Goal: Use online tool/utility: Utilize a website feature to perform a specific function

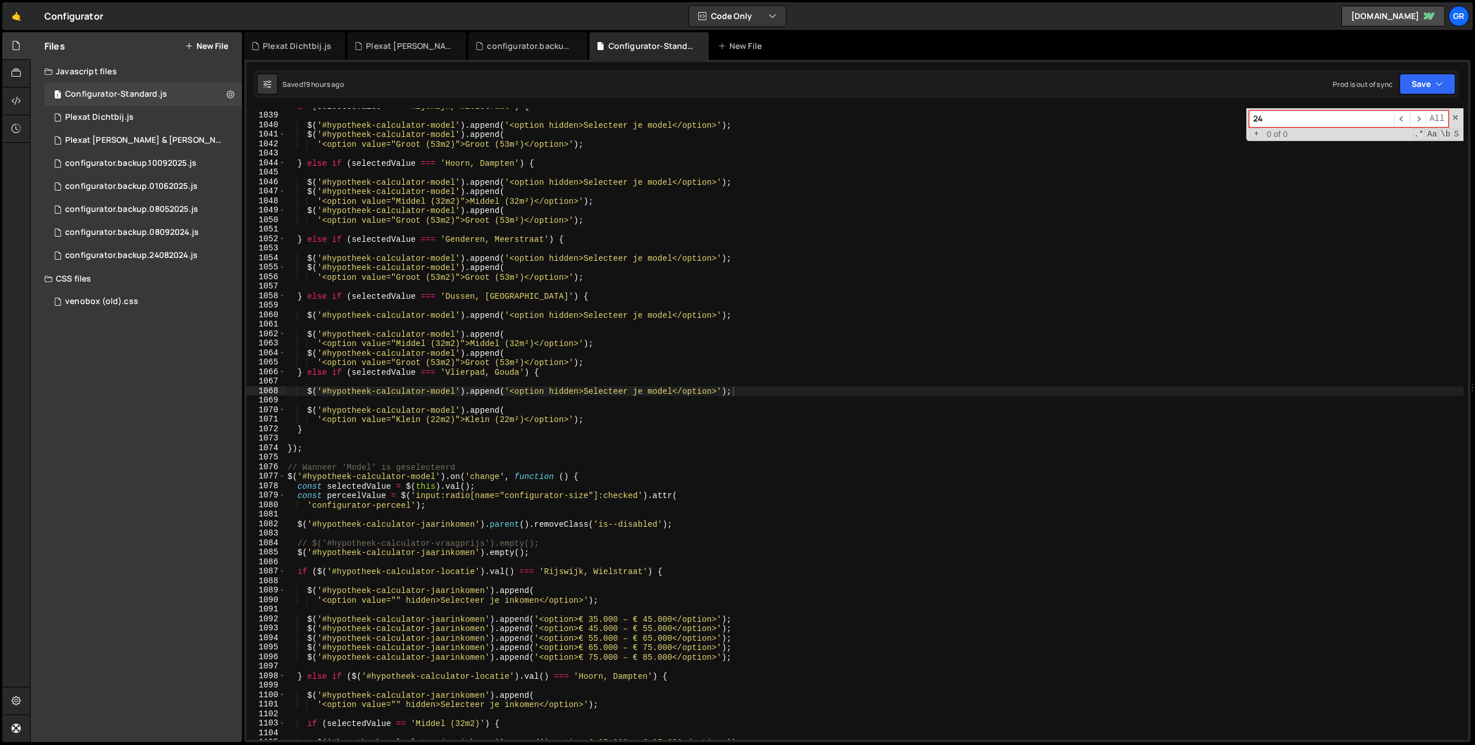
scroll to position [579, 0]
click at [123, 113] on div "Plexat Dichtbij.js" at bounding box center [99, 117] width 69 height 10
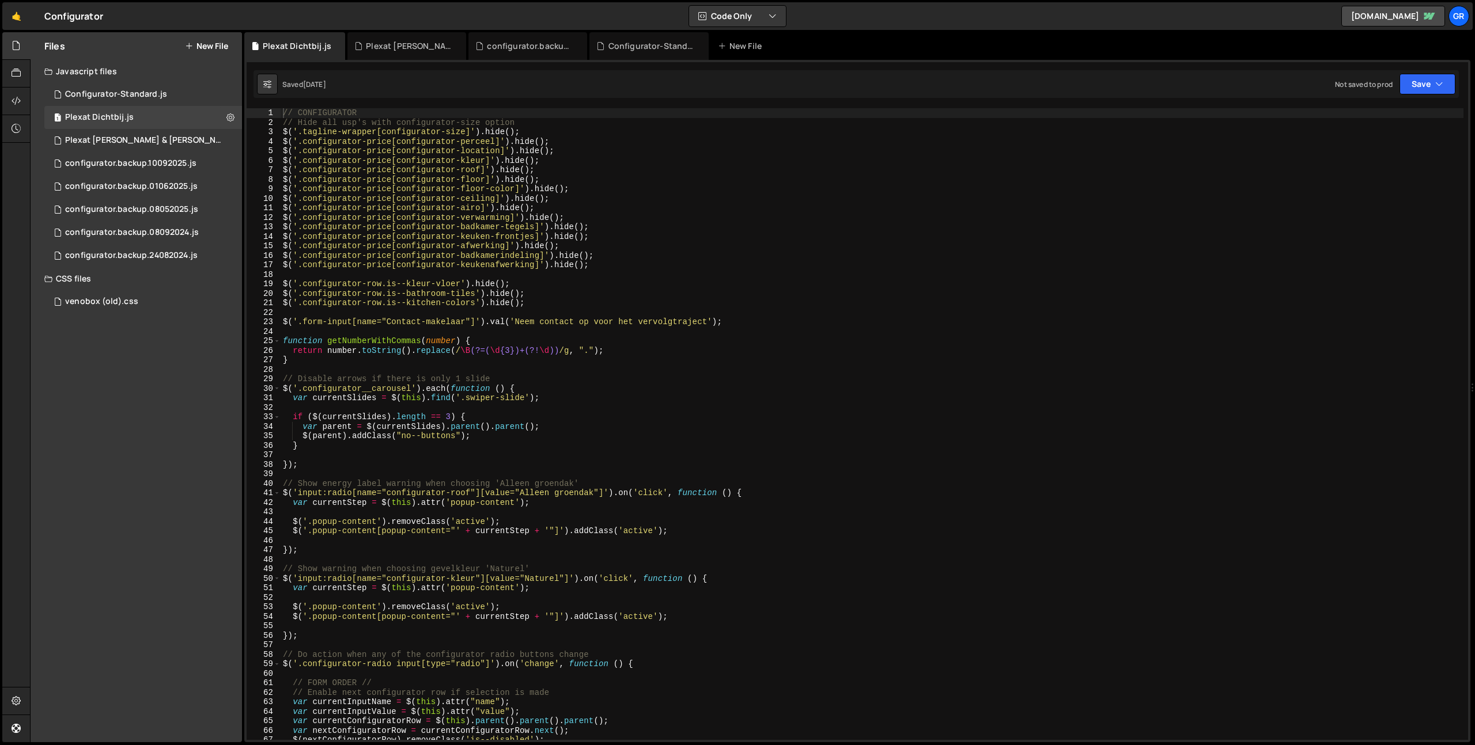
type textarea "$('.configurator-price[configurator-perceel]').hide();"
click at [642, 142] on div "// CONFIGURATOR // Hide all usp's with configurator-size option $ ( '.tagline-w…" at bounding box center [872, 433] width 1182 height 651
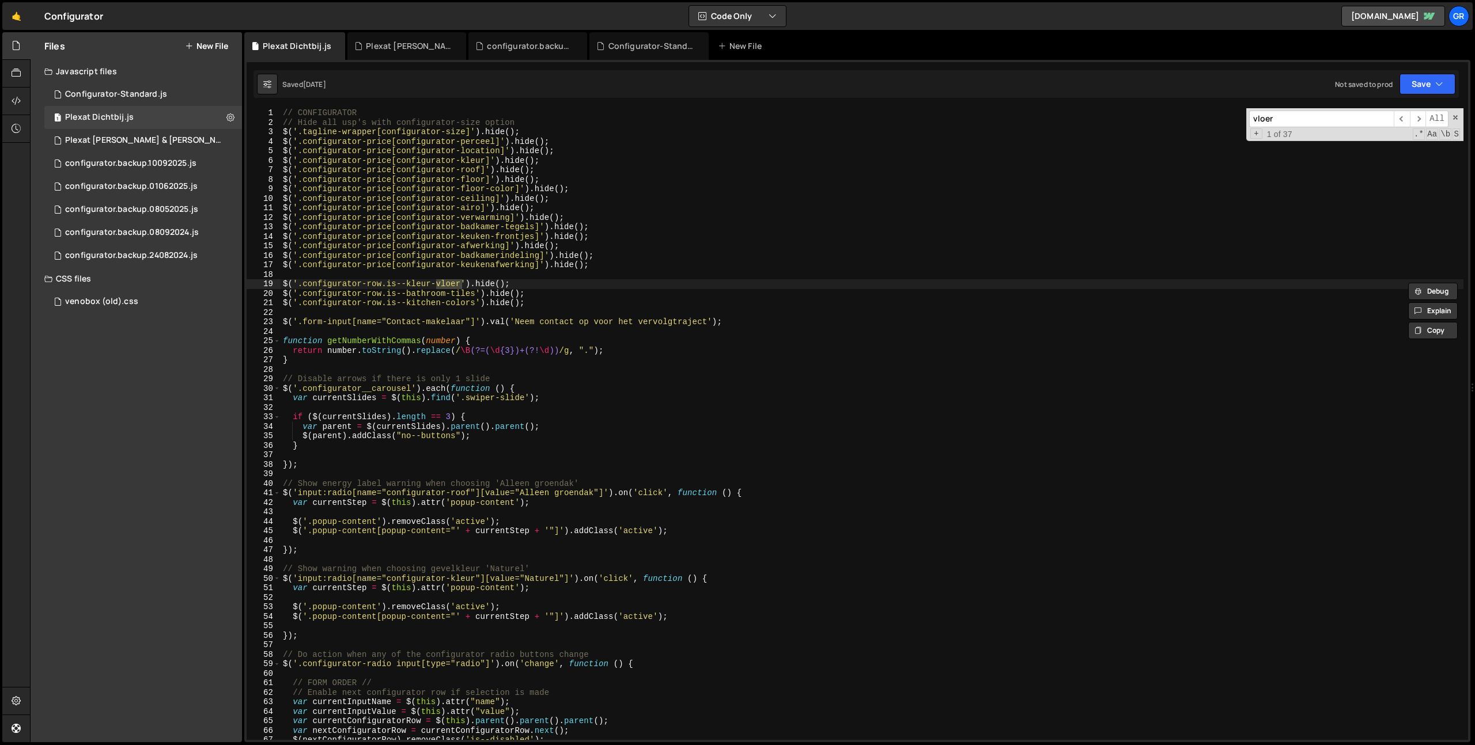
type input "vloer"
click at [550, 285] on div "// CONFIGURATOR // Hide all usp's with configurator-size option $ ( '.tagline-w…" at bounding box center [872, 433] width 1182 height 651
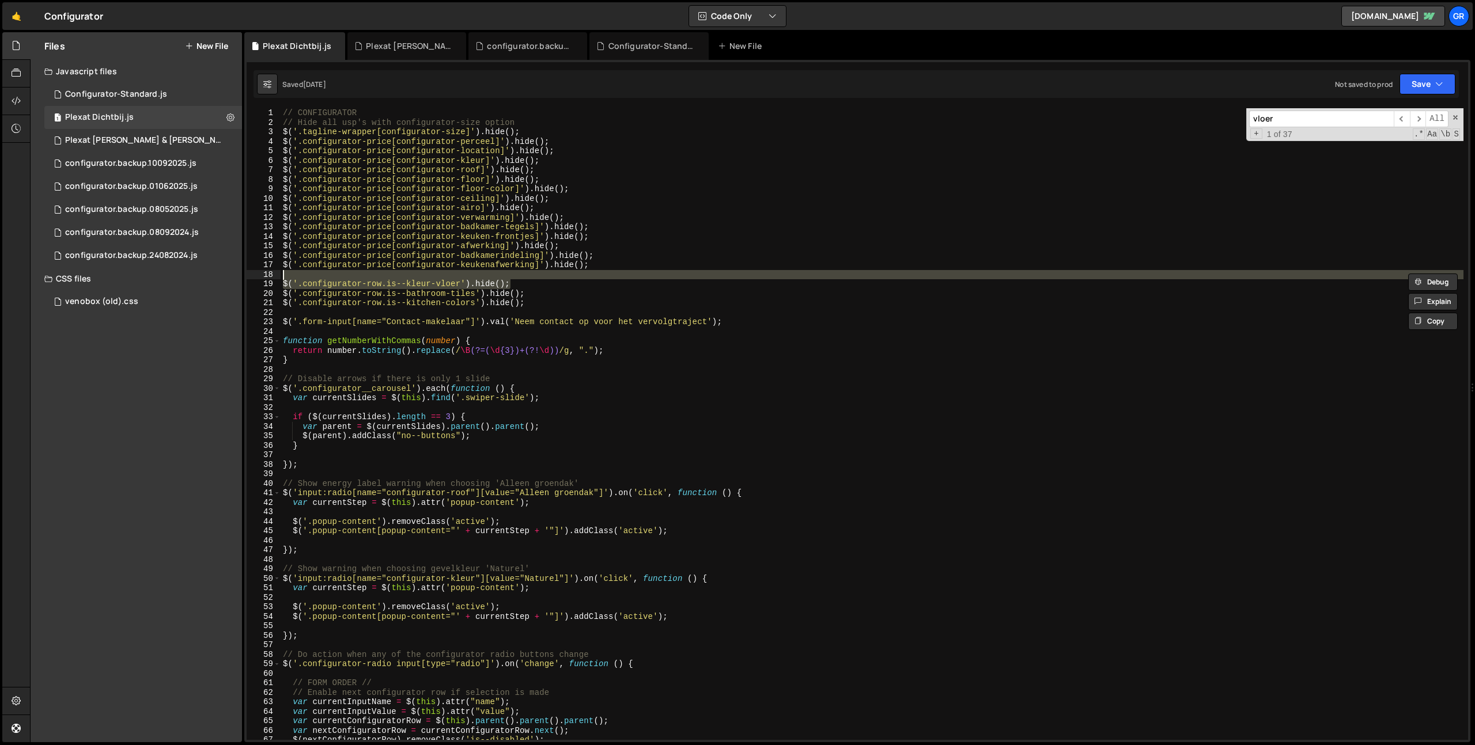
type textarea "$('.configurator-row.is--kleur-vloer').hide();"
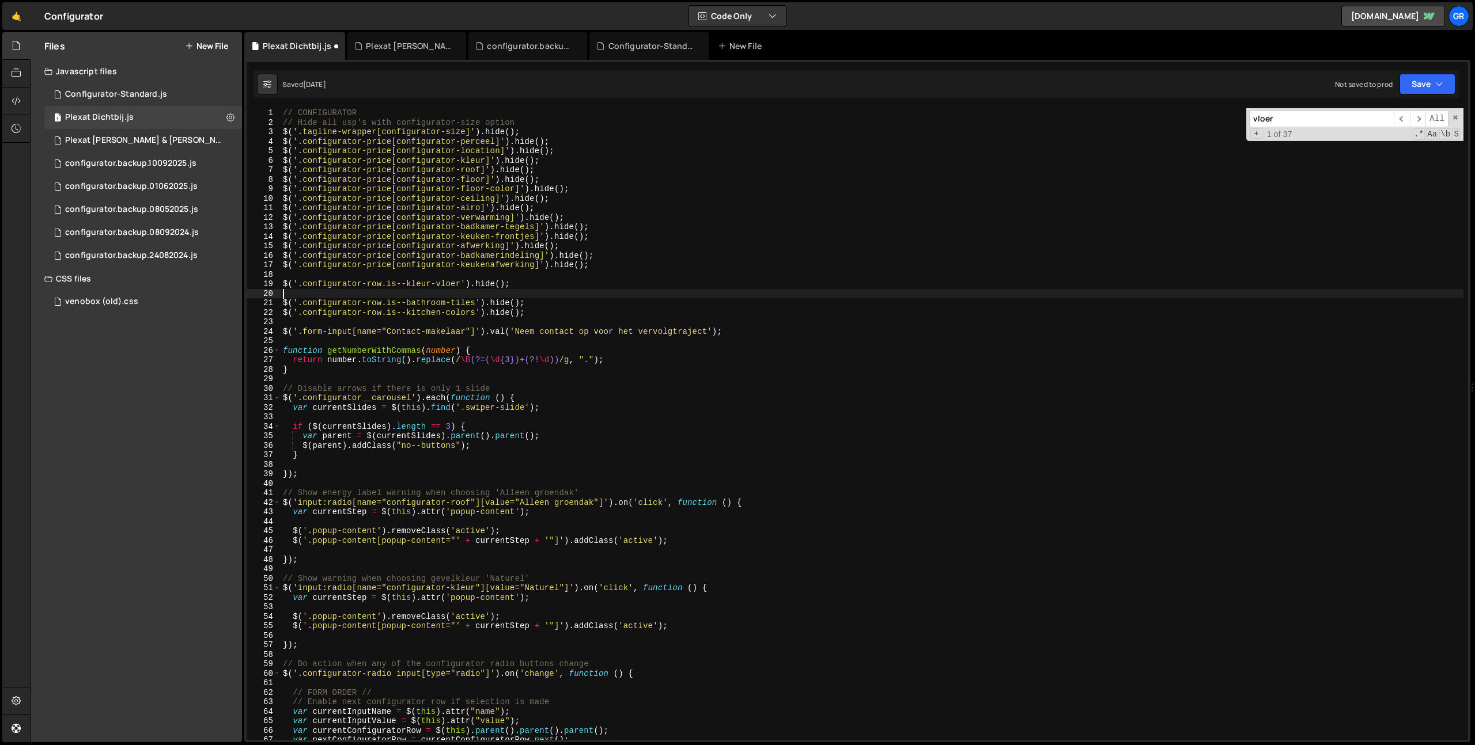
paste textarea "$('.configurator-row.is--kleur-vloer').hide();"
drag, startPoint x: 302, startPoint y: 293, endPoint x: 460, endPoint y: 293, distance: 157.8
click at [460, 293] on div "// CONFIGURATOR // Hide all usp's with configurator-size option $ ( '.tagline-w…" at bounding box center [872, 433] width 1182 height 651
paste textarea "perceelnummer-adres"
click at [302, 294] on div "// CONFIGURATOR // Hide all usp's with configurator-size option $ ( '.tagline-w…" at bounding box center [872, 433] width 1182 height 651
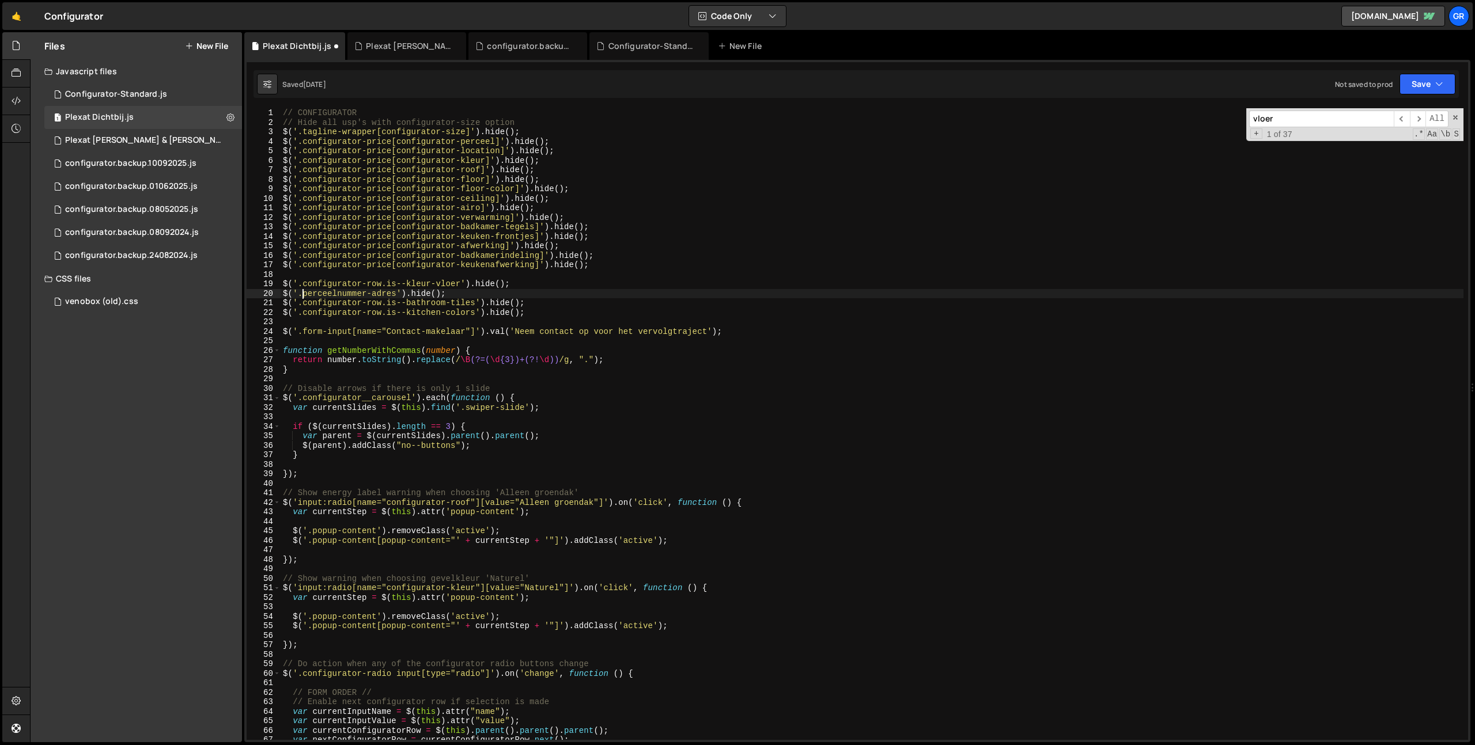
paste textarea "configurator-radio-group"
click at [609, 297] on div "// CONFIGURATOR // Hide all usp's with configurator-size option $ ( '.tagline-w…" at bounding box center [872, 433] width 1182 height 651
type textarea "$('.configurator-radio-group.perceelnummer-adres').hide();"
drag, startPoint x: 1456, startPoint y: 115, endPoint x: 1442, endPoint y: 93, distance: 25.9
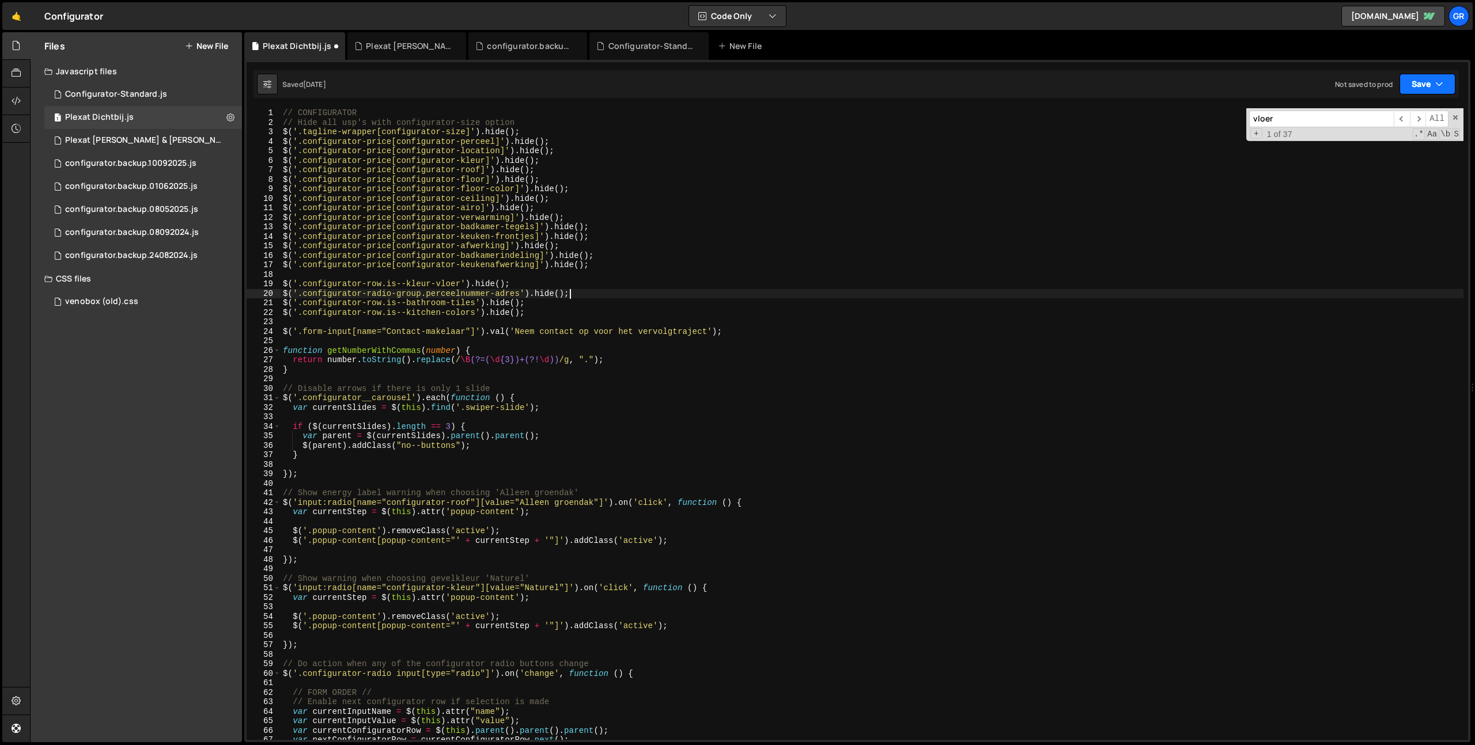
click at [1456, 115] on span at bounding box center [1455, 117] width 8 height 8
click at [1439, 89] on icon "button" at bounding box center [1439, 84] width 8 height 12
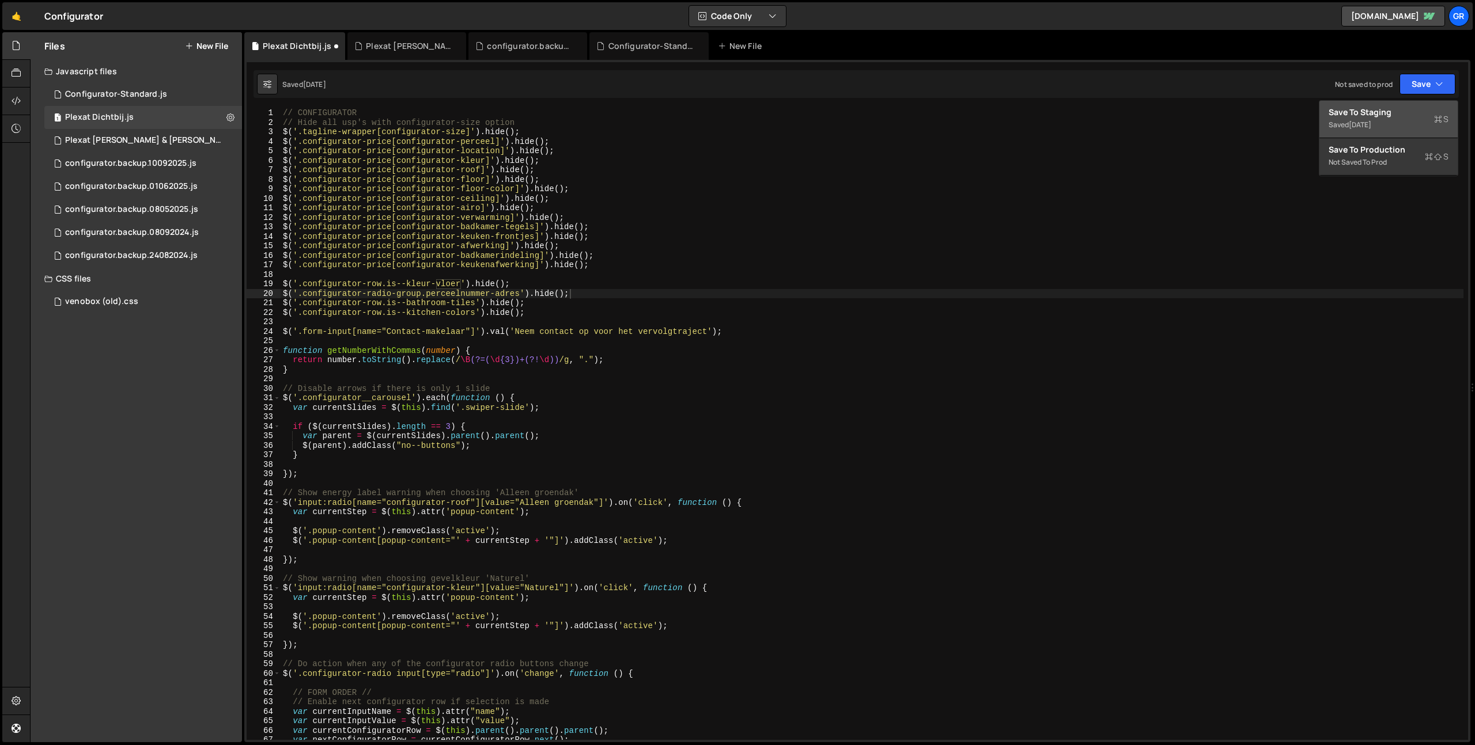
click at [1405, 113] on div "Save to Staging S" at bounding box center [1388, 113] width 120 height 12
click at [771, 327] on div "// CONFIGURATOR // Hide all usp's with configurator-size option $ ( '.tagline-w…" at bounding box center [872, 433] width 1182 height 651
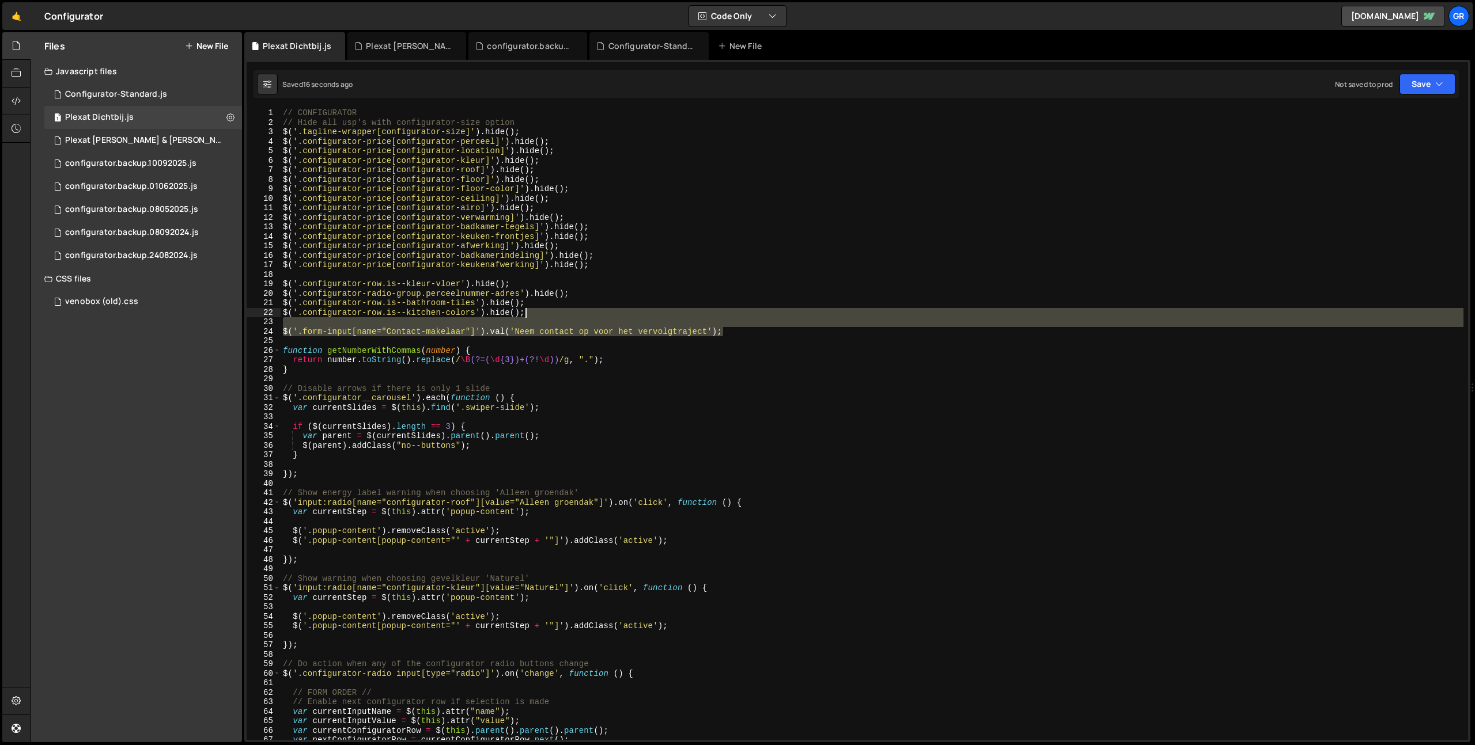
drag, startPoint x: 771, startPoint y: 333, endPoint x: 771, endPoint y: 317, distance: 16.1
click at [771, 317] on div "// CONFIGURATOR // Hide all usp's with configurator-size option $ ( '.tagline-w…" at bounding box center [872, 433] width 1182 height 651
click at [385, 333] on div "// CONFIGURATOR // Hide all usp's with configurator-size option $ ( '.tagline-w…" at bounding box center [872, 424] width 1182 height 632
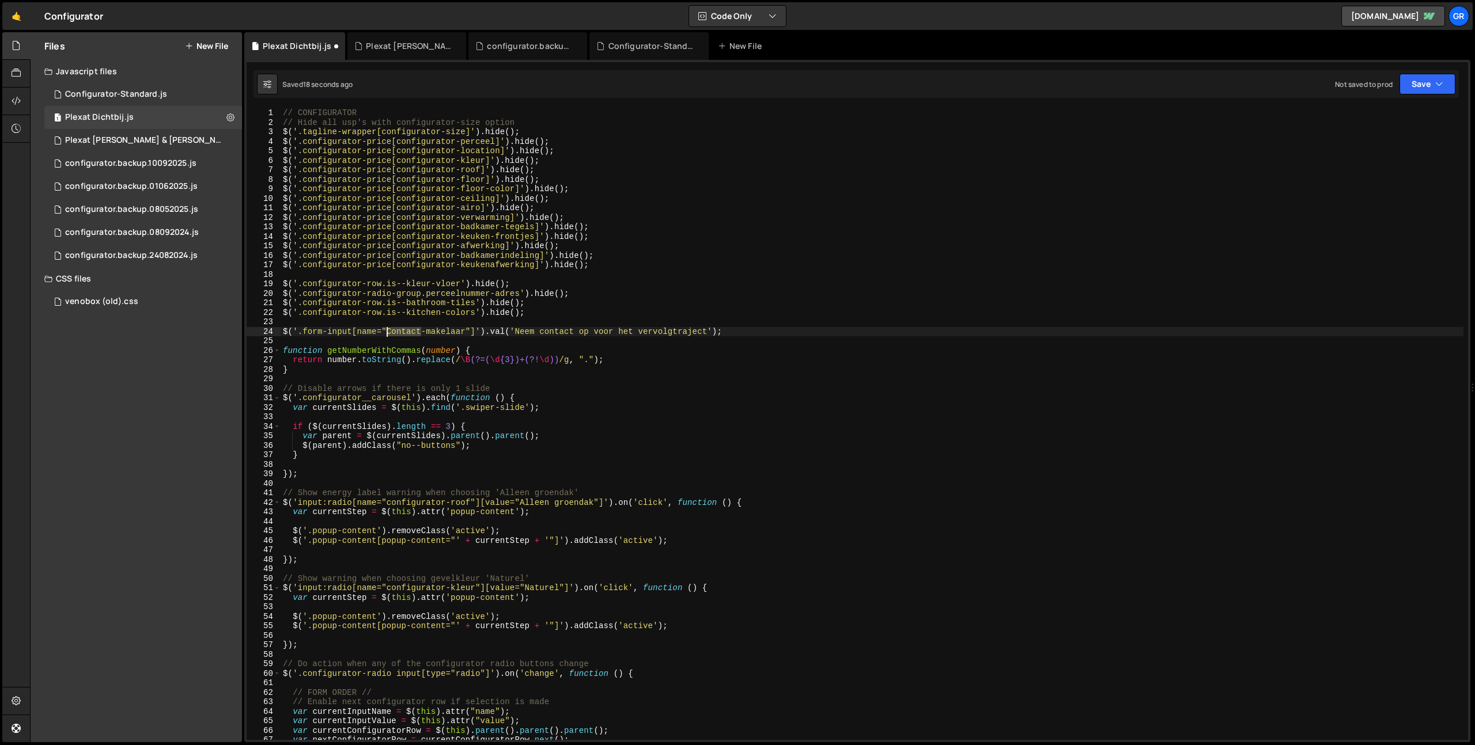
click at [385, 333] on div "// CONFIGURATOR // Hide all usp's with configurator-size option $ ( '.tagline-w…" at bounding box center [872, 433] width 1182 height 651
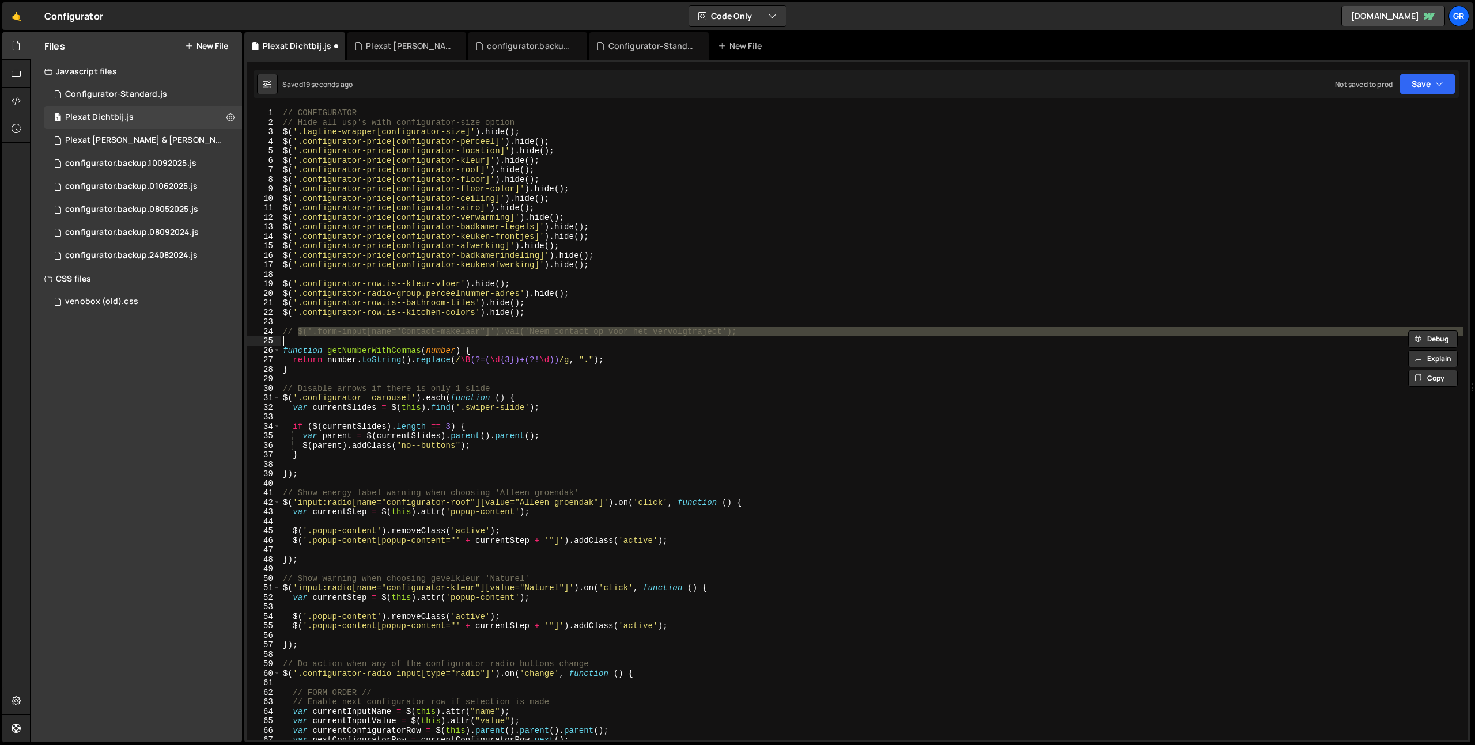
click at [570, 439] on div "// CONFIGURATOR // Hide all usp's with configurator-size option $ ( '.tagline-w…" at bounding box center [872, 433] width 1182 height 651
type textarea "var parent = $(currentSlides).parent().parent();"
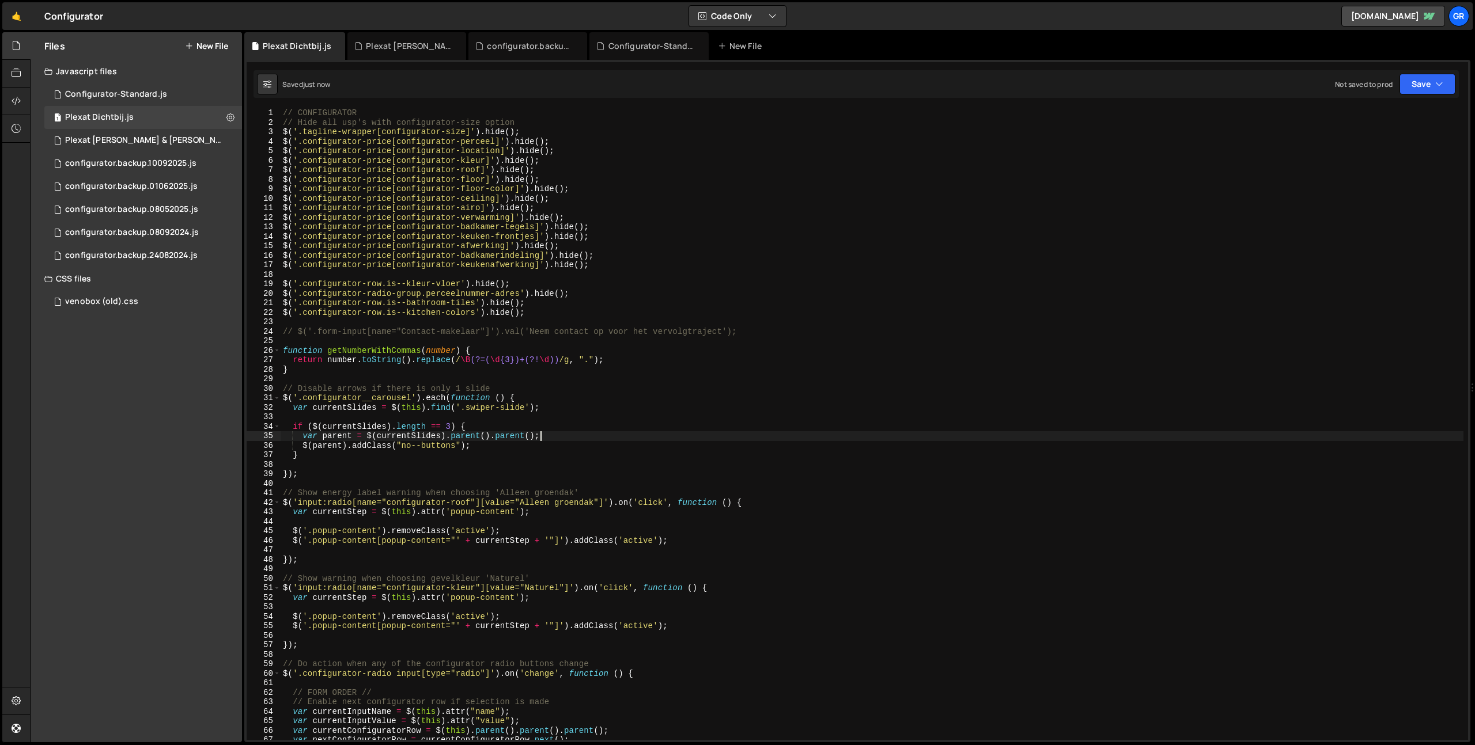
click at [463, 465] on div "// CONFIGURATOR // Hide all usp's with configurator-size option $ ( '.tagline-w…" at bounding box center [872, 433] width 1182 height 651
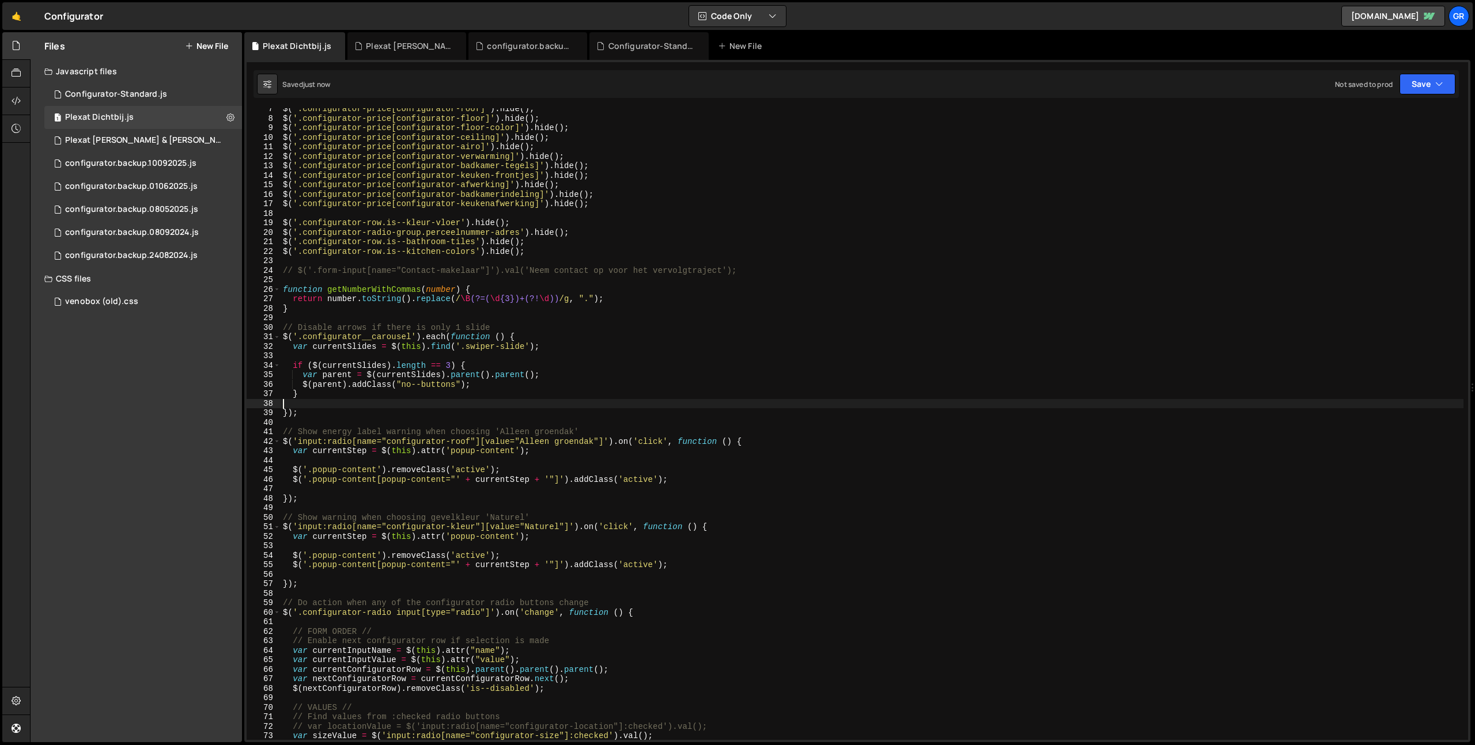
scroll to position [60, 0]
click at [840, 461] on div "$ ( '.configurator-price[configurator-roof]' ) . hide ( ) ; $ ( '.configurator-…" at bounding box center [872, 429] width 1182 height 651
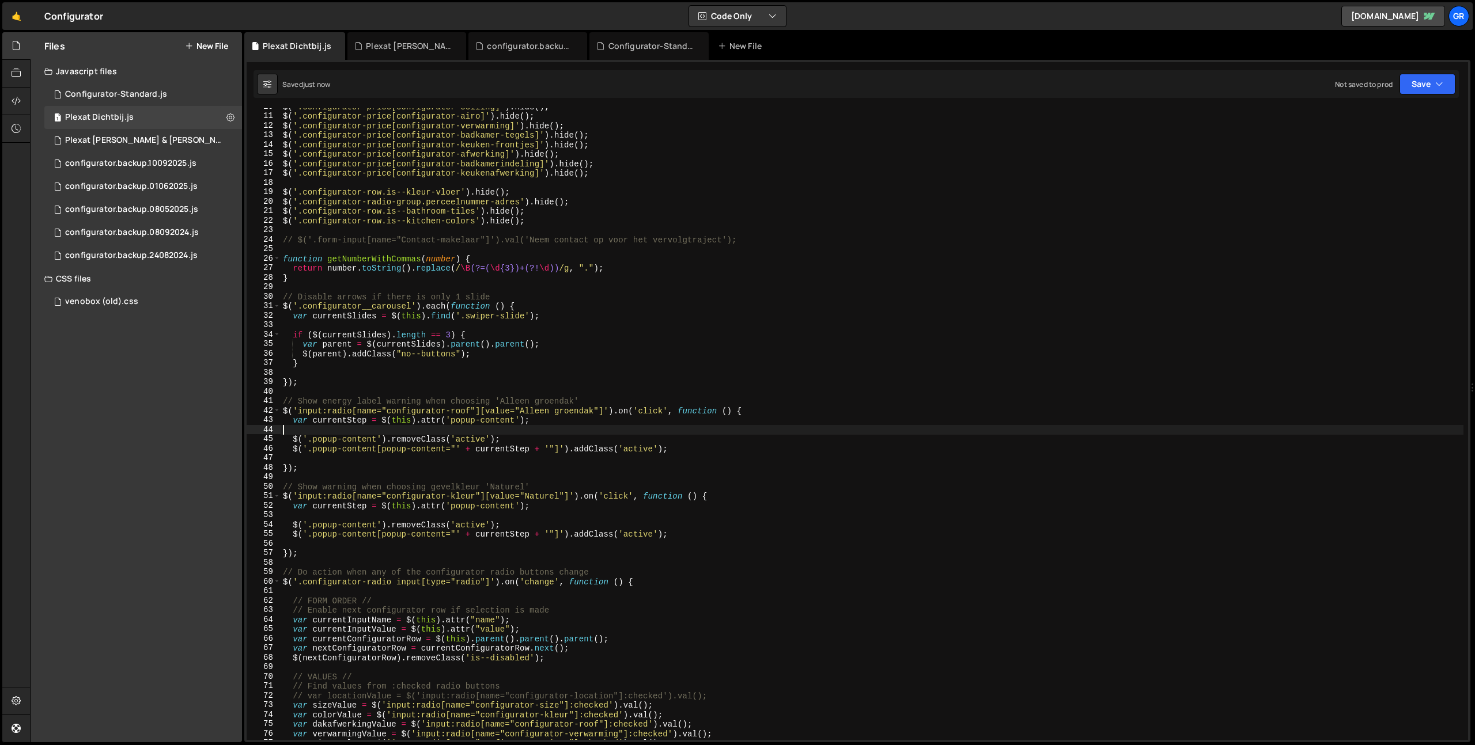
scroll to position [92, 0]
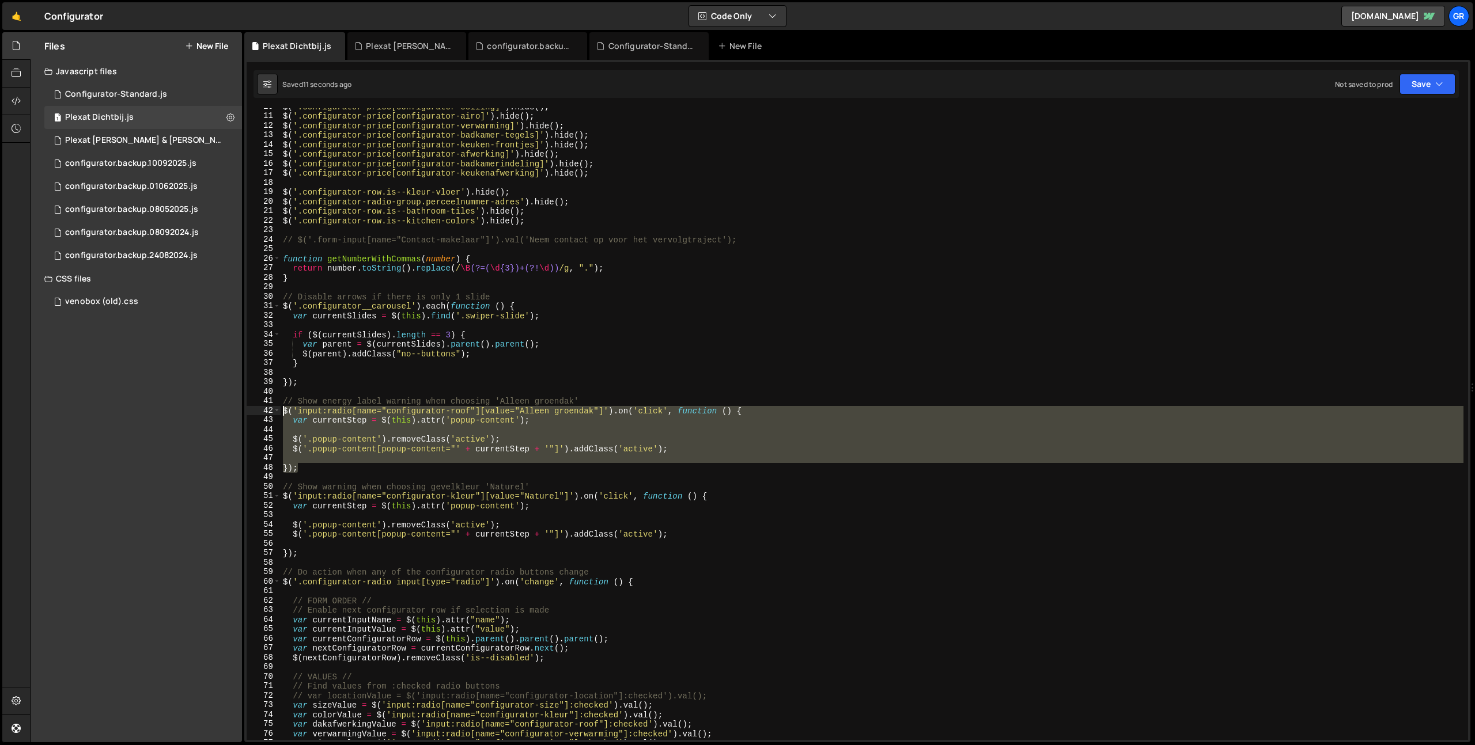
drag, startPoint x: 344, startPoint y: 465, endPoint x: 202, endPoint y: 407, distance: 153.7
click at [202, 407] on div "Files New File Javascript files 1 Configurator-Standard.js 0 1 Plexat Dichtbij.…" at bounding box center [752, 387] width 1445 height 711
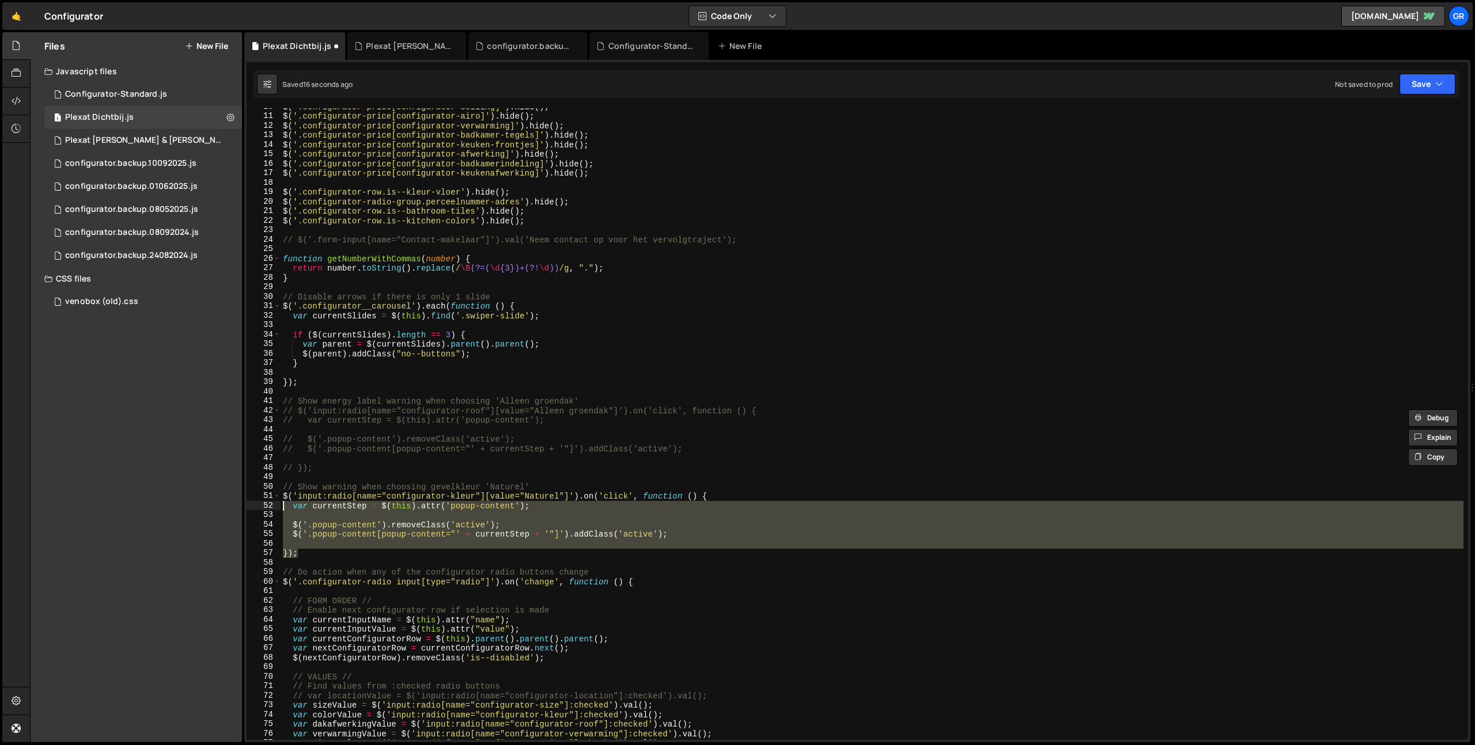
drag, startPoint x: 276, startPoint y: 545, endPoint x: 243, endPoint y: 502, distance: 54.7
click at [243, 502] on div "Files New File Javascript files 1 Configurator-Standard.js 0 1 Plexat Dichtbij.…" at bounding box center [752, 387] width 1445 height 711
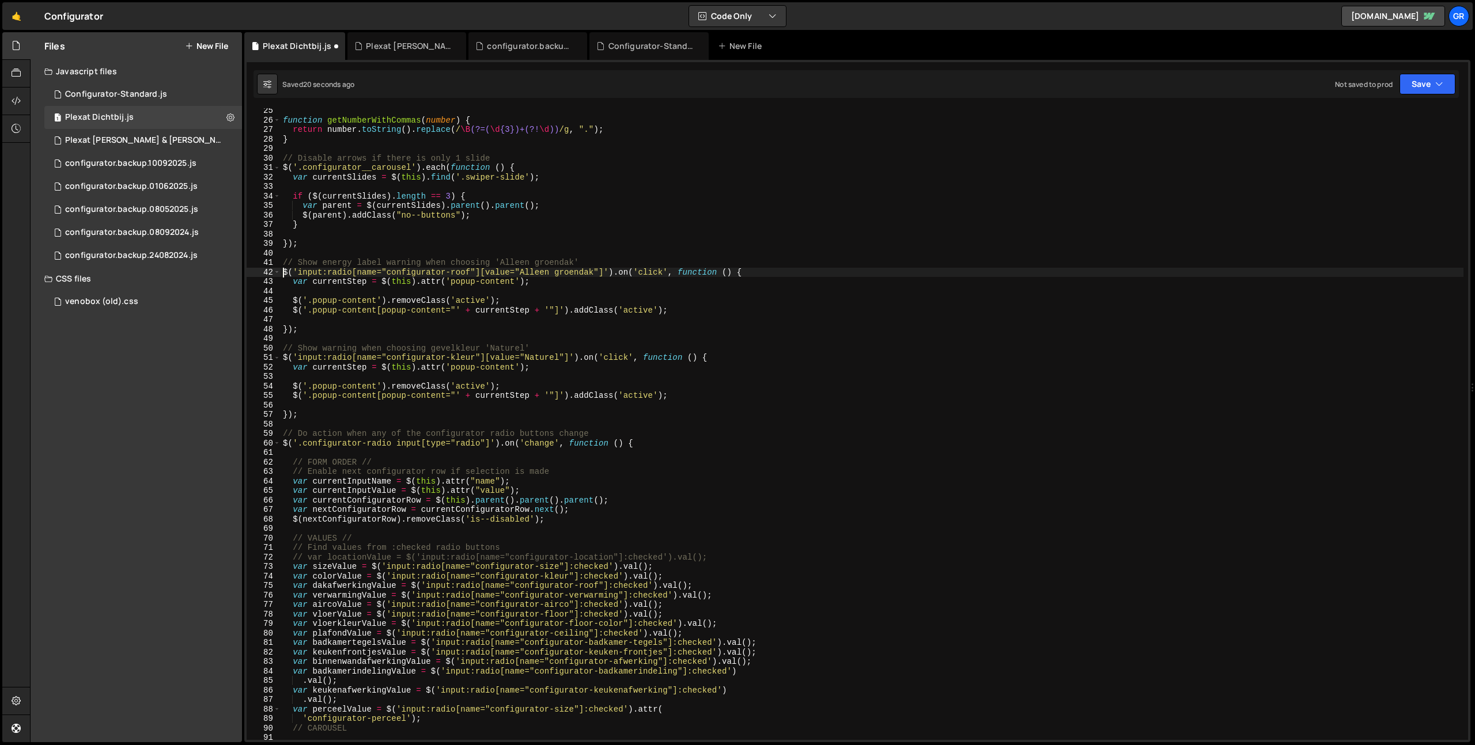
click at [760, 468] on div "function getNumberWithCommas ( number ) { return number . toString ( ) . replac…" at bounding box center [872, 431] width 1182 height 651
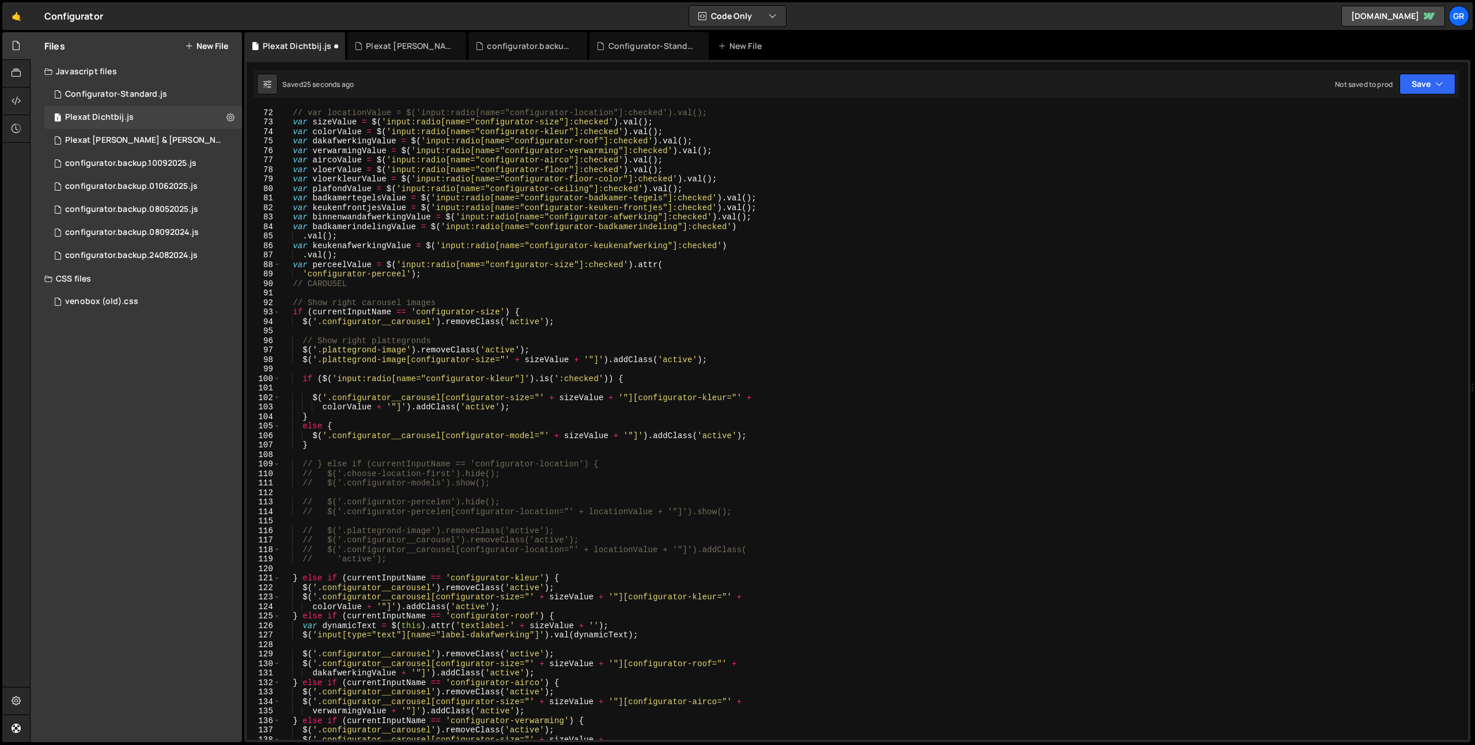
scroll to position [677, 0]
click at [839, 418] on div "// var locationValue = $('input:radio[name="configurator-location"]:checked').v…" at bounding box center [872, 431] width 1182 height 651
type textarea "}"
click at [441, 291] on div "// var locationValue = $('input:radio[name="configurator-location"]:checked').v…" at bounding box center [872, 431] width 1182 height 651
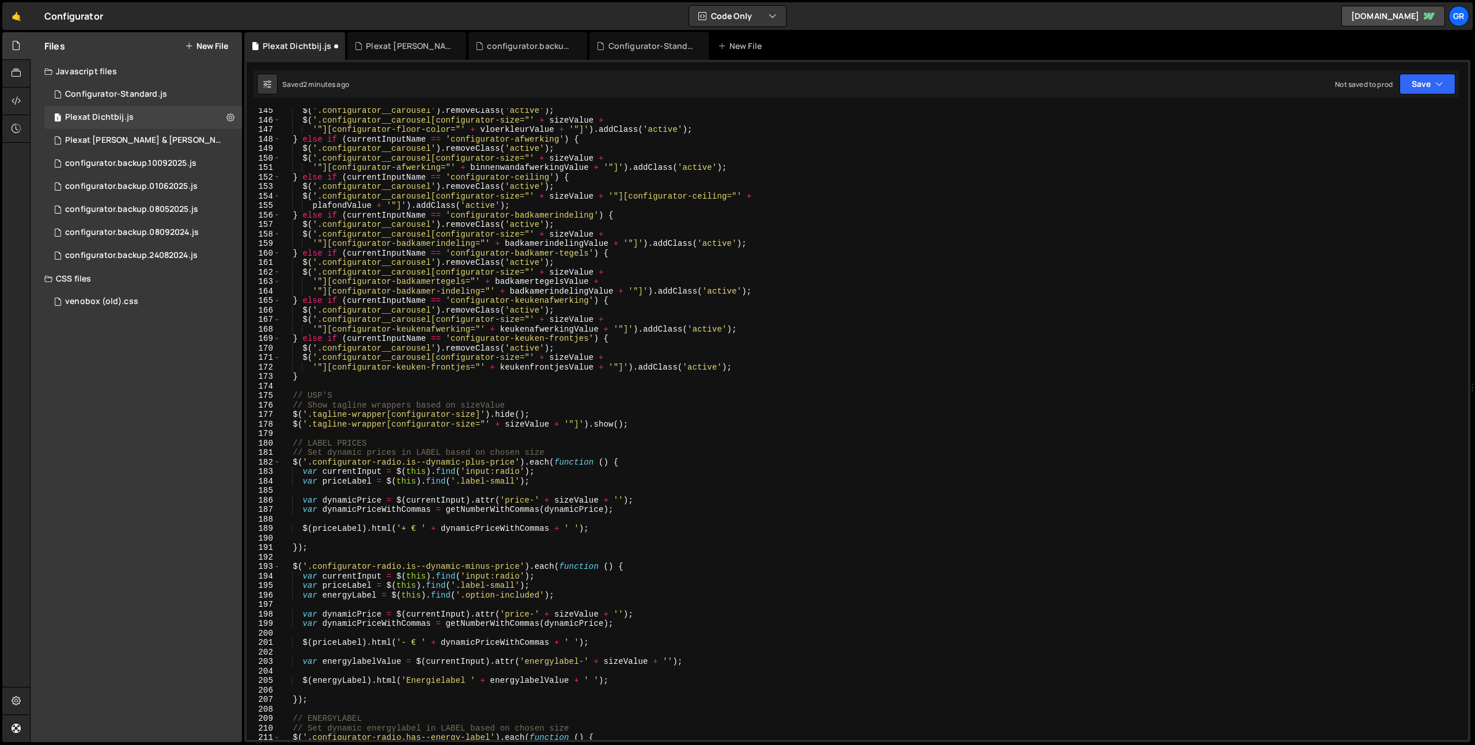
scroll to position [1371, 0]
click at [473, 399] on div "$ ( '.configurator__carousel' ) . removeClass ( 'active' ) ; $ ( '.configurator…" at bounding box center [872, 431] width 1182 height 651
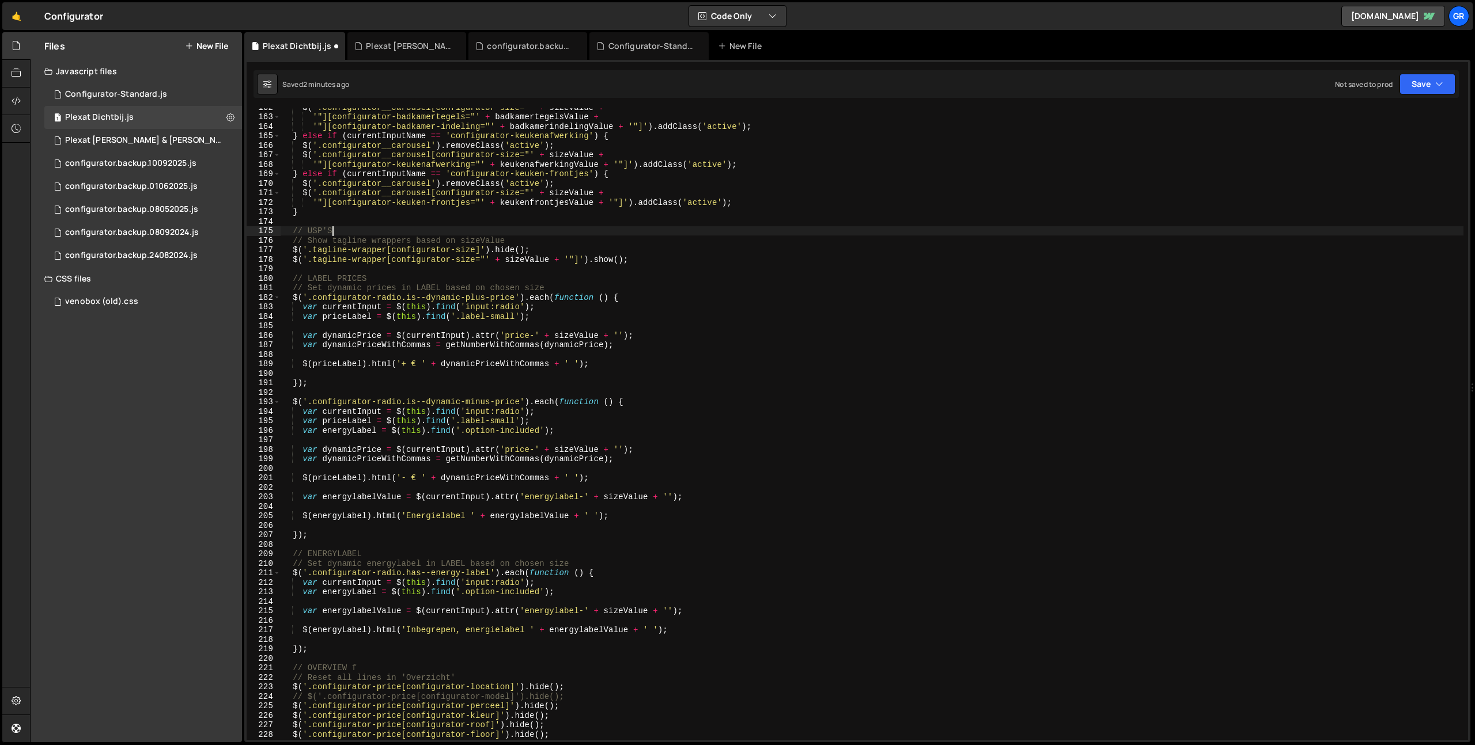
scroll to position [1537, 0]
click at [810, 331] on div "$ ( '.configurator__carousel[configurator-size="' + sizeValue + '"][configurato…" at bounding box center [872, 426] width 1182 height 651
type textarea "var dynamicPrice = $(currentInput).attr('price-' + sizeValue + '');"
paste input "configurator-size"
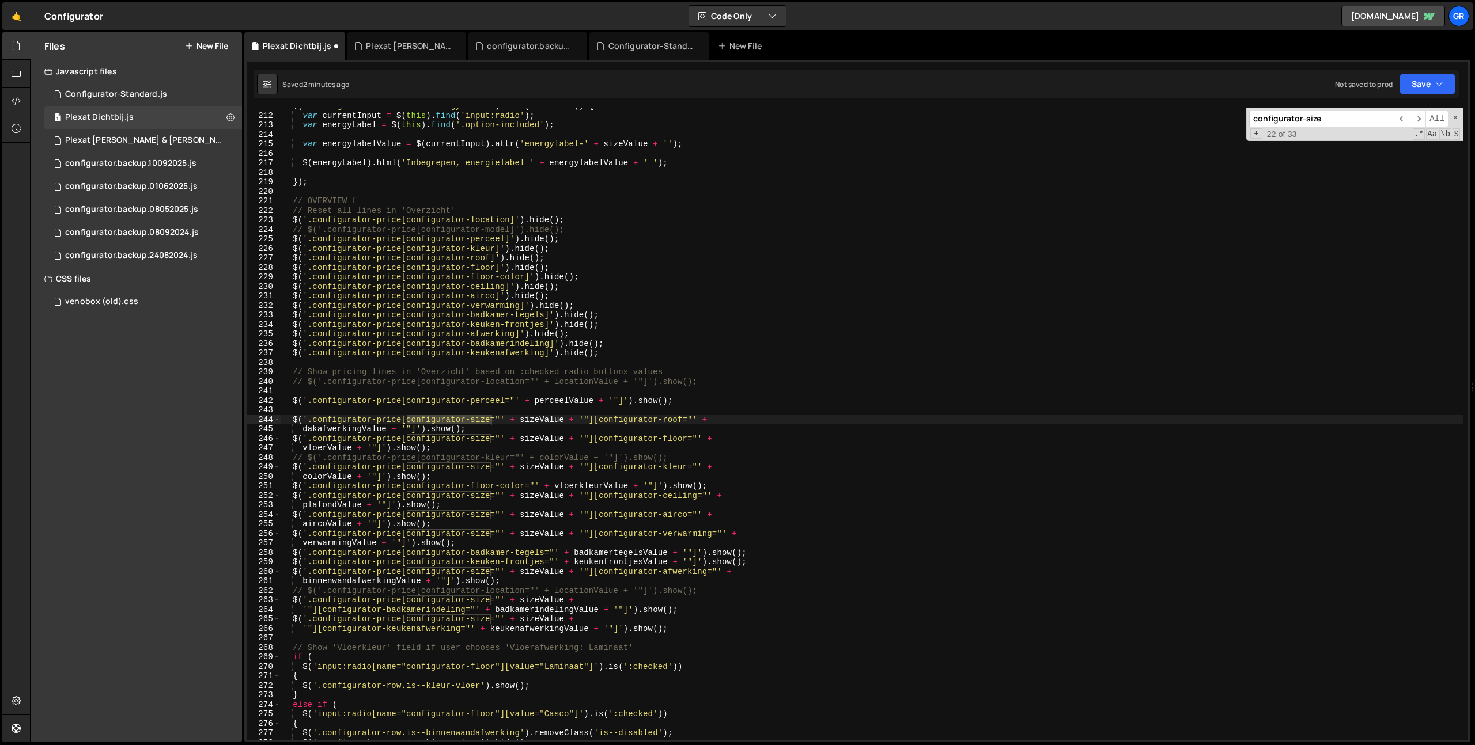
scroll to position [2003, 0]
type input "configurator-size"
click at [1404, 120] on span "​" at bounding box center [1401, 119] width 16 height 17
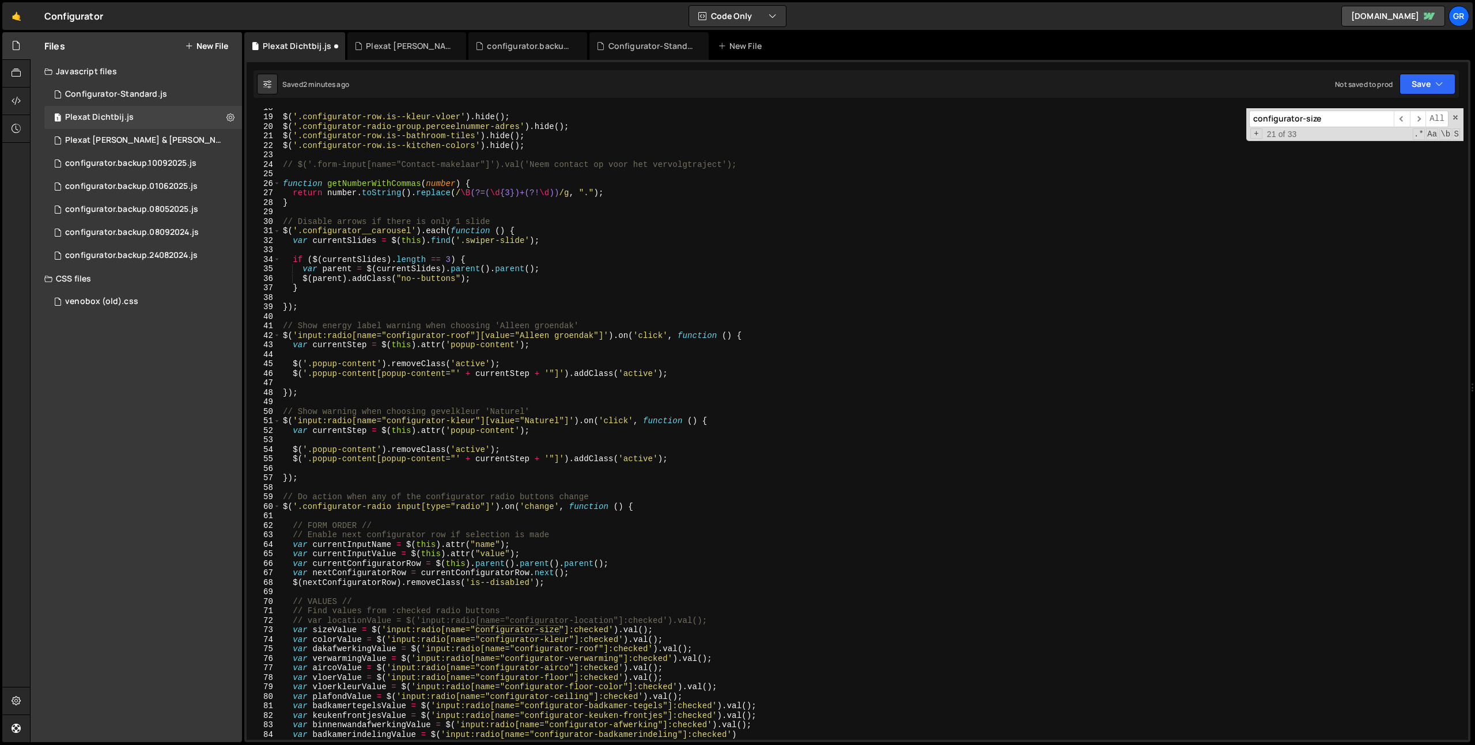
scroll to position [0, 0]
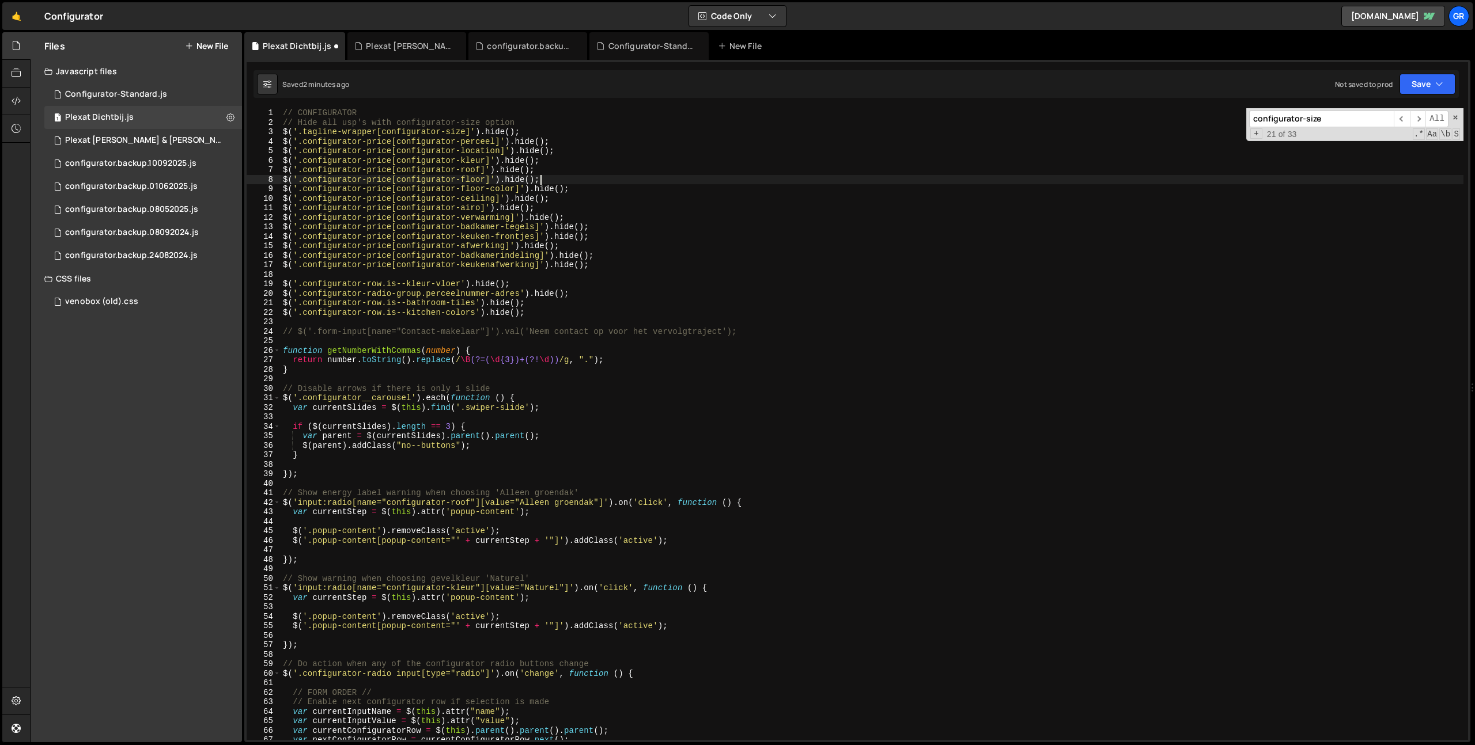
click at [779, 180] on div "// CONFIGURATOR // Hide all usp's with configurator-size option $ ( '.tagline-w…" at bounding box center [872, 433] width 1182 height 651
click at [1356, 118] on input "configurator-size" at bounding box center [1321, 119] width 145 height 17
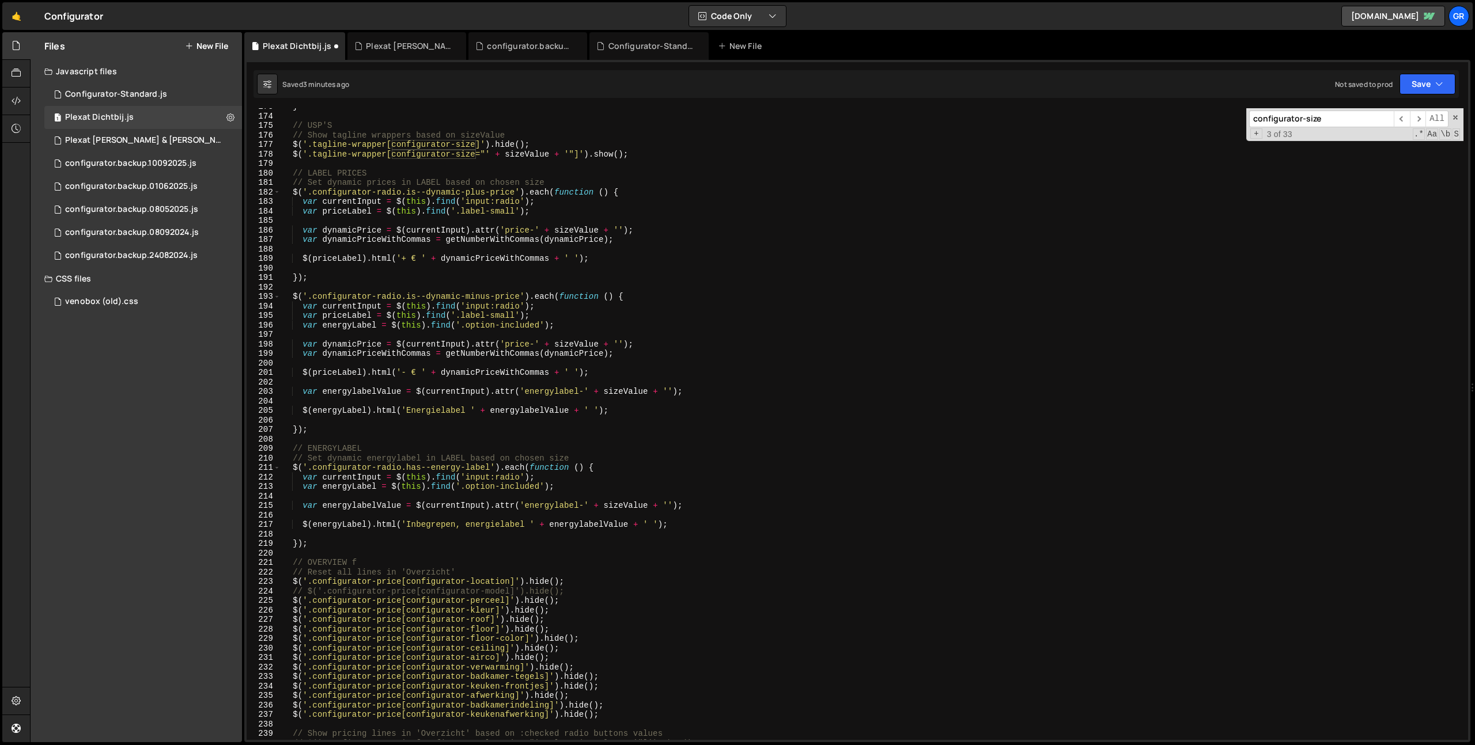
scroll to position [1646, 0]
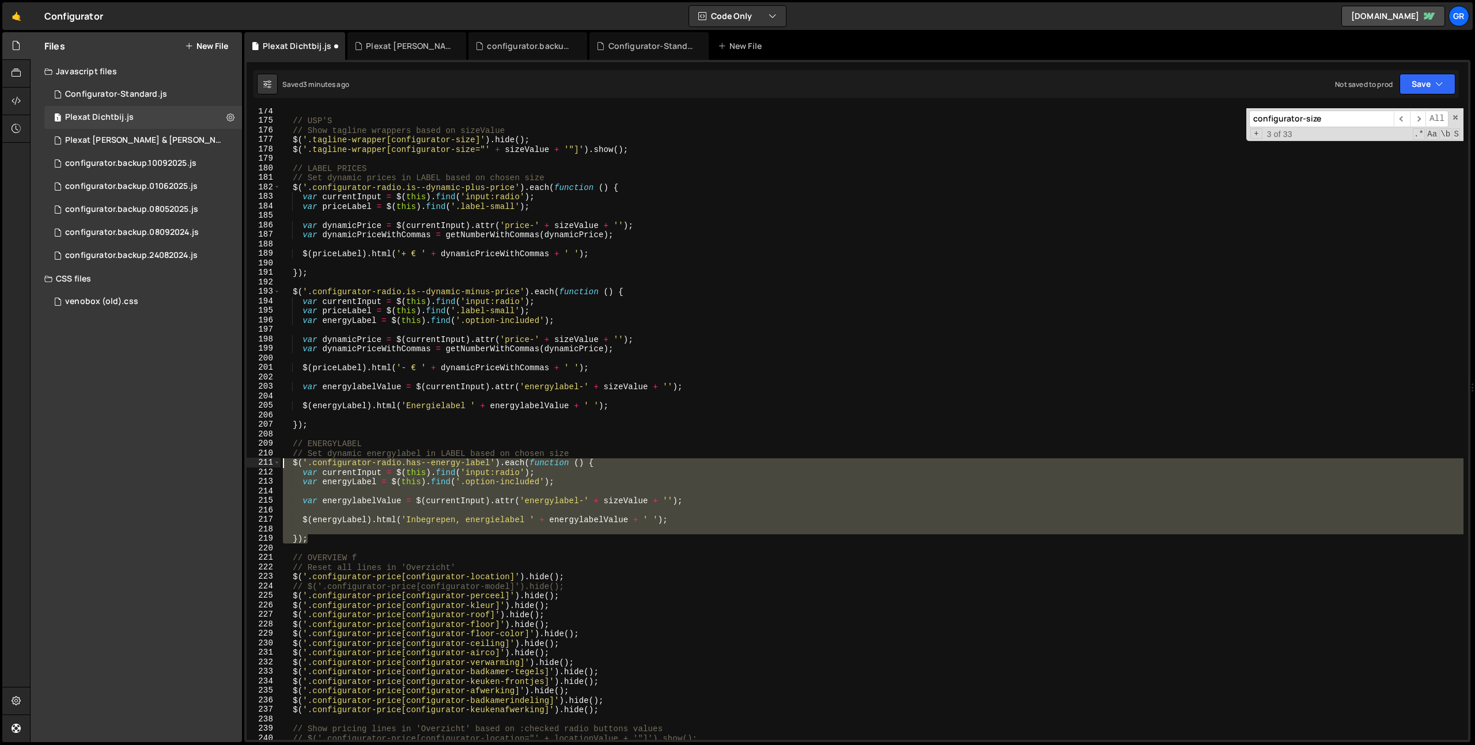
drag, startPoint x: 344, startPoint y: 539, endPoint x: 228, endPoint y: 463, distance: 139.3
click at [228, 463] on div "Files New File Javascript files 1 Configurator-Standard.js 0 1 Plexat Dichtbij.…" at bounding box center [752, 387] width 1445 height 711
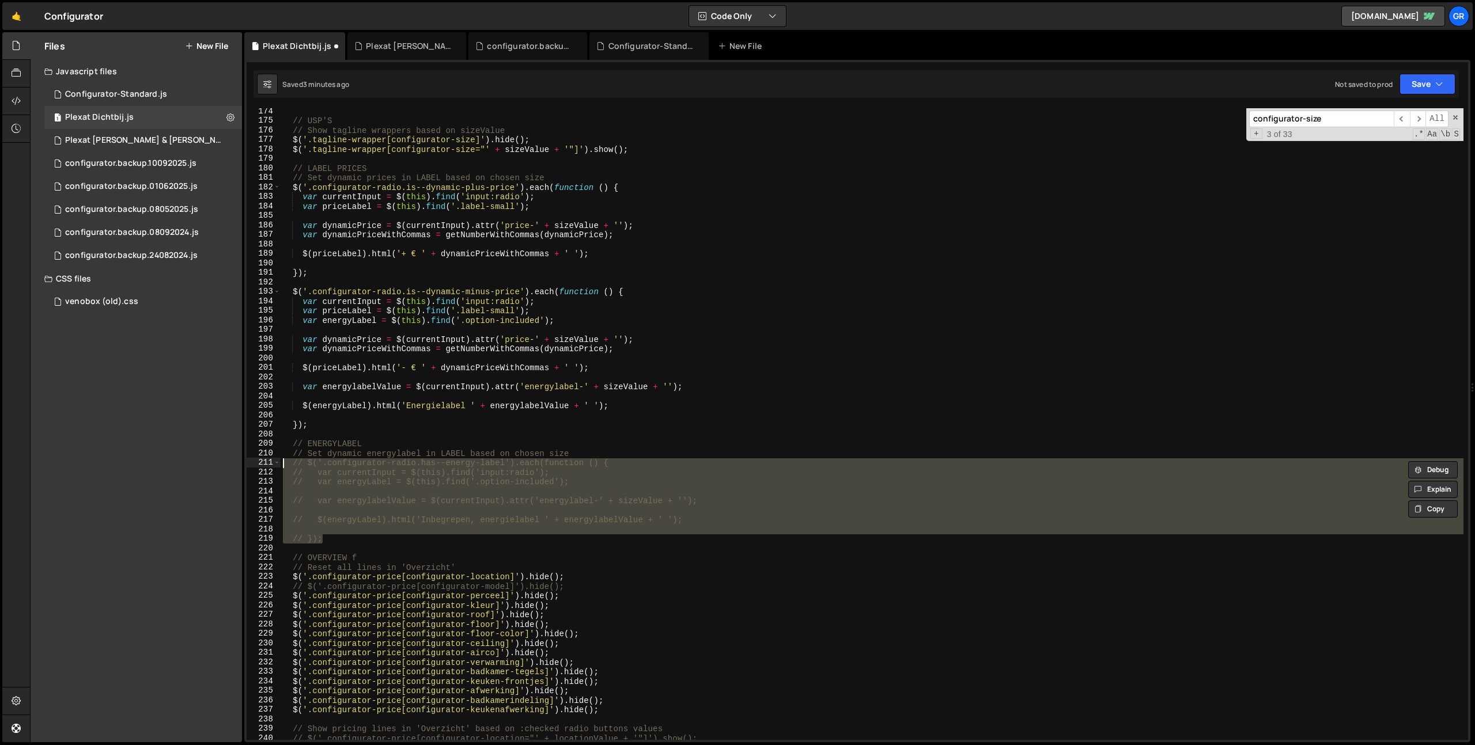
click at [612, 451] on div "// USP'S // Show tagline wrappers based on sizeValue $ ( '.tagline-wrapper[conf…" at bounding box center [872, 432] width 1182 height 651
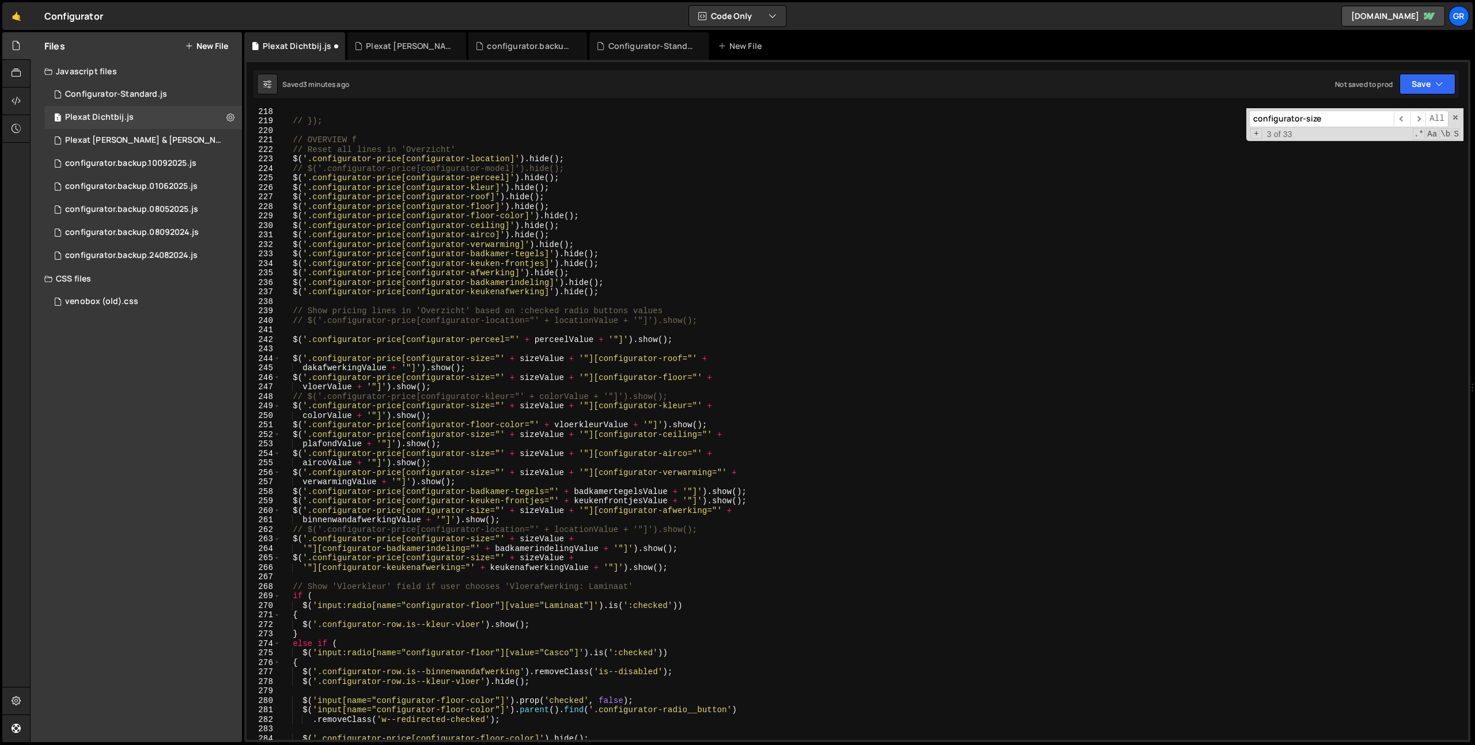
scroll to position [2065, 0]
click at [713, 394] on div "// }); // OVERVIEW f // Reset all lines in 'Overzicht' $ ( '.configurator-price…" at bounding box center [872, 430] width 1182 height 651
type textarea "// $('.configurator-price[configurator-kleur="' + colorValue + '"]').show();"
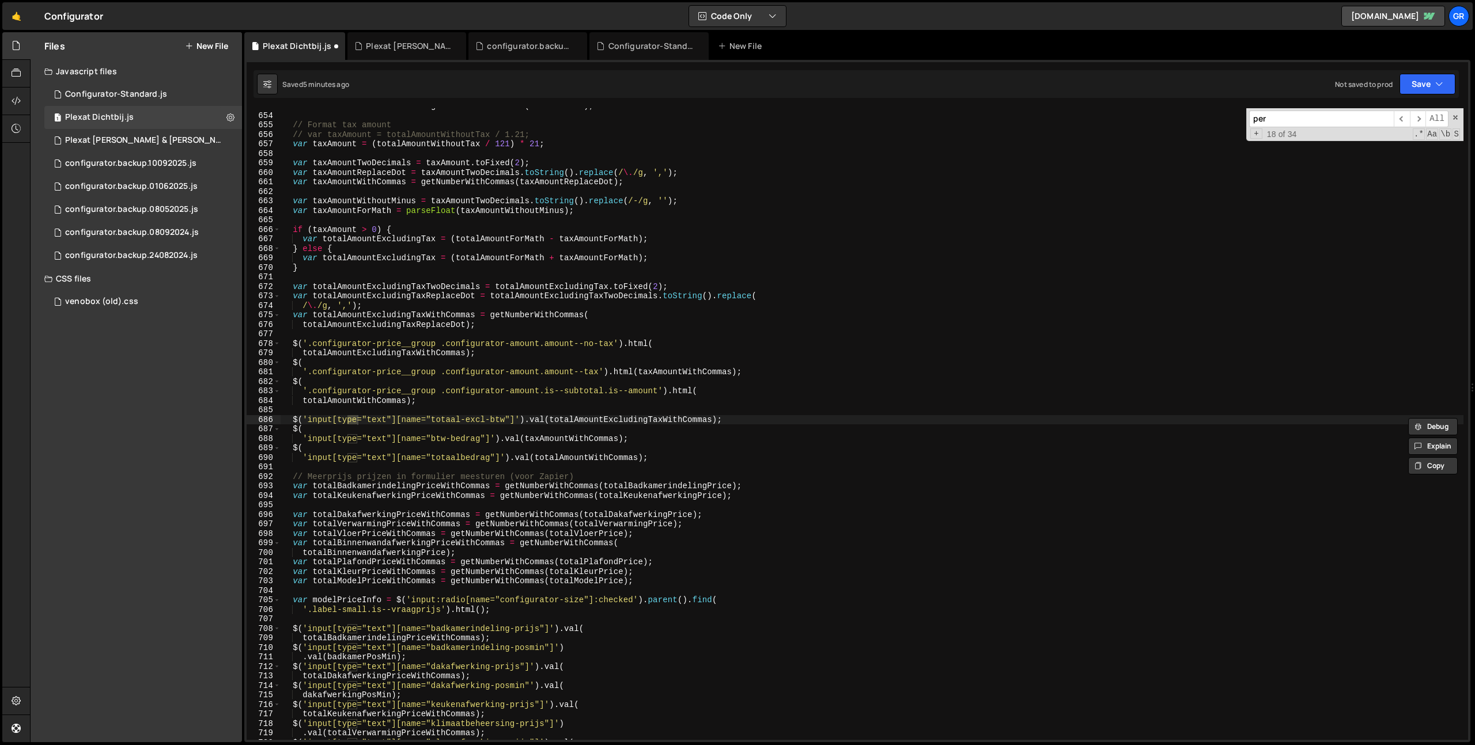
scroll to position [6631, 0]
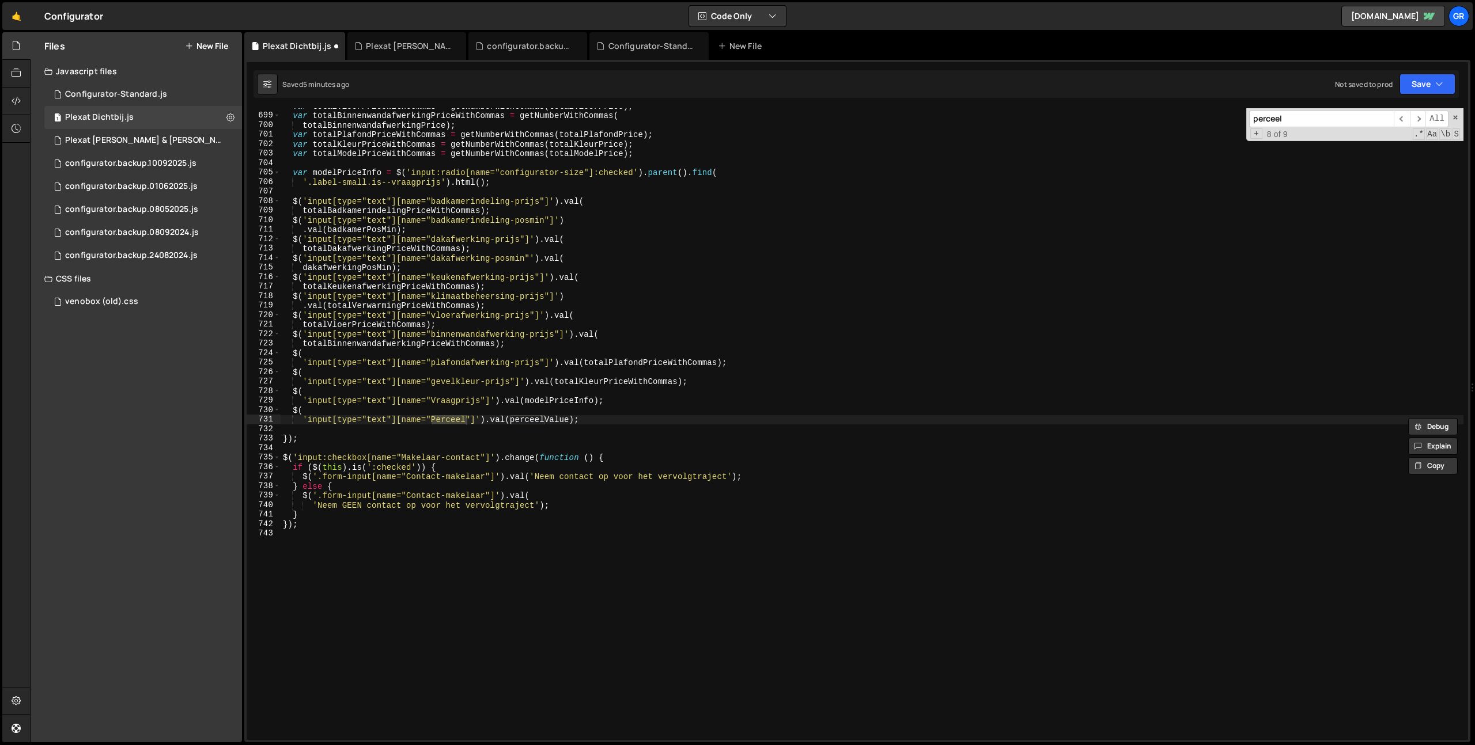
type input "perceel"
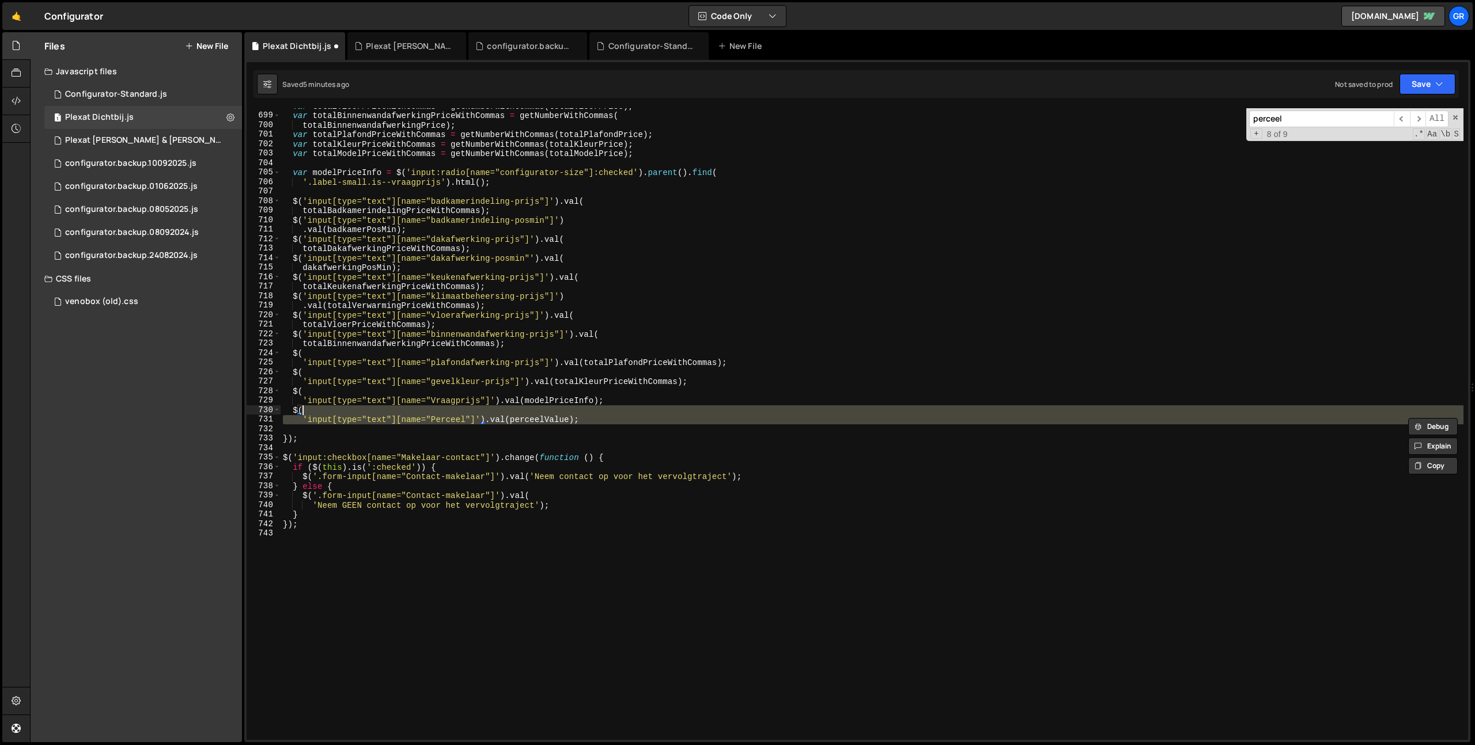
drag, startPoint x: 626, startPoint y: 425, endPoint x: 633, endPoint y: 403, distance: 23.0
click at [633, 403] on div "var totalVloerPriceWithCommas = getNumberWithCommas ( totalVloerPrice ) ; var t…" at bounding box center [872, 426] width 1182 height 651
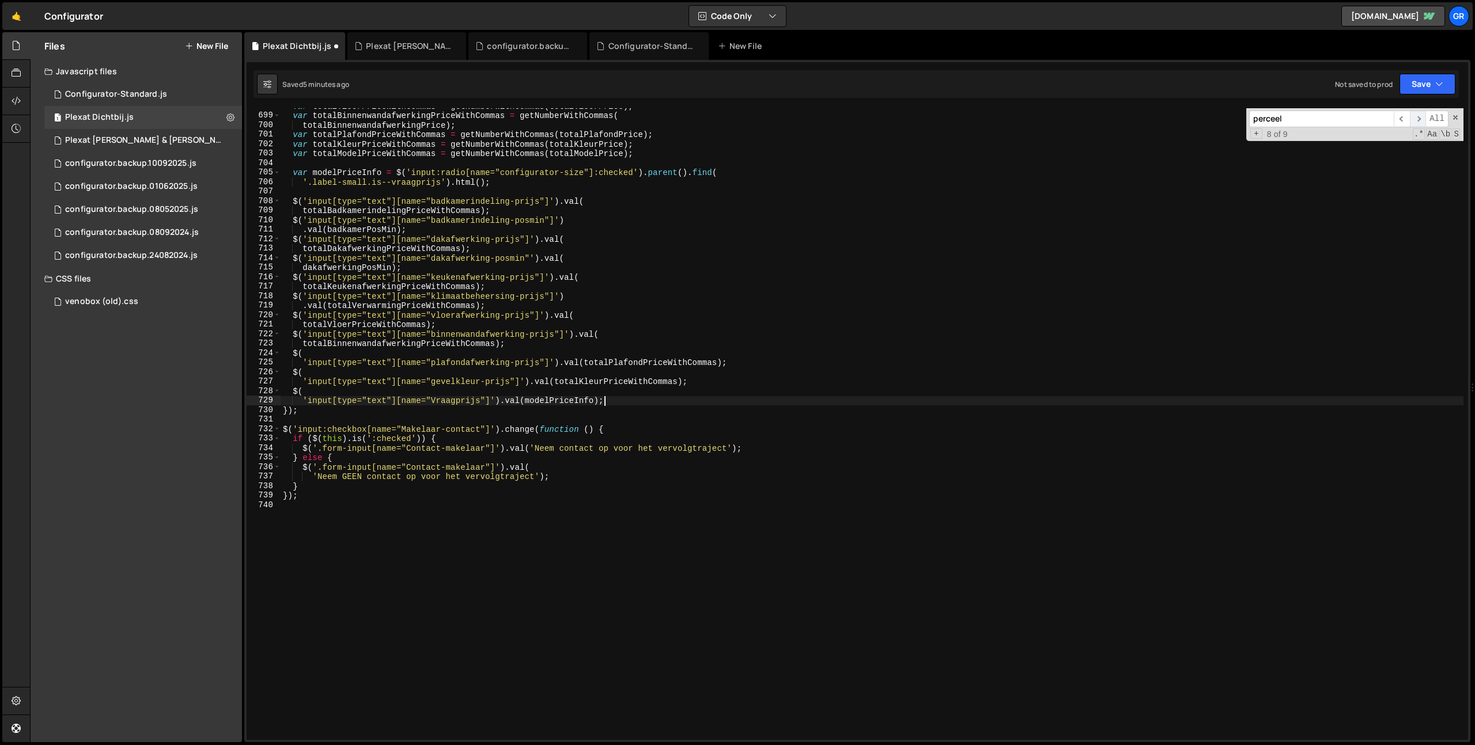
click at [1417, 121] on span "​" at bounding box center [1417, 119] width 16 height 17
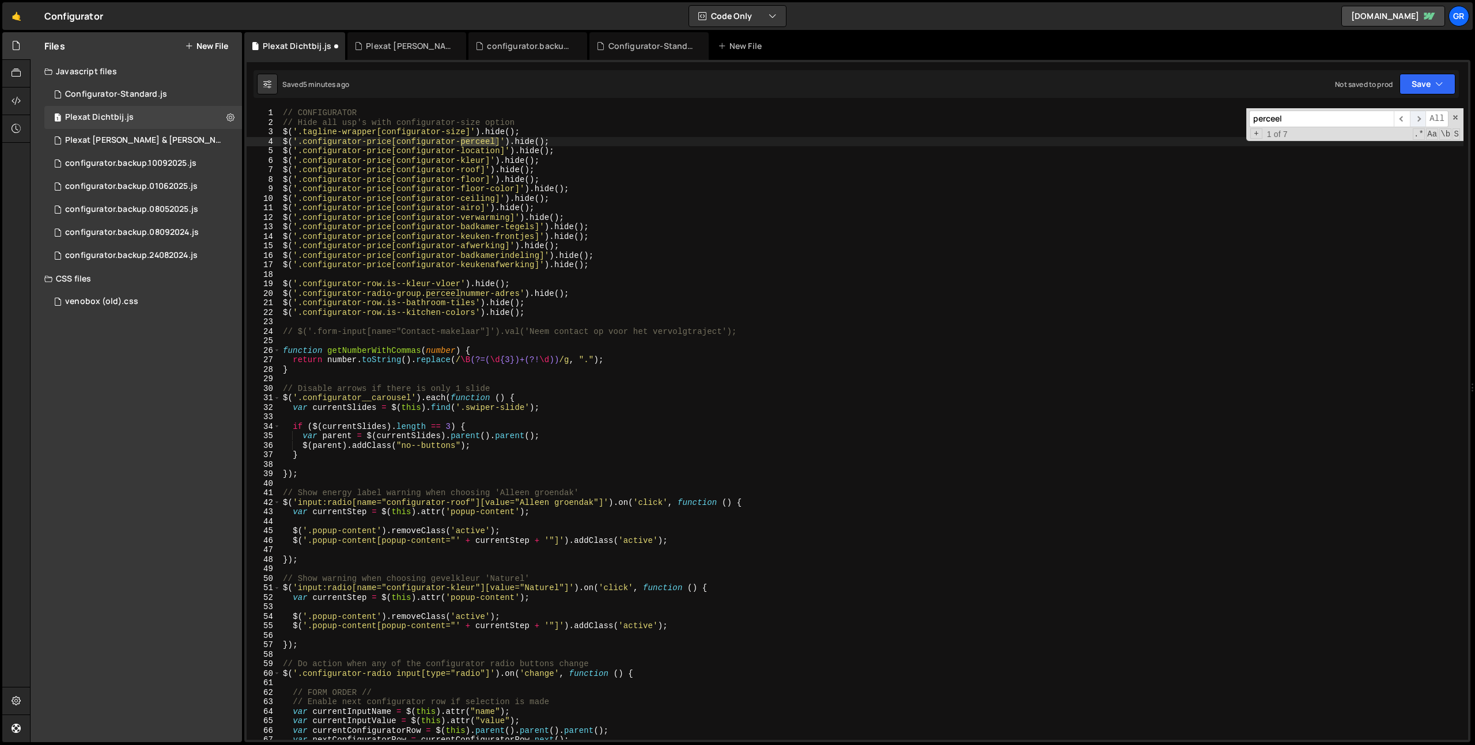
scroll to position [0, 0]
drag, startPoint x: 571, startPoint y: 139, endPoint x: 571, endPoint y: 131, distance: 7.5
click at [571, 131] on div "// CONFIGURATOR // Hide all usp's with configurator-size option $ ( '.tagline-w…" at bounding box center [872, 433] width 1182 height 651
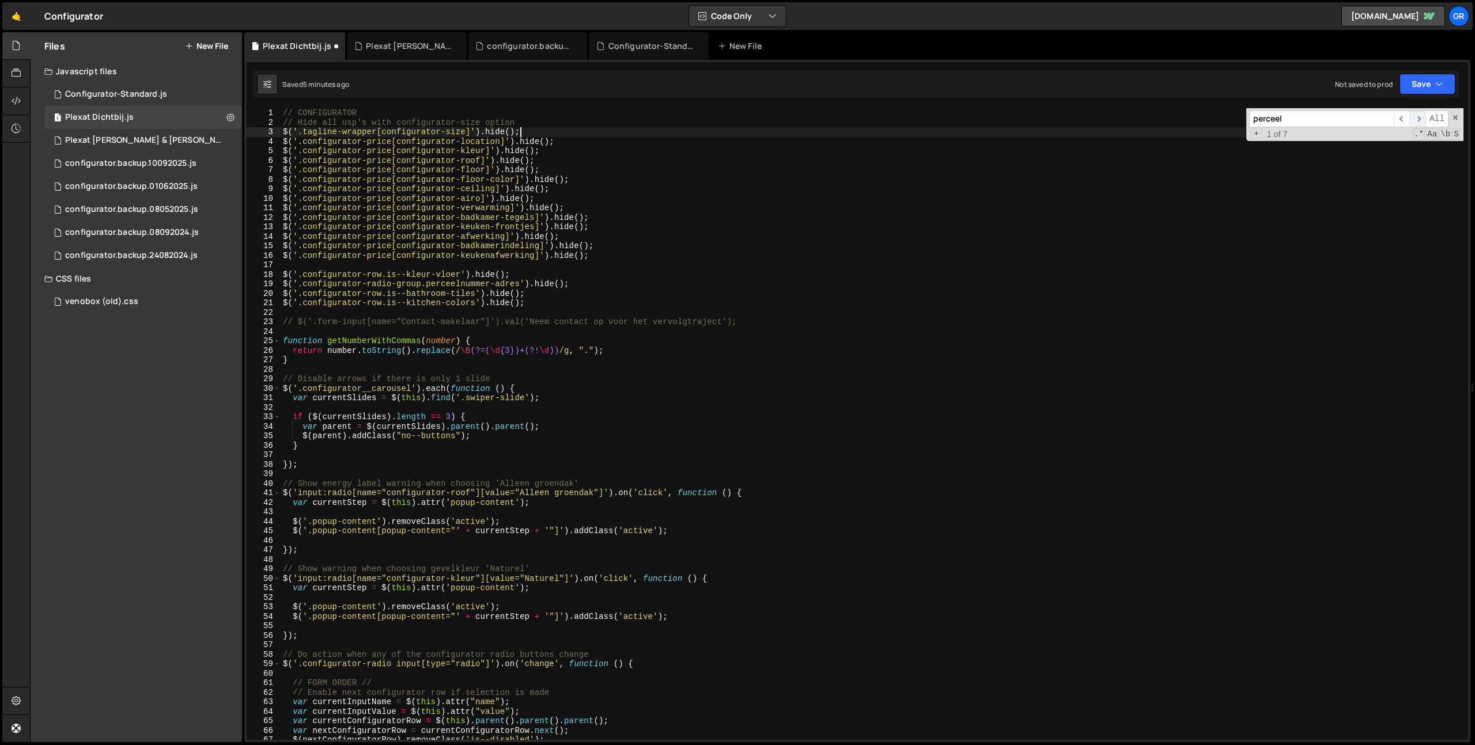
click at [1421, 117] on span "​" at bounding box center [1417, 119] width 16 height 17
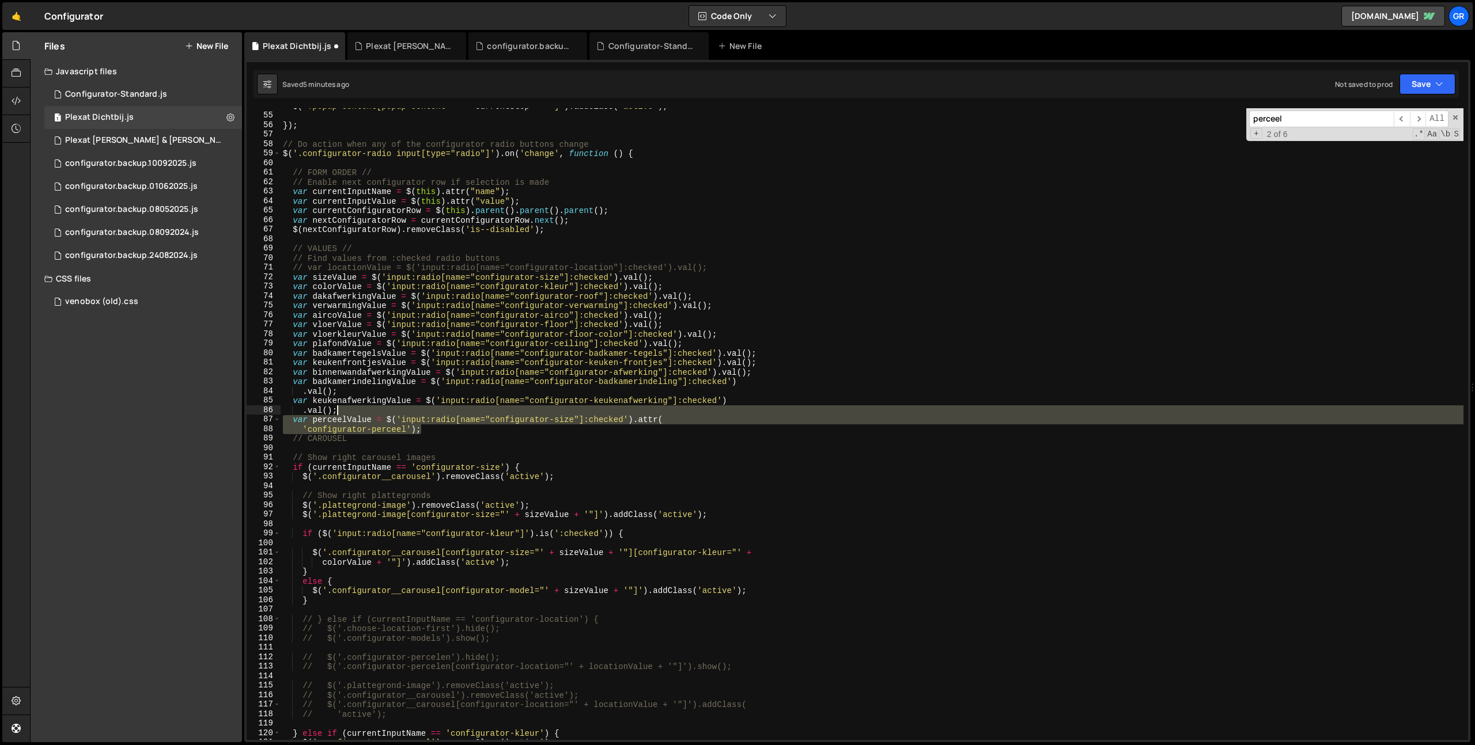
drag, startPoint x: 437, startPoint y: 430, endPoint x: 438, endPoint y: 412, distance: 17.9
click at [438, 412] on div "$ ( '.popup-content[popup-content="' + currentStep + '"]' ) . addClass ( 'activ…" at bounding box center [872, 426] width 1182 height 651
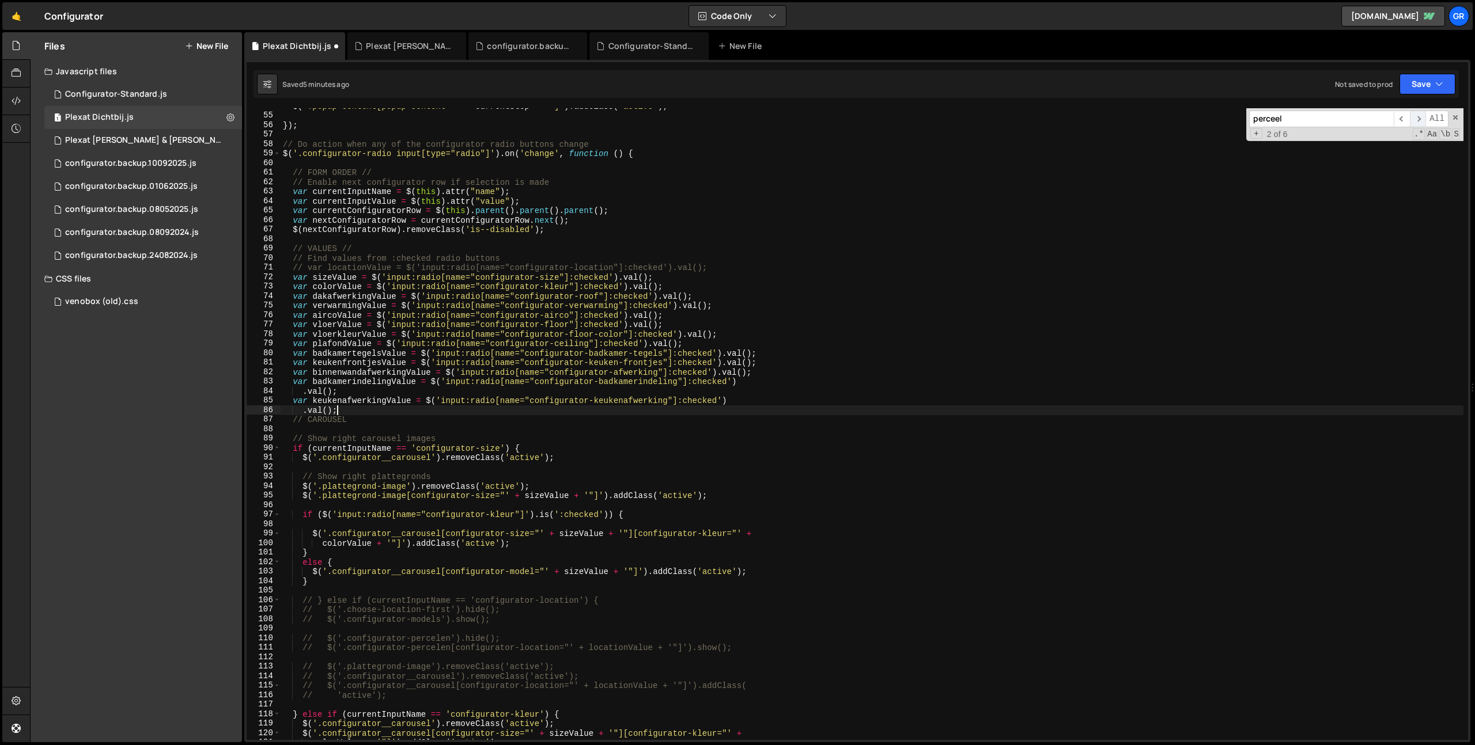
click at [1413, 120] on span "​" at bounding box center [1417, 119] width 16 height 17
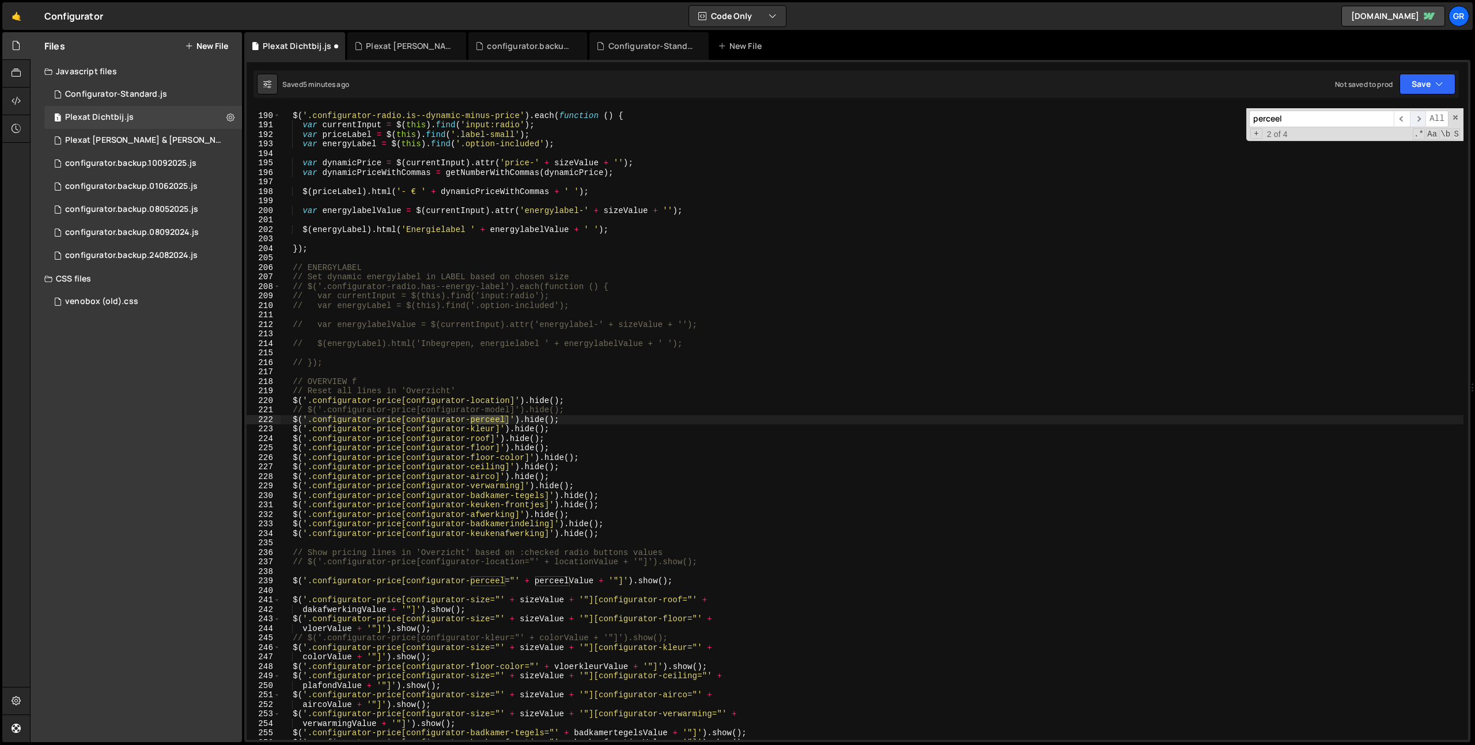
scroll to position [1794, 0]
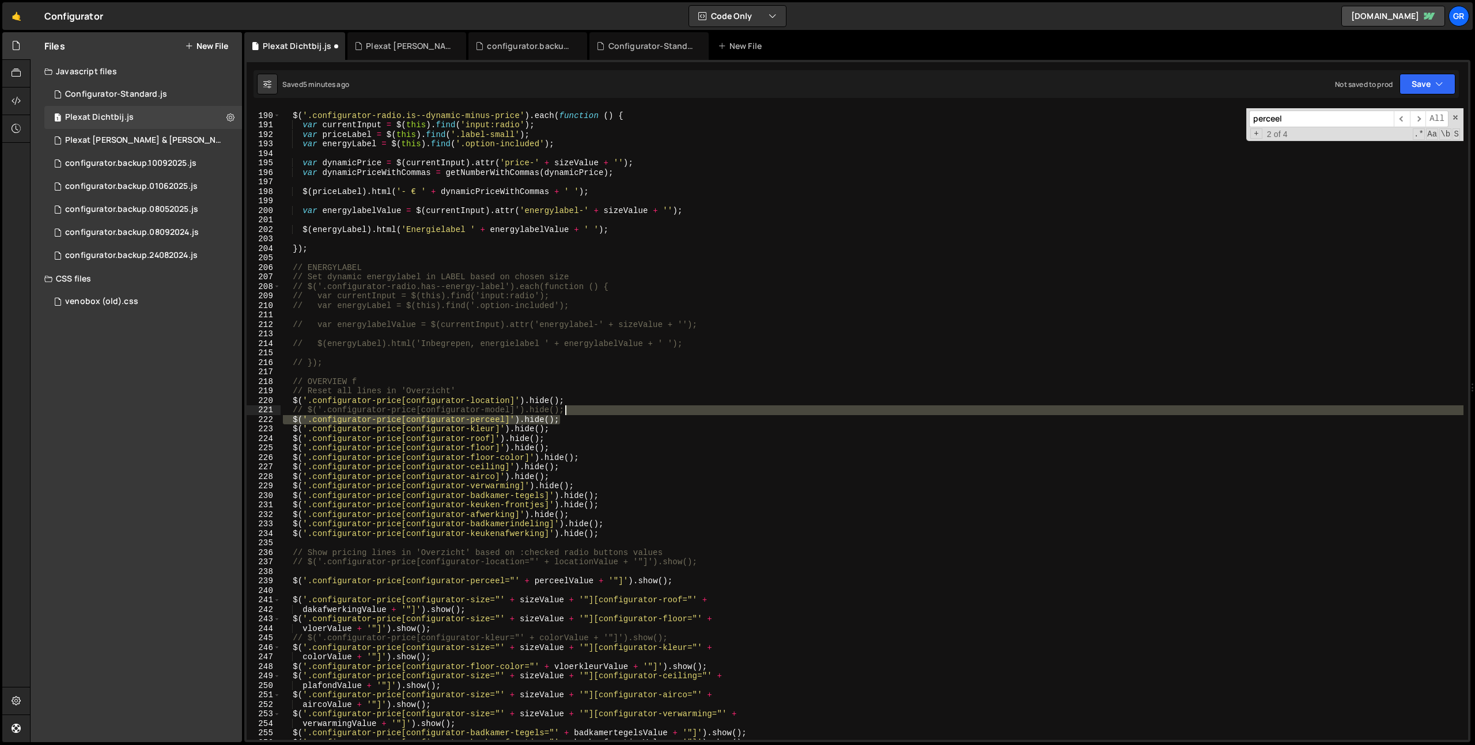
drag, startPoint x: 570, startPoint y: 420, endPoint x: 574, endPoint y: 412, distance: 8.8
click at [574, 412] on div "$ ( '.configurator-radio.is--dynamic-minus-price' ) . each ( function ( ) { var…" at bounding box center [872, 426] width 1182 height 651
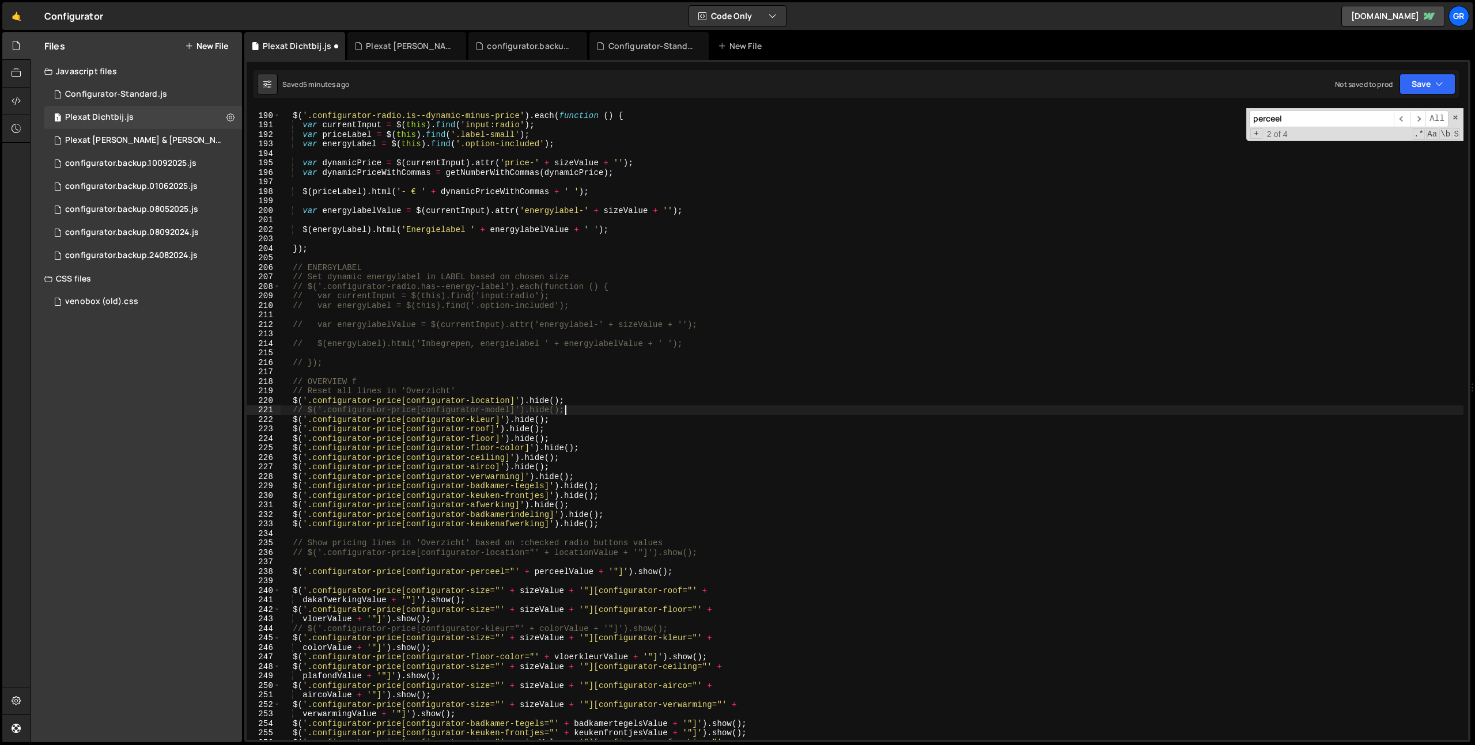
click at [537, 411] on div "$ ( '.configurator-radio.is--dynamic-minus-price' ) . each ( function ( ) { var…" at bounding box center [872, 426] width 1182 height 651
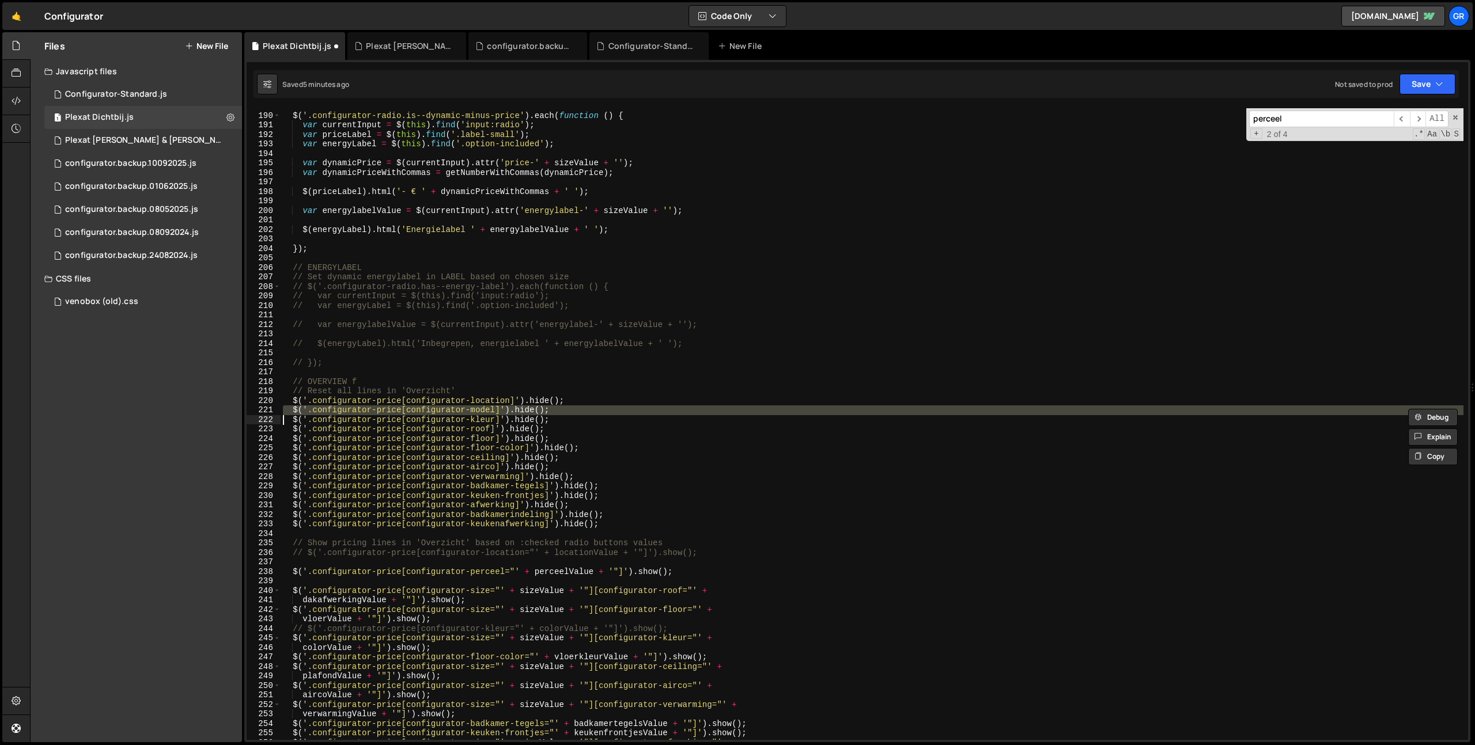
click at [372, 382] on div "$ ( '.configurator-radio.is--dynamic-minus-price' ) . each ( function ( ) { var…" at bounding box center [872, 426] width 1182 height 651
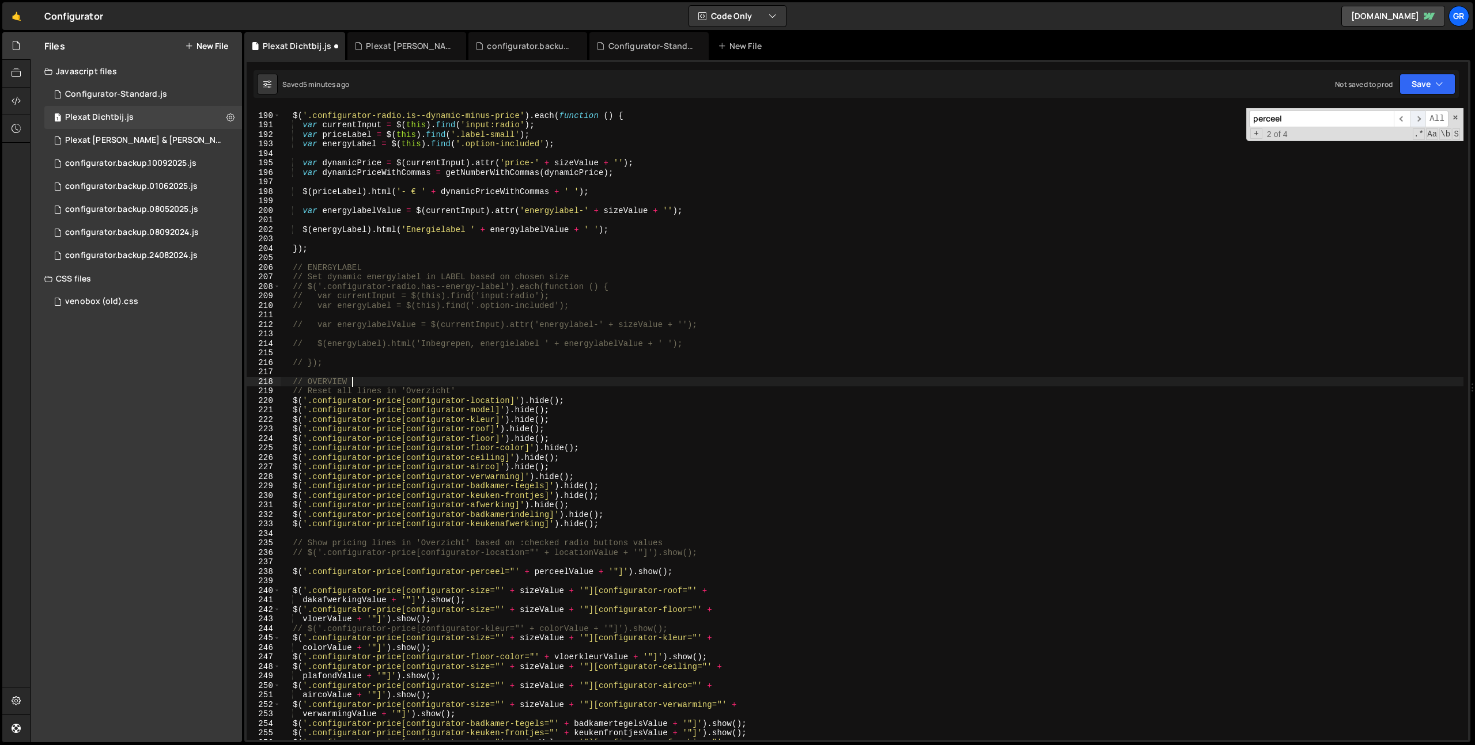
click at [1415, 119] on span "​" at bounding box center [1417, 119] width 16 height 17
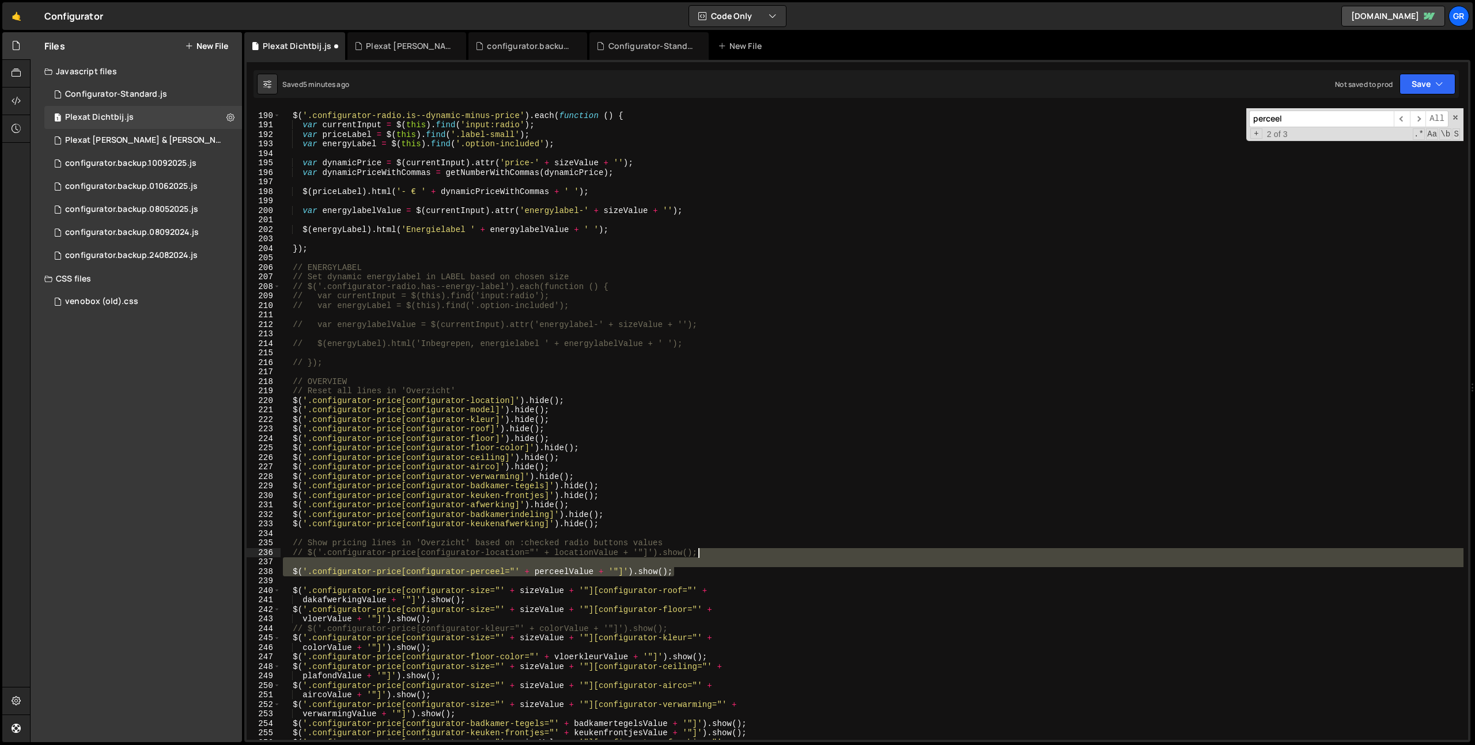
drag, startPoint x: 684, startPoint y: 574, endPoint x: 716, endPoint y: 555, distance: 37.4
click at [716, 555] on div "$ ( '.configurator-radio.is--dynamic-minus-price' ) . each ( function ( ) { var…" at bounding box center [872, 426] width 1182 height 651
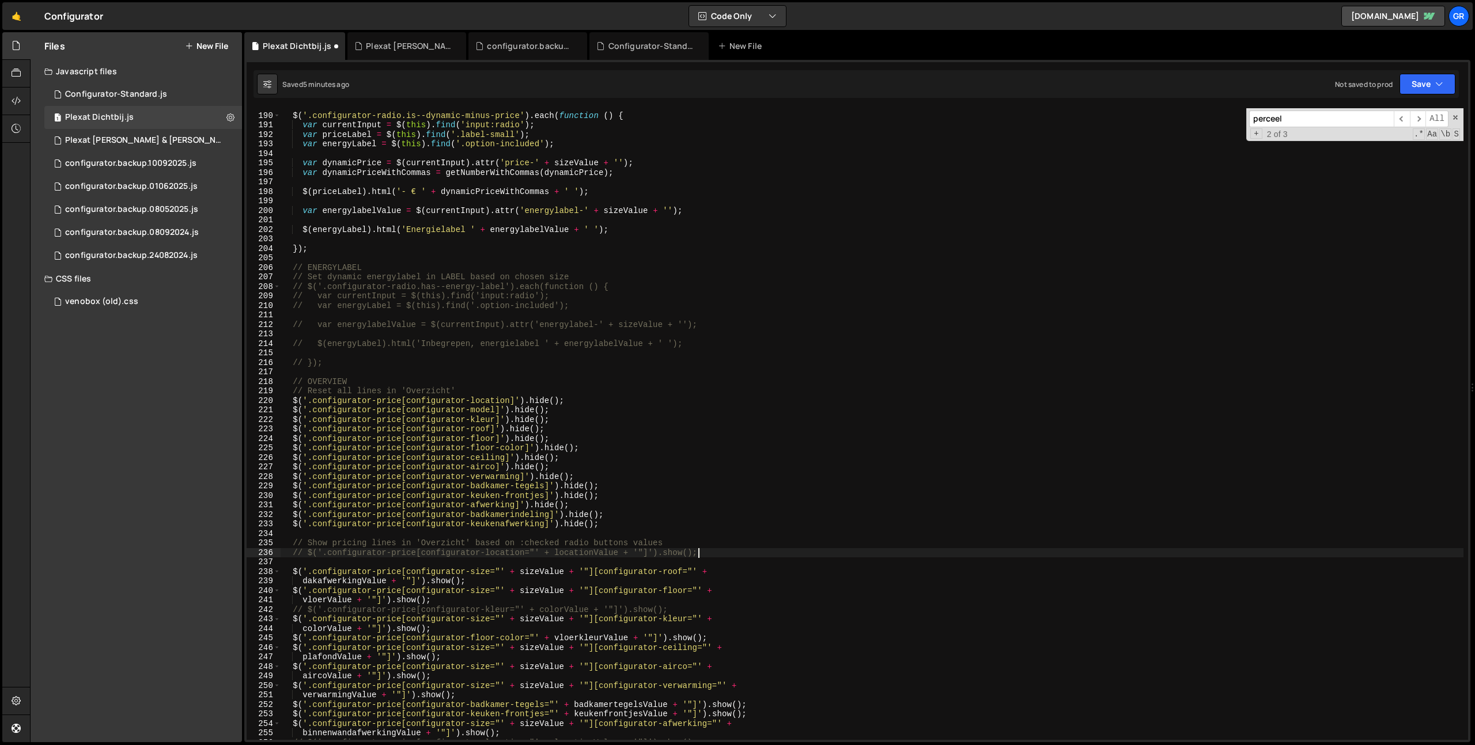
click at [722, 556] on div "$ ( '.configurator-radio.is--dynamic-minus-price' ) . each ( function ( ) { var…" at bounding box center [872, 426] width 1182 height 651
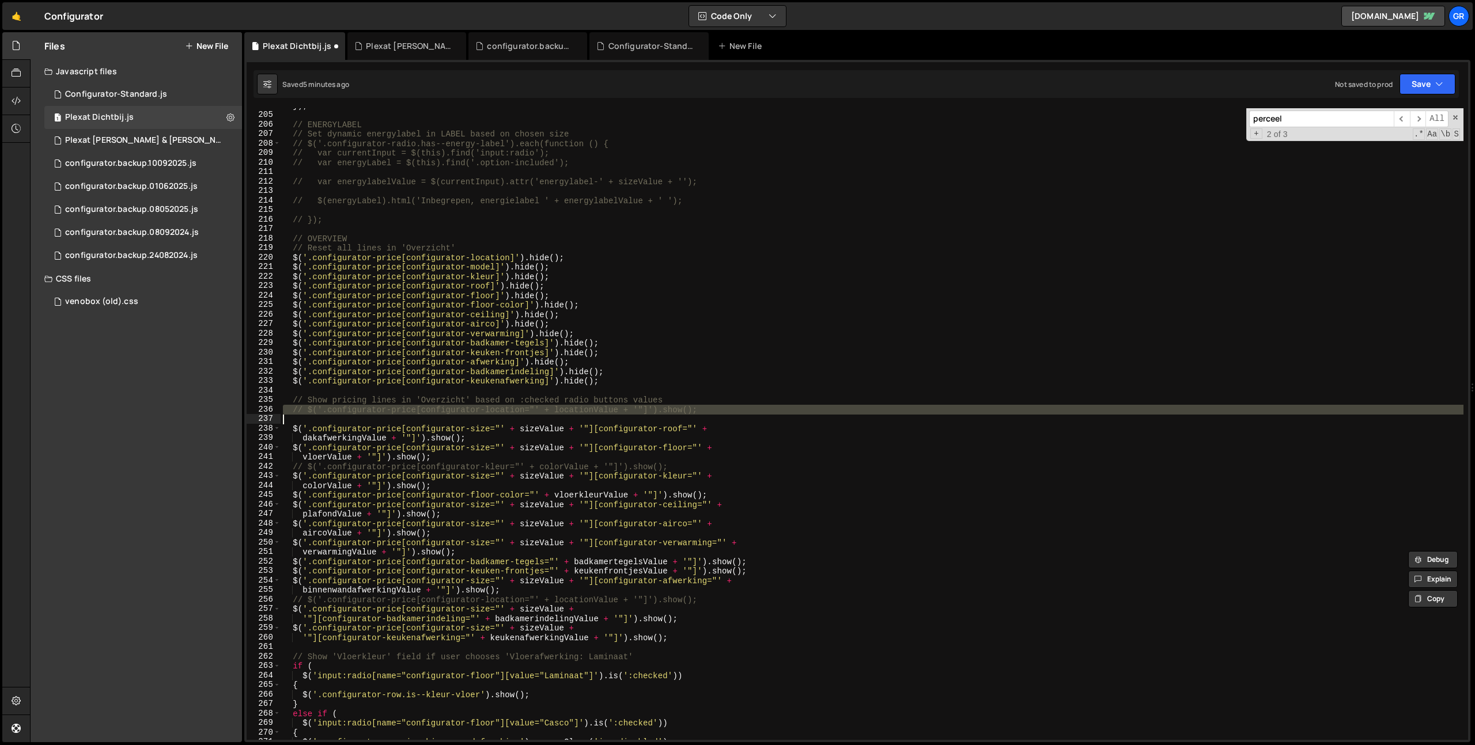
scroll to position [1940, 0]
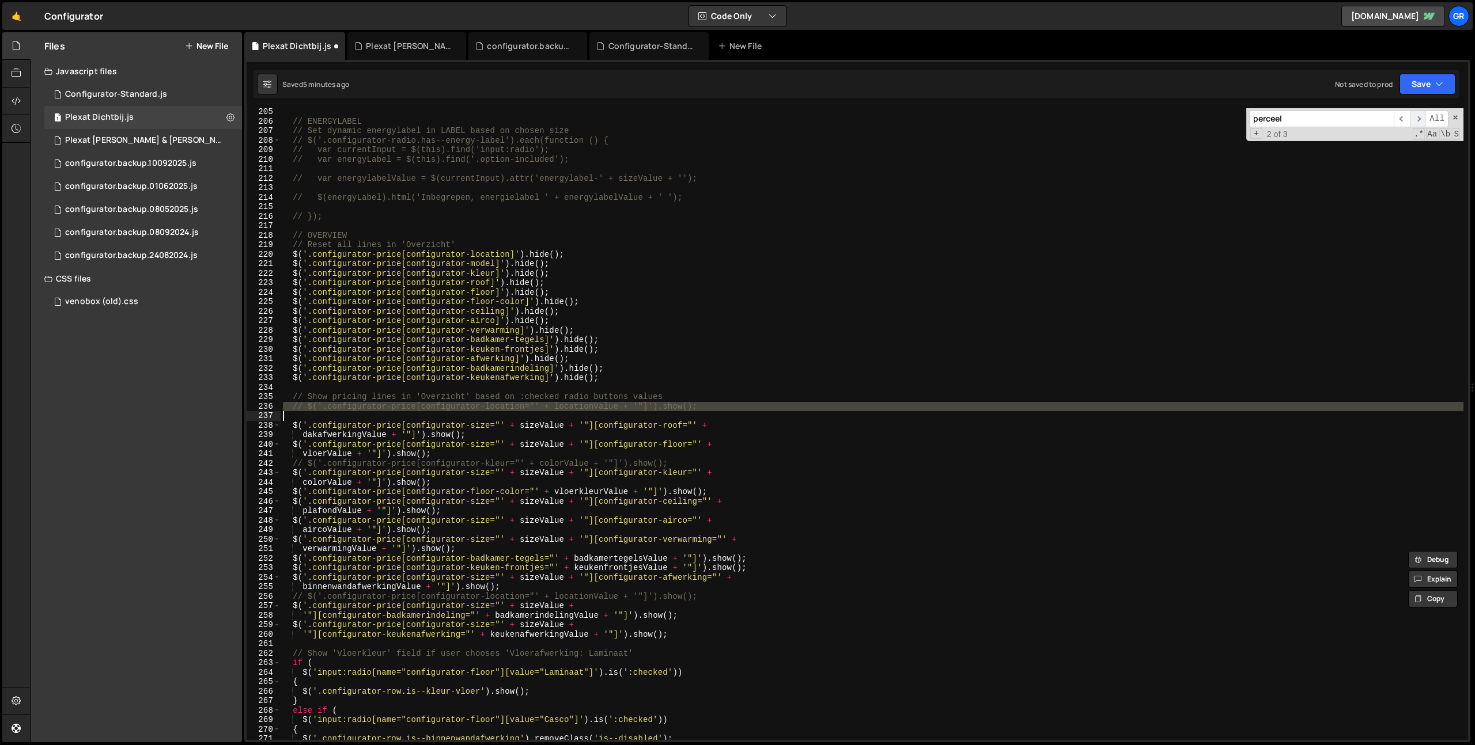
click at [1416, 117] on span "​" at bounding box center [1417, 119] width 16 height 17
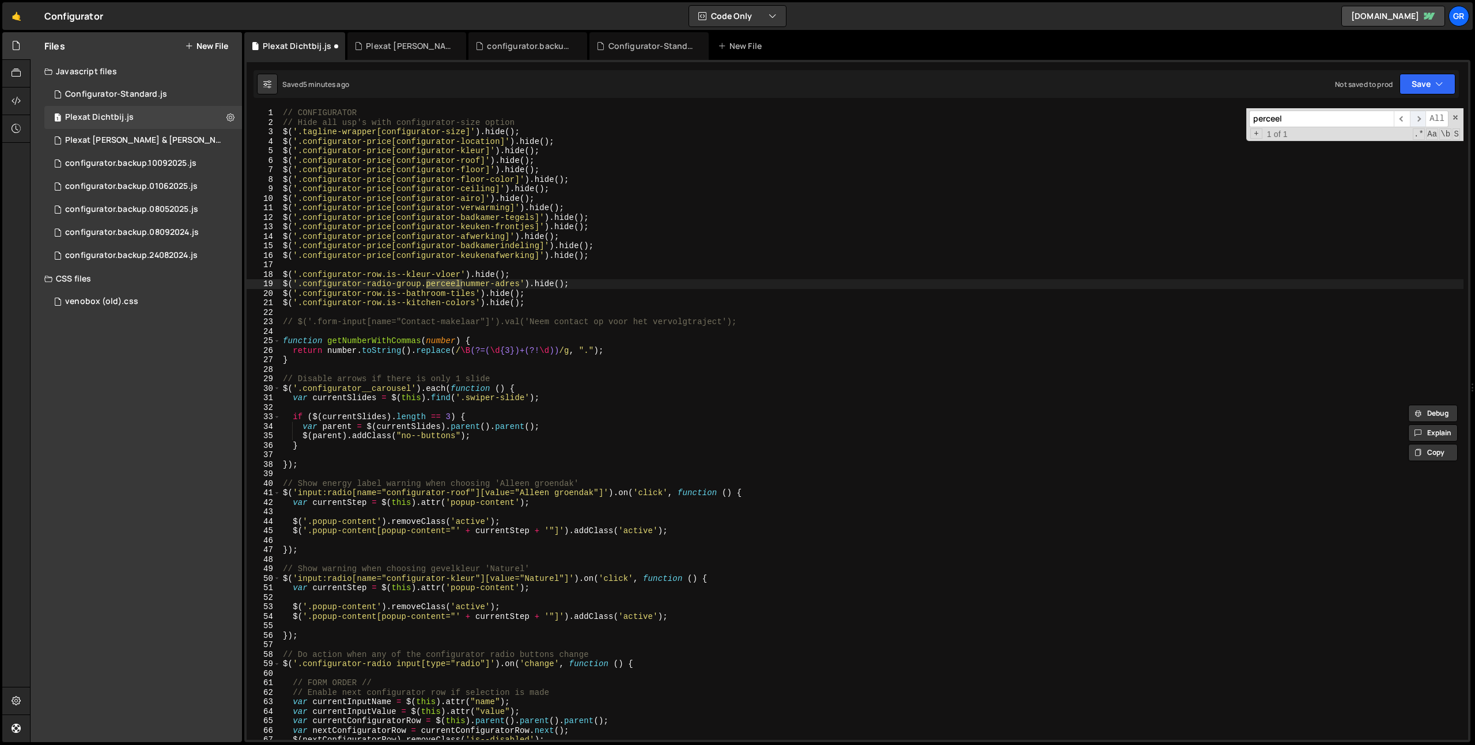
scroll to position [0, 0]
click at [1416, 117] on span "​" at bounding box center [1417, 119] width 16 height 17
drag, startPoint x: 1425, startPoint y: 91, endPoint x: 1419, endPoint y: 103, distance: 12.9
click at [1425, 91] on button "Save" at bounding box center [1427, 84] width 56 height 21
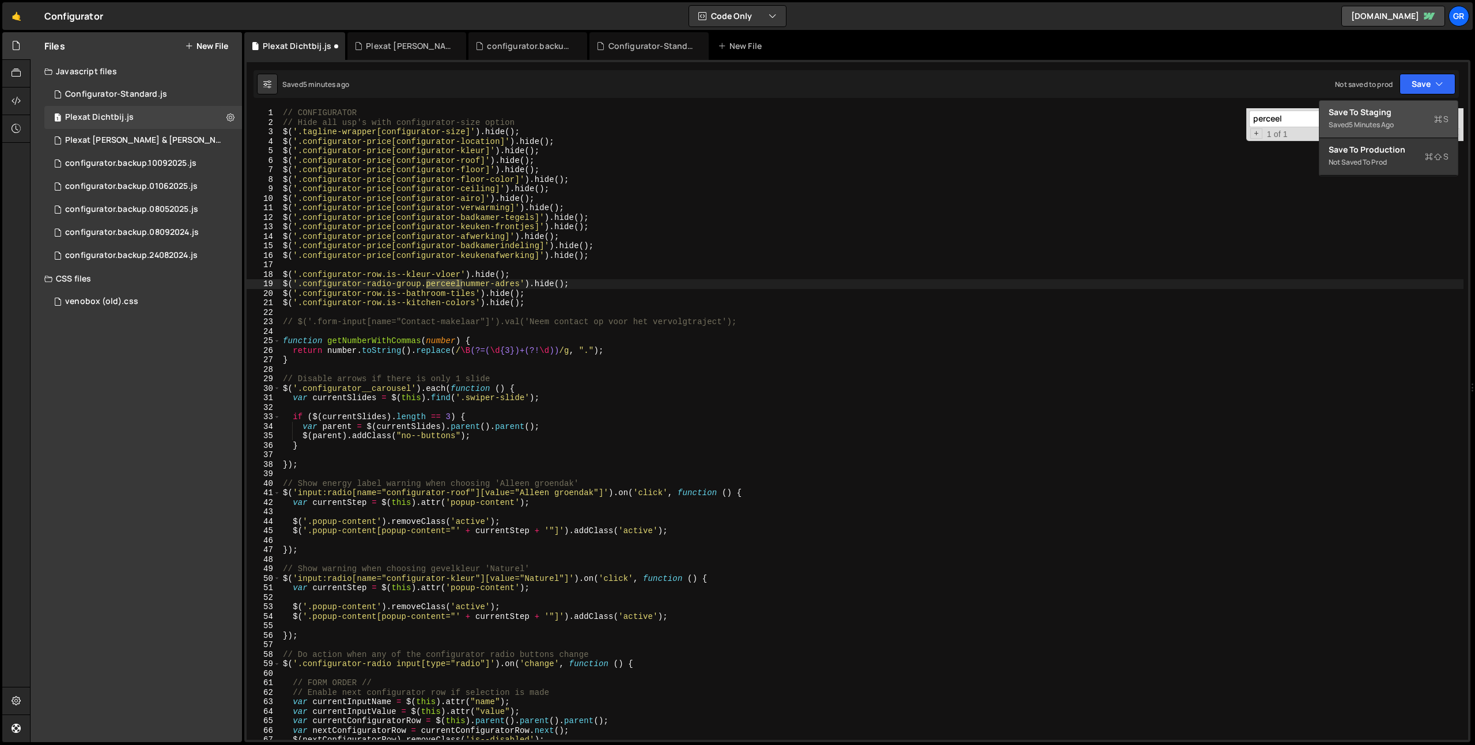
click at [1412, 113] on div "Save to Staging S" at bounding box center [1388, 113] width 120 height 12
click at [578, 132] on div "// CONFIGURATOR // Hide all usp's with configurator-size option $ ( '.tagline-w…" at bounding box center [872, 433] width 1182 height 651
click at [573, 141] on div "// CONFIGURATOR // Hide all usp's with configurator-size option $ ( '.tagline-w…" at bounding box center [872, 433] width 1182 height 651
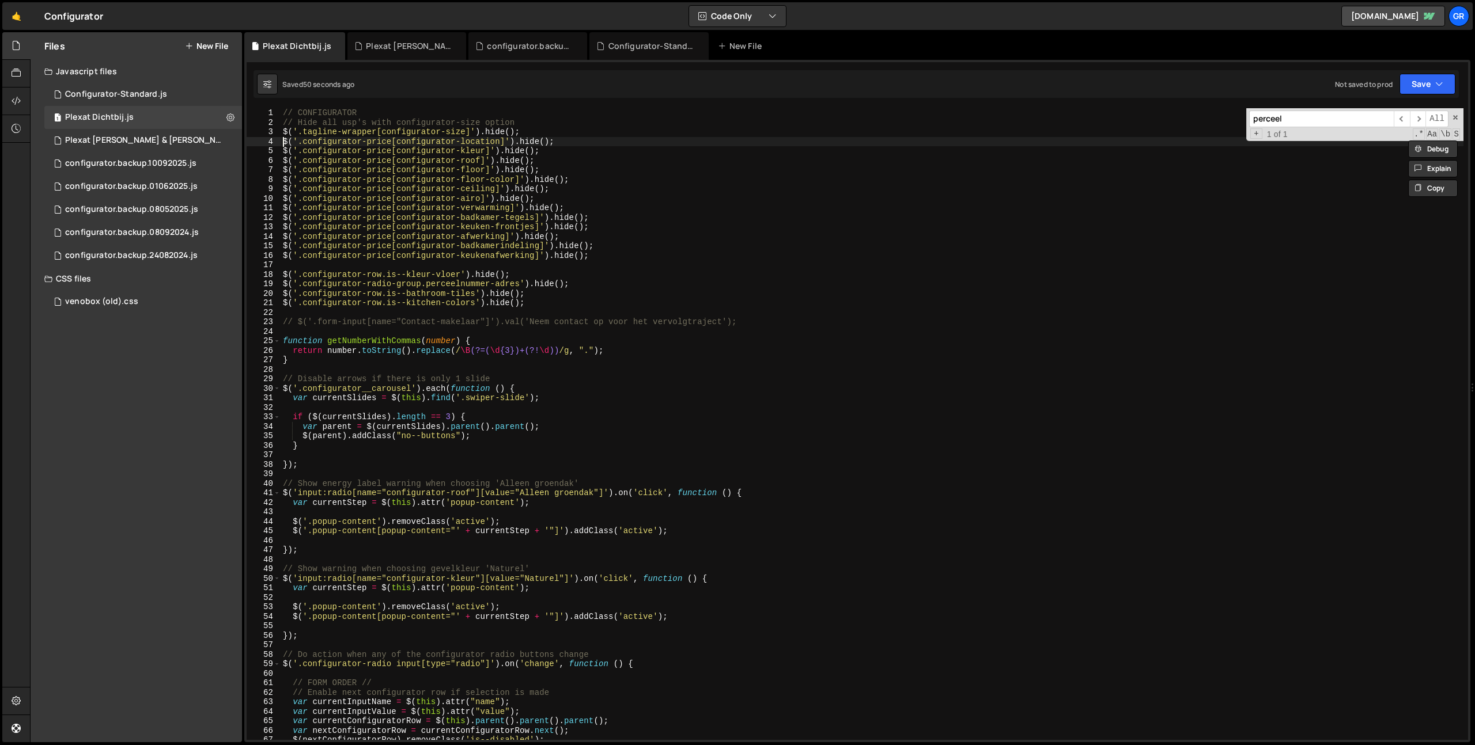
type textarea "$('.configurator-price[configurator-location]').hide();"
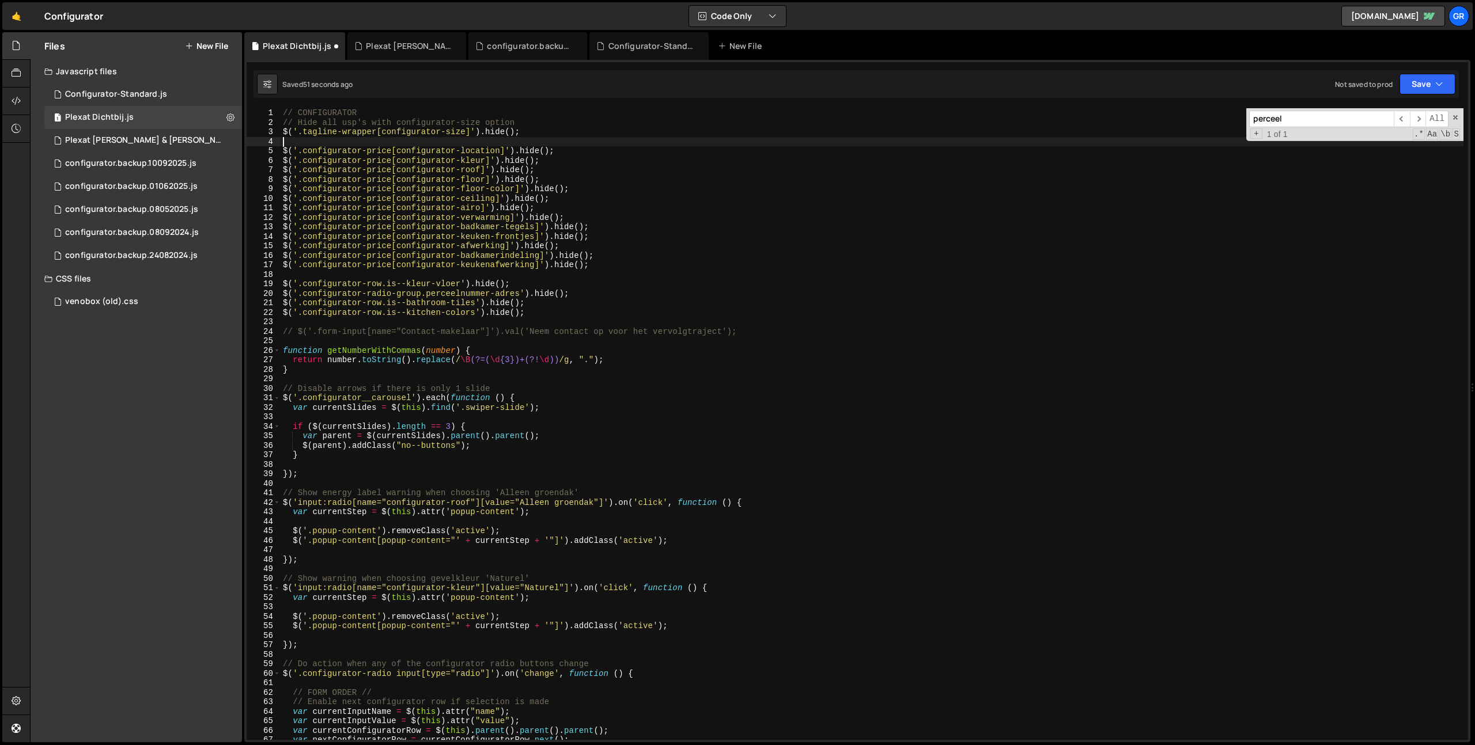
paste textarea "$('.configurator-price[configurator-location]').hide();"
click at [479, 143] on div "// CONFIGURATOR // Hide all usp's with configurator-size option $ ( '.tagline-w…" at bounding box center [872, 433] width 1182 height 651
click at [535, 134] on div "// CONFIGURATOR // Hide all usp's with configurator-size option $ ( '.tagline-w…" at bounding box center [872, 433] width 1182 height 651
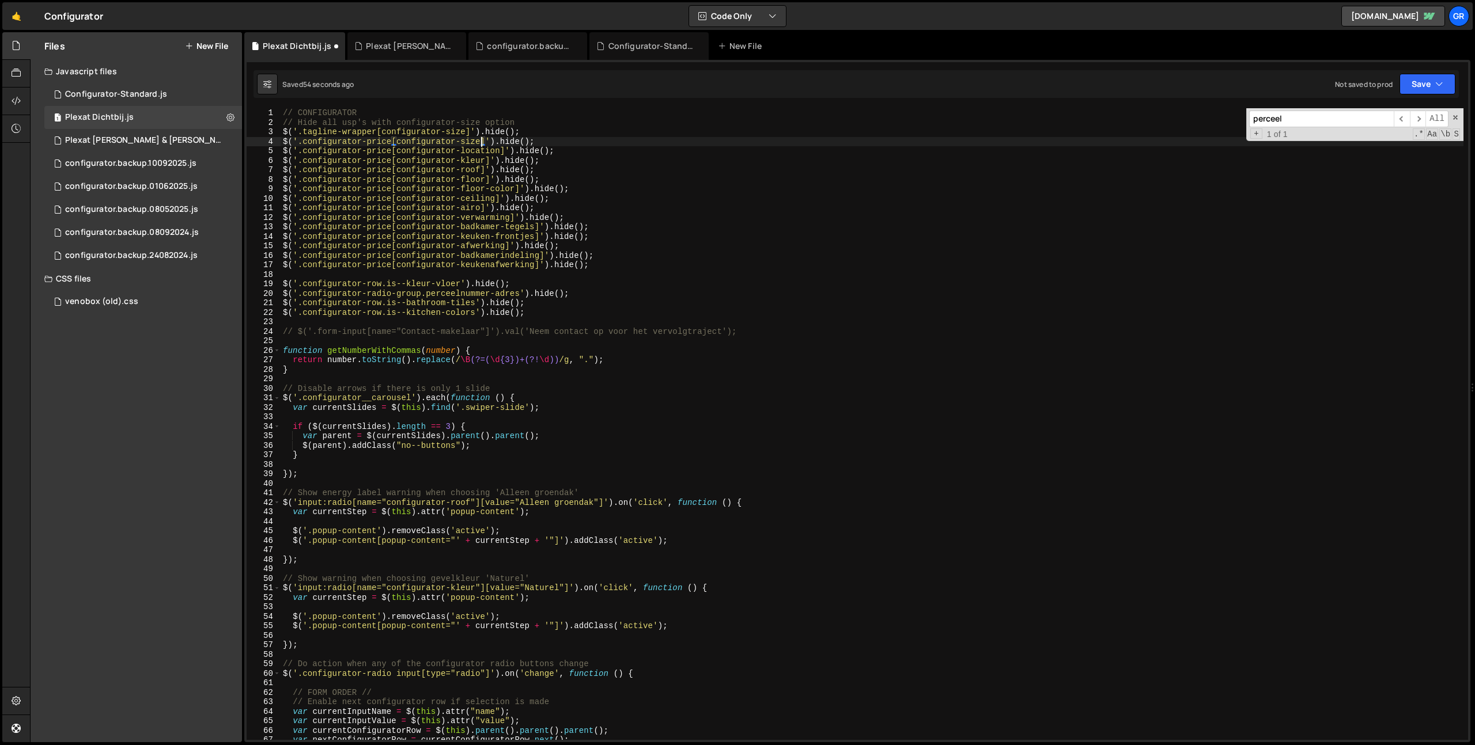
type textarea "$('.tagline-wrapper[configurator-size]').hide();"
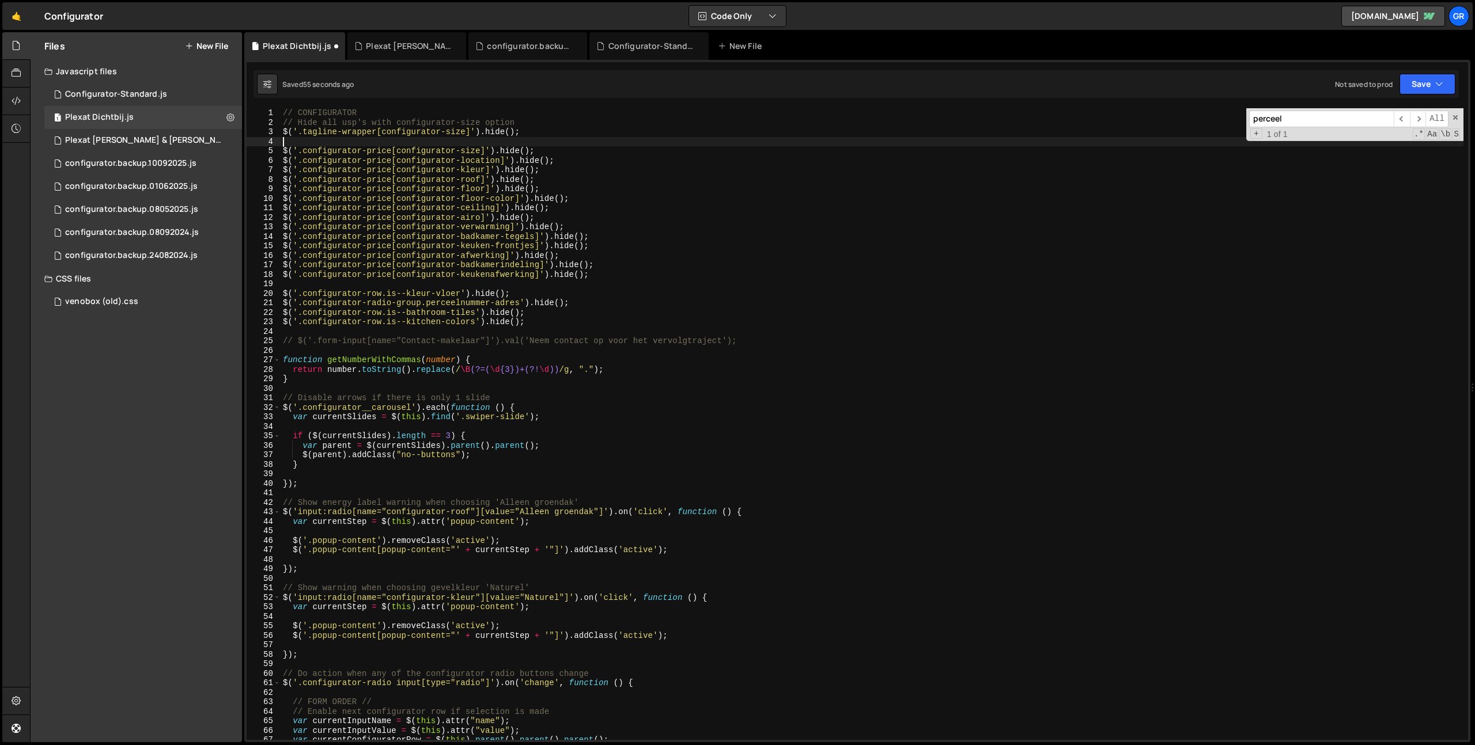
click at [573, 153] on div "// CONFIGURATOR // Hide all usp's with configurator-size option $ ( '.tagline-w…" at bounding box center [872, 433] width 1182 height 651
click at [284, 153] on div "// CONFIGURATOR // Hide all usp's with configurator-size option $ ( '.tagline-w…" at bounding box center [872, 433] width 1182 height 651
click at [594, 194] on div "// CONFIGURATOR // Hide all usp's with configurator-size option $ ( '.tagline-w…" at bounding box center [872, 433] width 1182 height 651
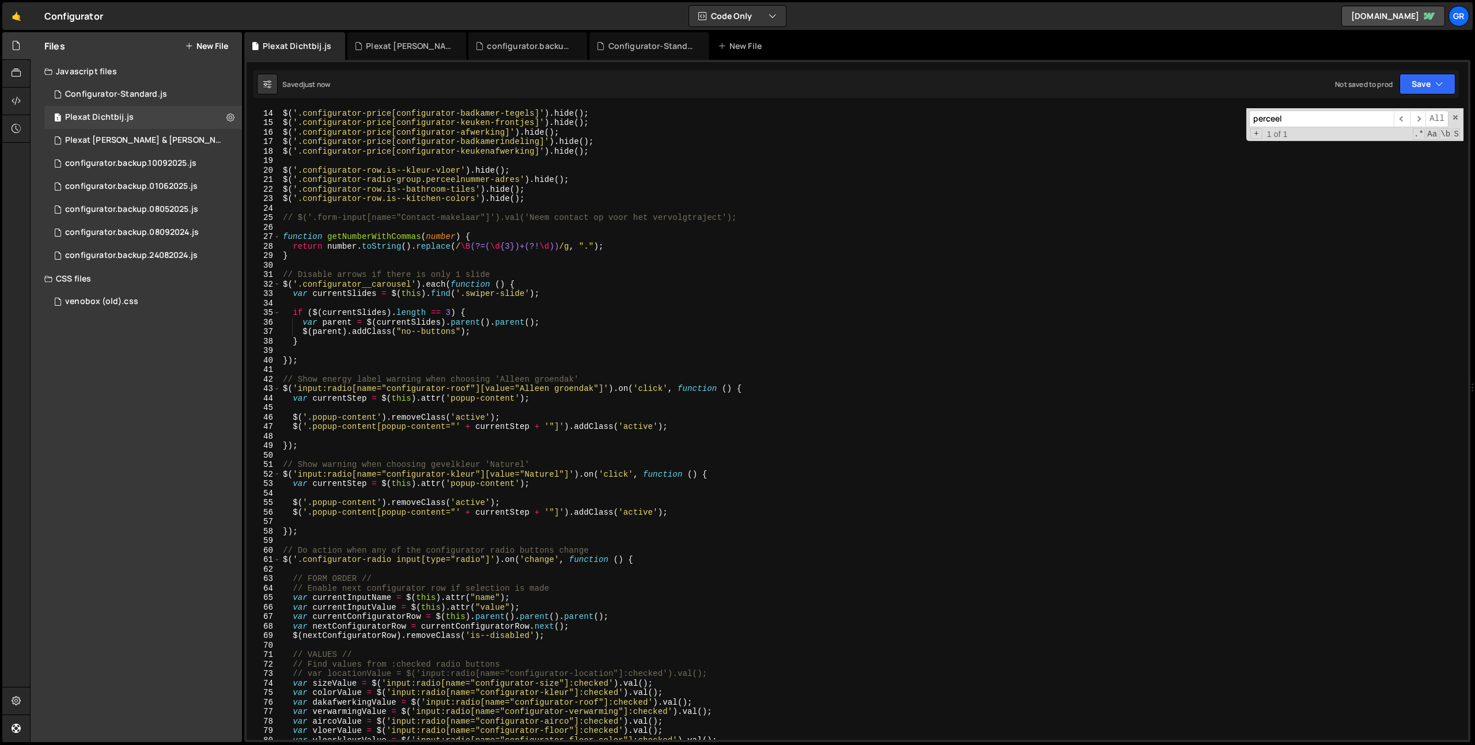
scroll to position [123, 0]
click at [594, 194] on div "$ ( '.configurator-price[configurator-verwarming]' ) . hide ( ) ; $ ( '.configu…" at bounding box center [872, 424] width 1182 height 651
type textarea "$('.configurator-row.is--bathroom-tiles').hide();"
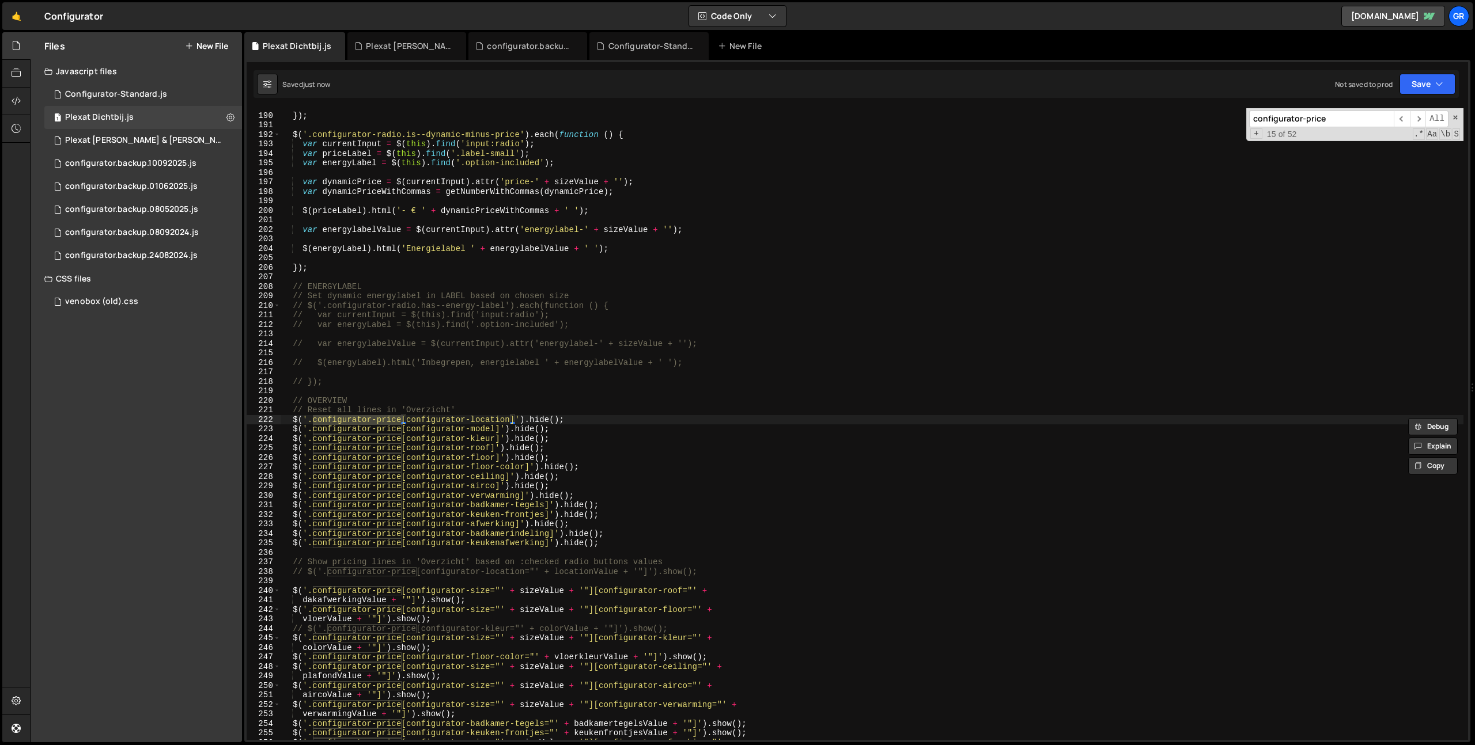
type input "configurator-price"
click at [482, 408] on div "}) ; $ ( '.configurator-radio.is--dynamic-minus-price' ) . each ( function ( ) …" at bounding box center [872, 426] width 1182 height 651
click at [597, 420] on div "}) ; $ ( '.configurator-radio.is--dynamic-minus-price' ) . each ( function ( ) …" at bounding box center [872, 426] width 1182 height 651
type textarea "$('.configurator-price[configurator-location]').hide();"
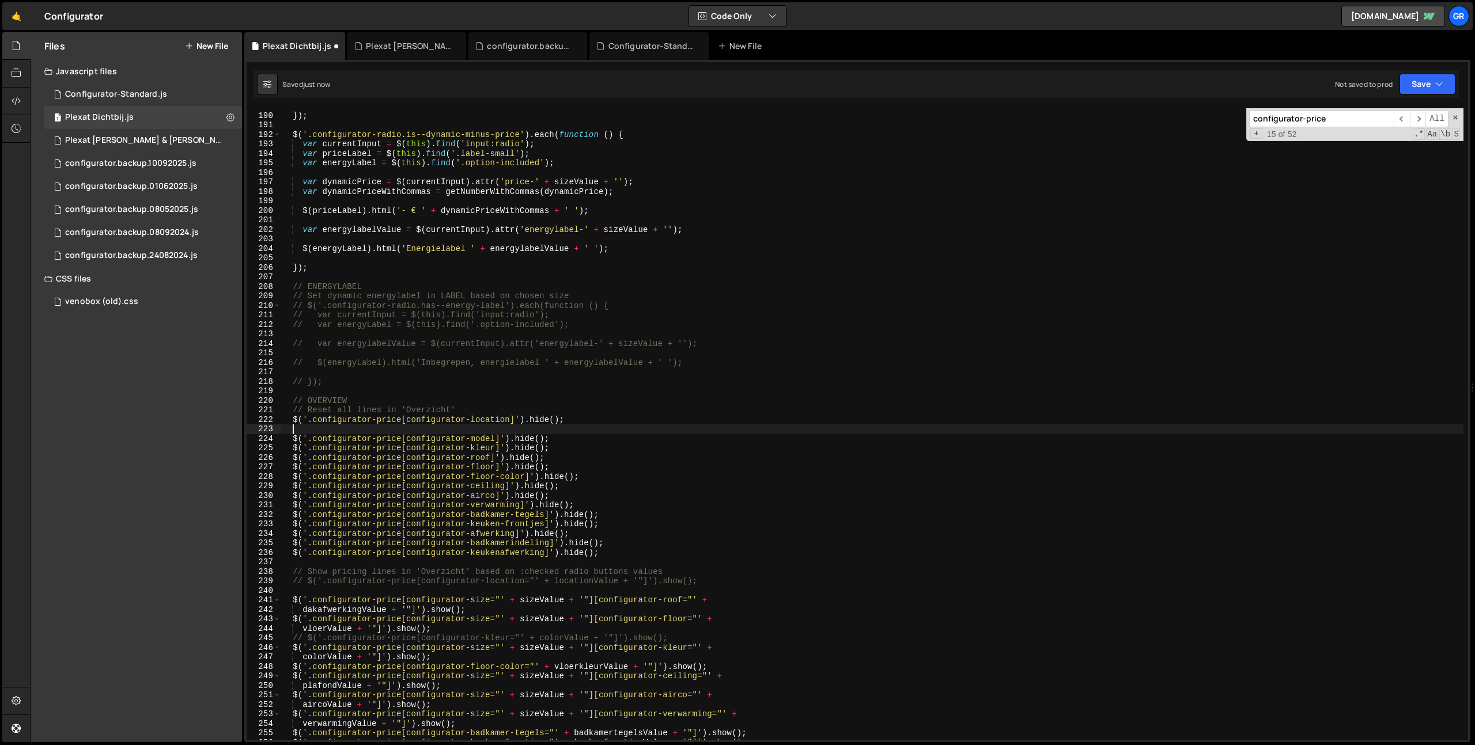
paste textarea "$('.configurator-price[configurator-size]').hide();"
click at [292, 422] on div "}) ; $ ( '.configurator-radio.is--dynamic-minus-price' ) . each ( function ( ) …" at bounding box center [872, 426] width 1182 height 651
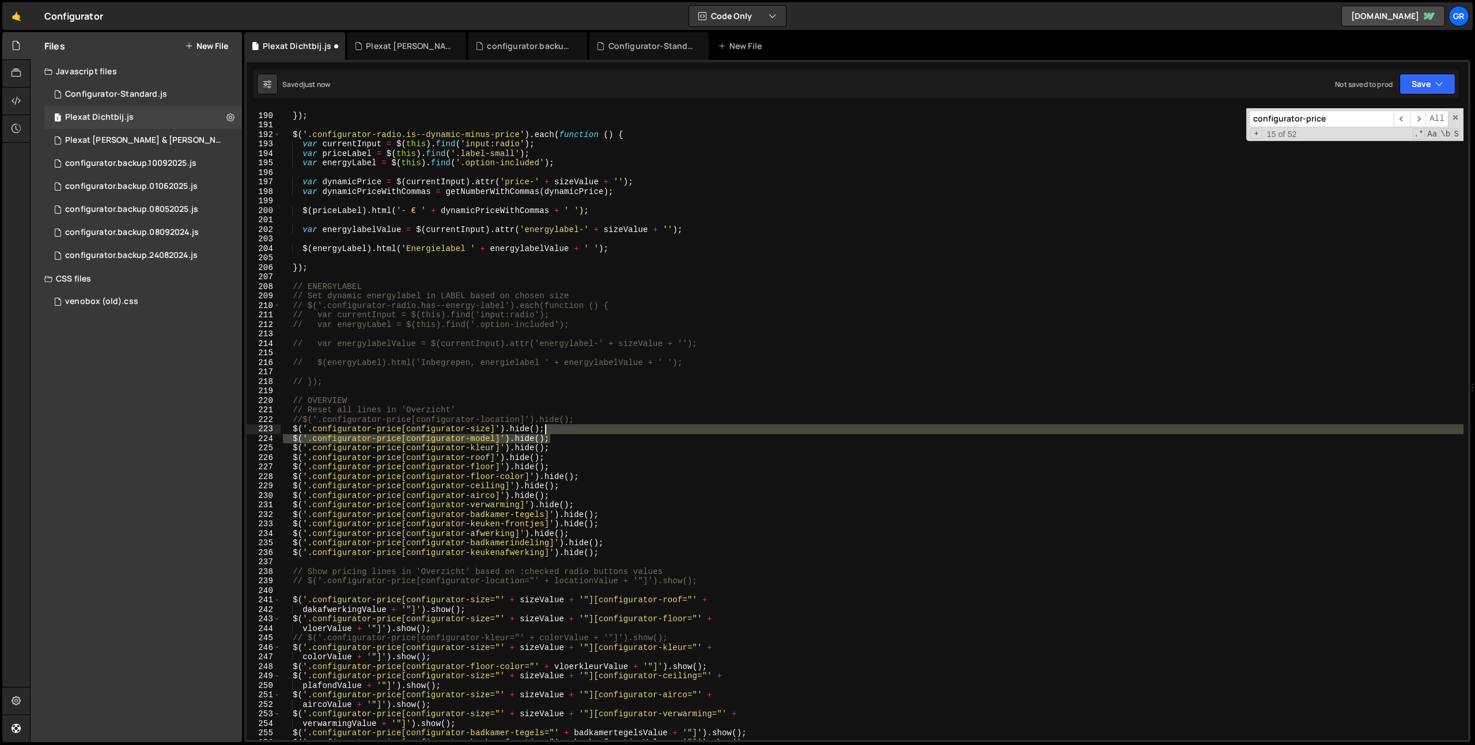
drag, startPoint x: 551, startPoint y: 441, endPoint x: 552, endPoint y: 433, distance: 8.1
click at [552, 433] on div "}) ; $ ( '.configurator-radio.is--dynamic-minus-price' ) . each ( function ( ) …" at bounding box center [872, 426] width 1182 height 651
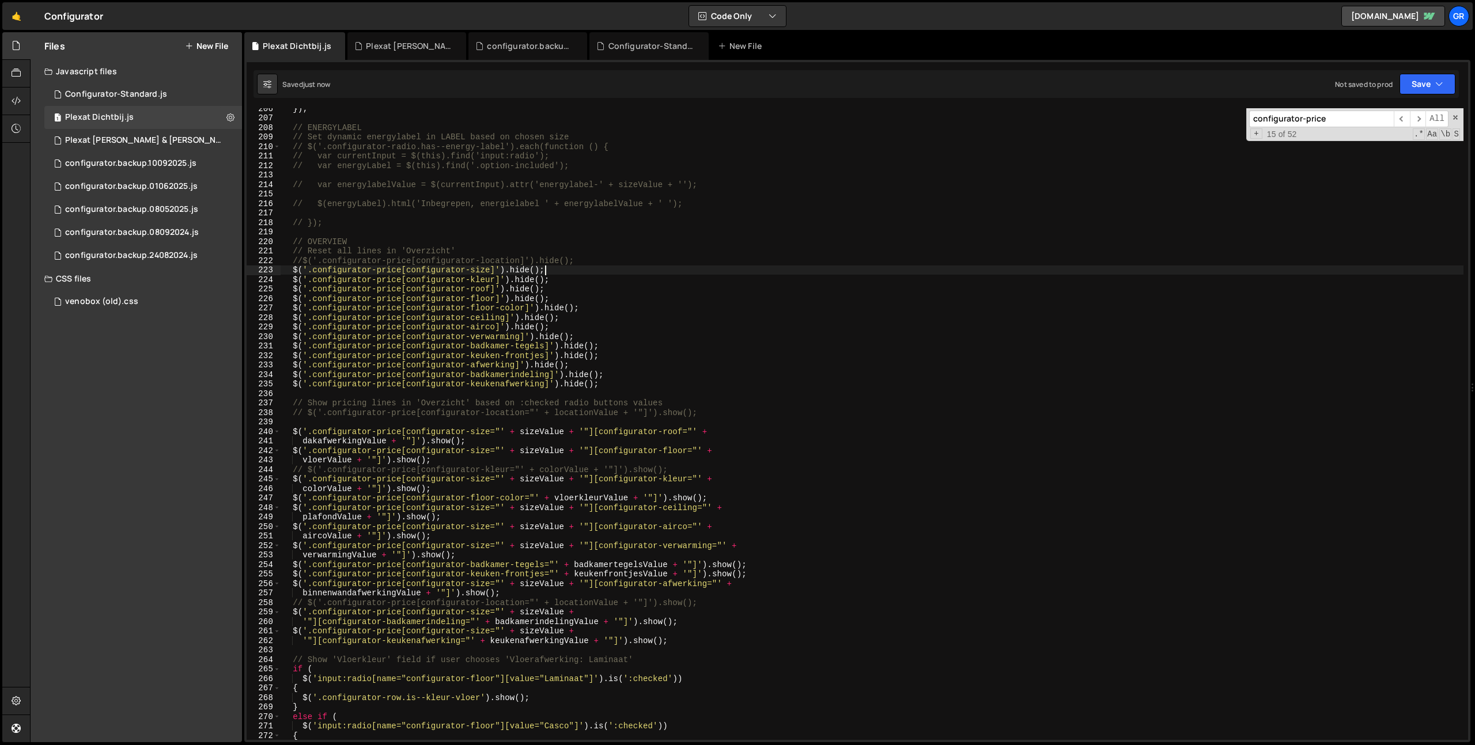
scroll to position [1962, 0]
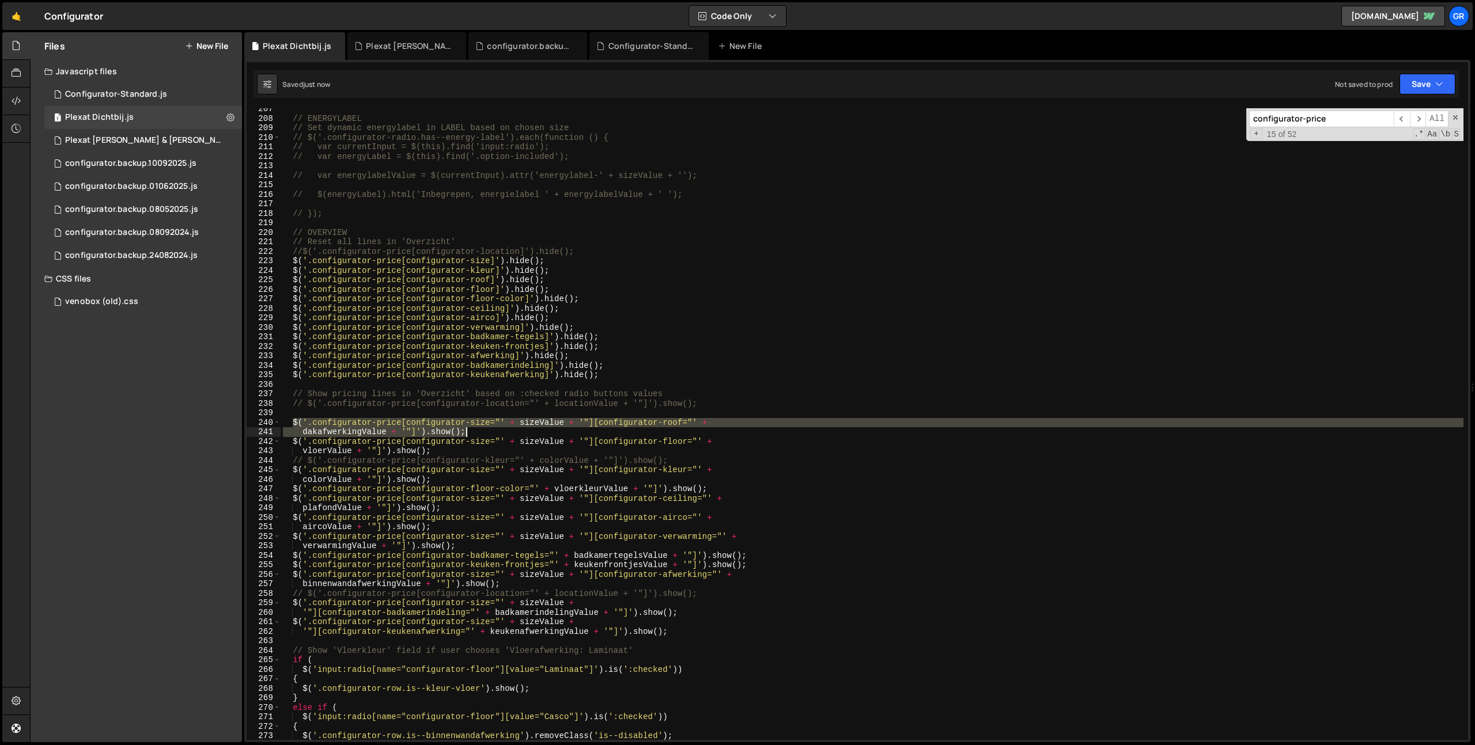
drag, startPoint x: 294, startPoint y: 422, endPoint x: 509, endPoint y: 431, distance: 215.0
click at [509, 431] on div "// ENERGYLABEL // Set dynamic energylabel in LABEL based on chosen size // $('.…" at bounding box center [872, 429] width 1182 height 651
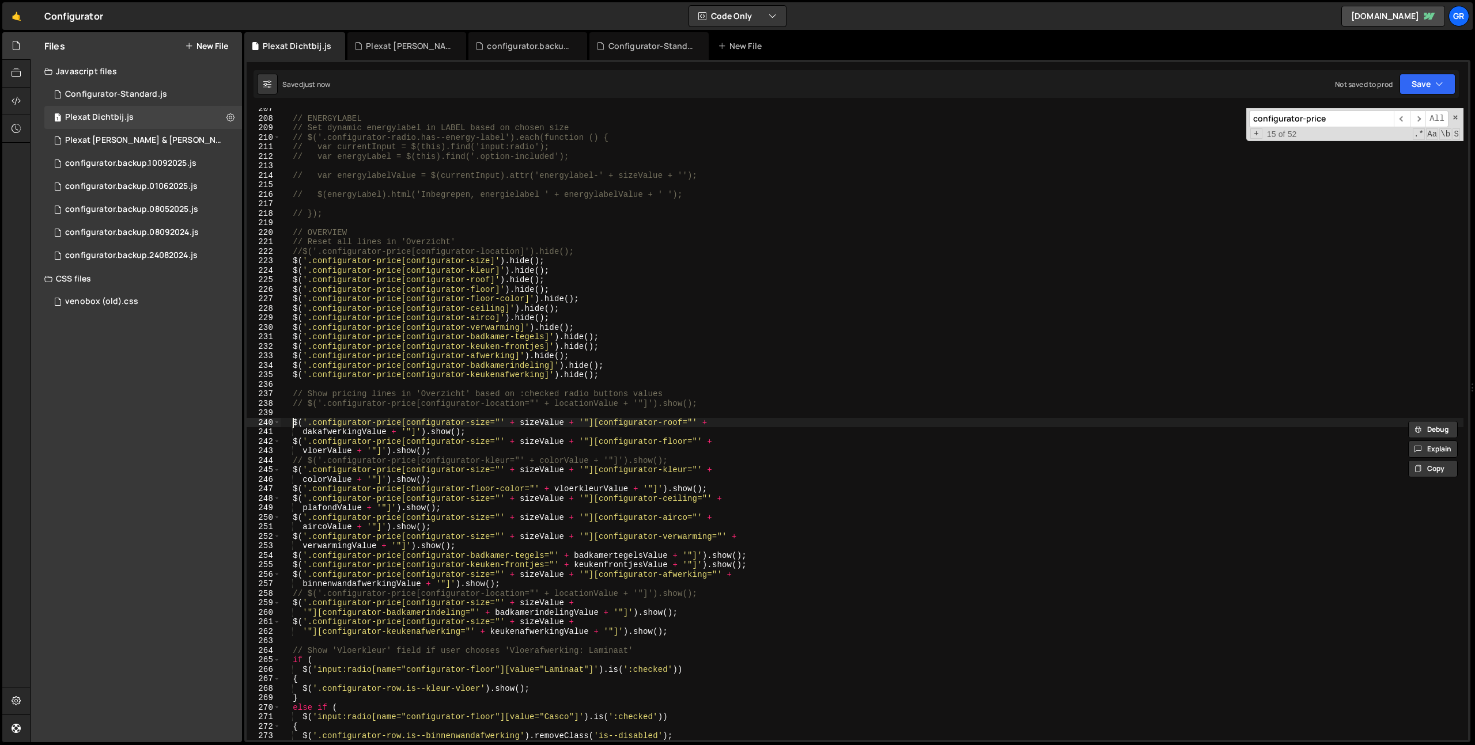
type textarea "$('.configurator-price[configurator-size="' + sizeValue + '"][configurator-roof…"
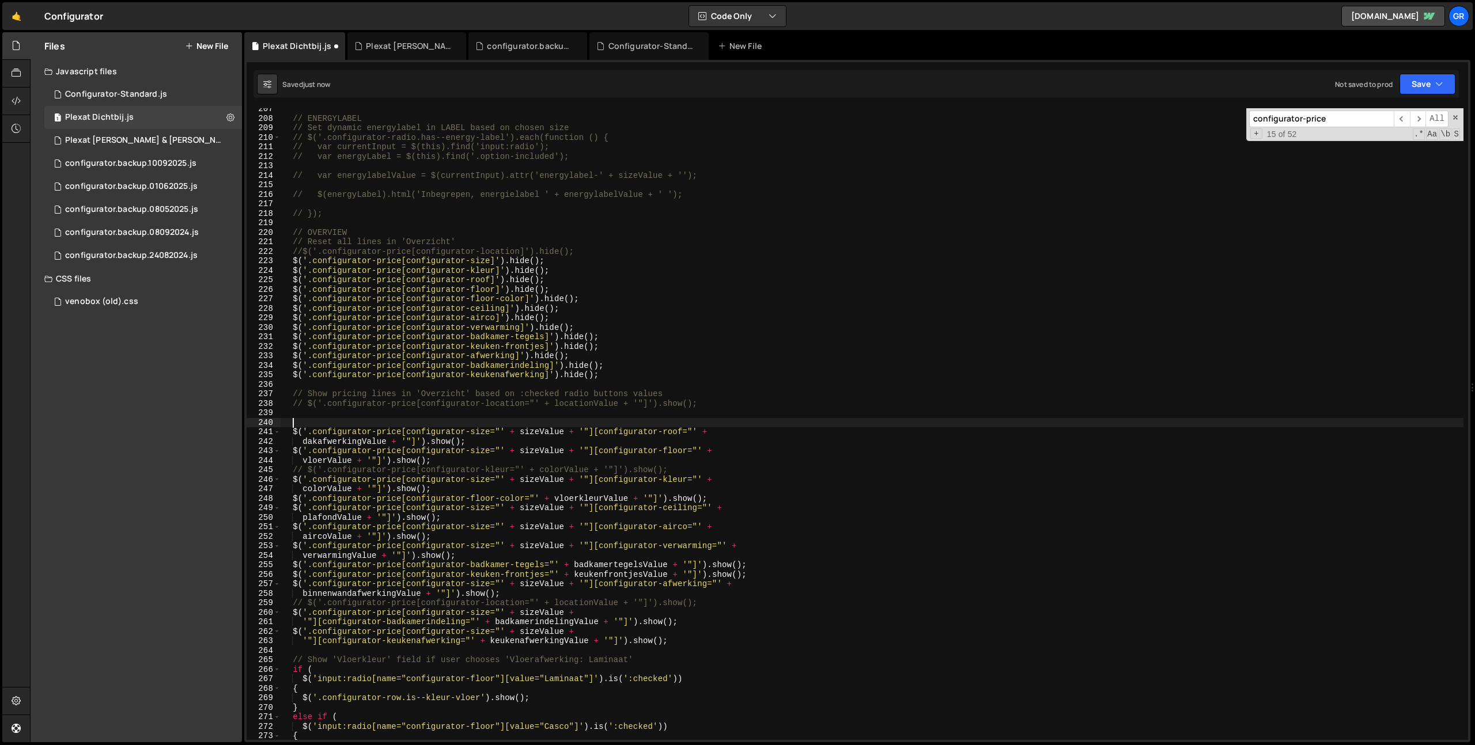
scroll to position [0, 0]
paste textarea "dakafwerkingValue + '"]').show();"
type textarea "dakafwerkingValue + '"]').show();"
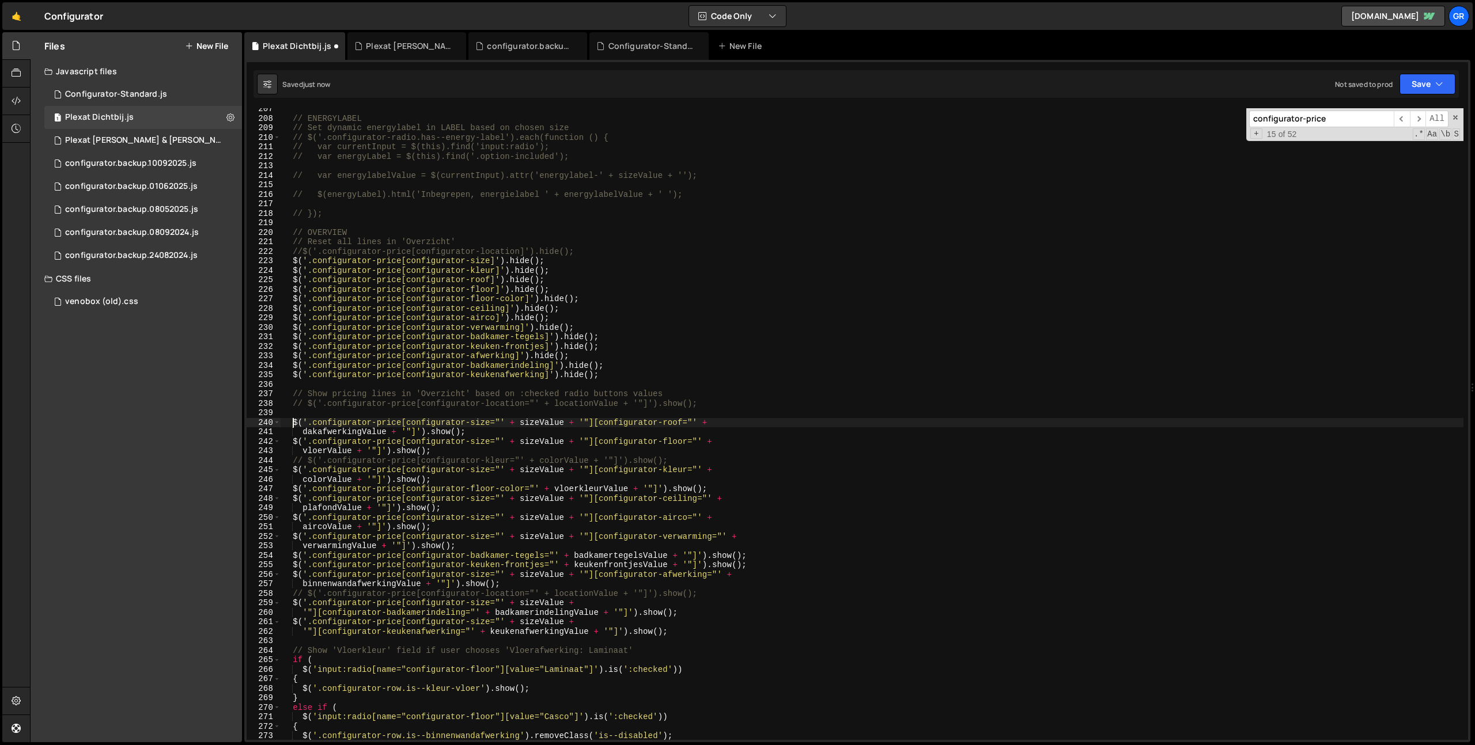
click at [455, 407] on div "// ENERGYLABEL // Set dynamic energylabel in LABEL based on chosen size // $('.…" at bounding box center [872, 429] width 1182 height 651
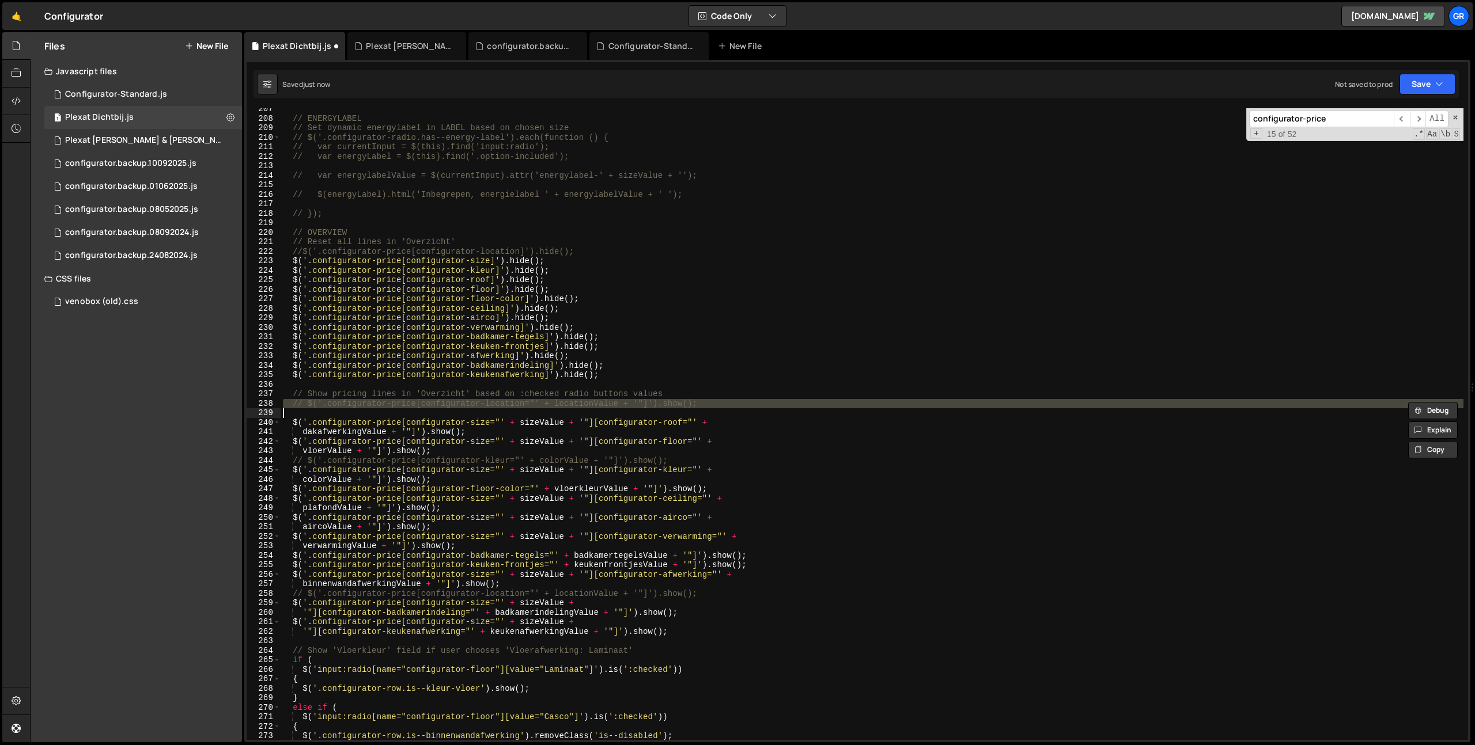
type textarea "$('.configurator-price[configurator-location="' + locationValue + '"]').show();"
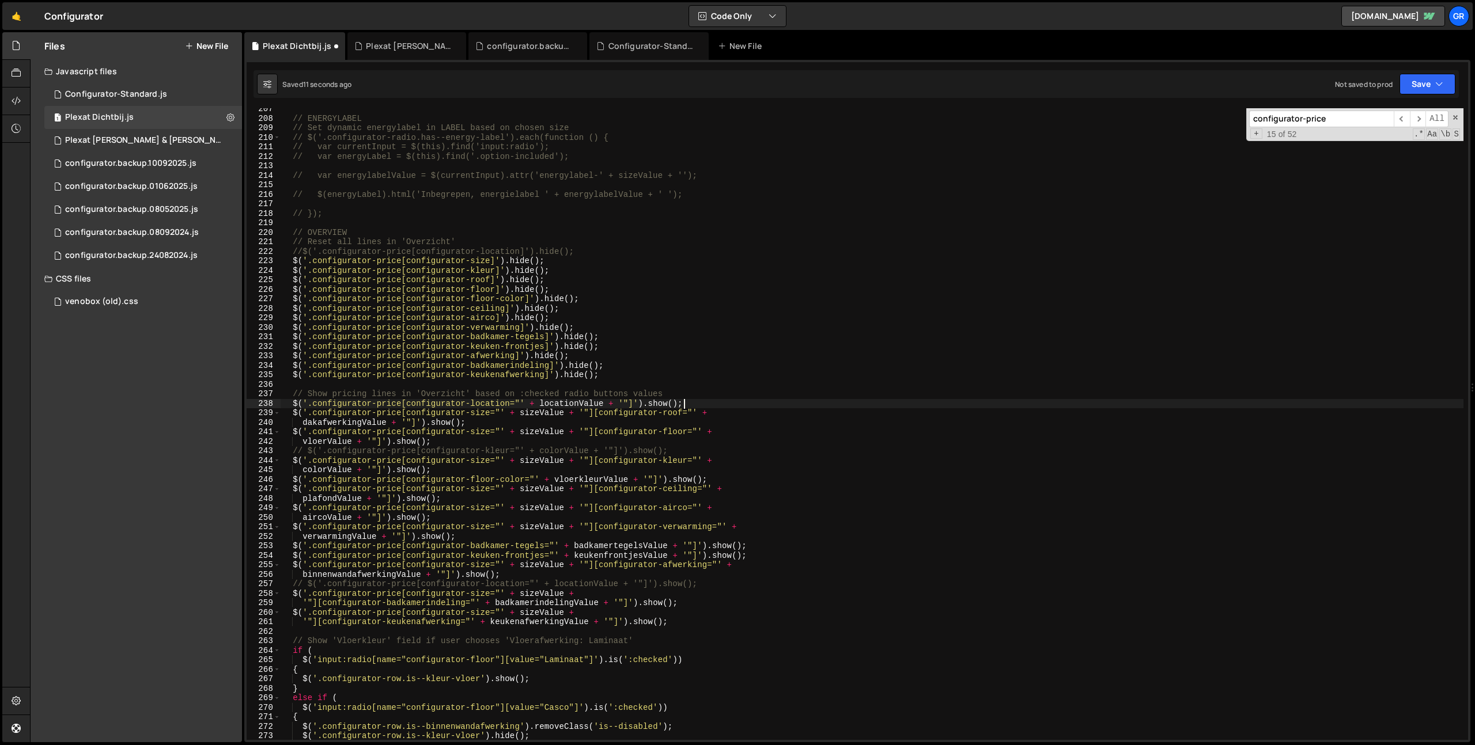
click at [685, 391] on div "// ENERGYLABEL // Set dynamic energylabel in LABEL based on chosen size // $('.…" at bounding box center [872, 429] width 1182 height 651
type textarea "// Show pricing lines in 'Overzicht' based on :checked radio buttons values"
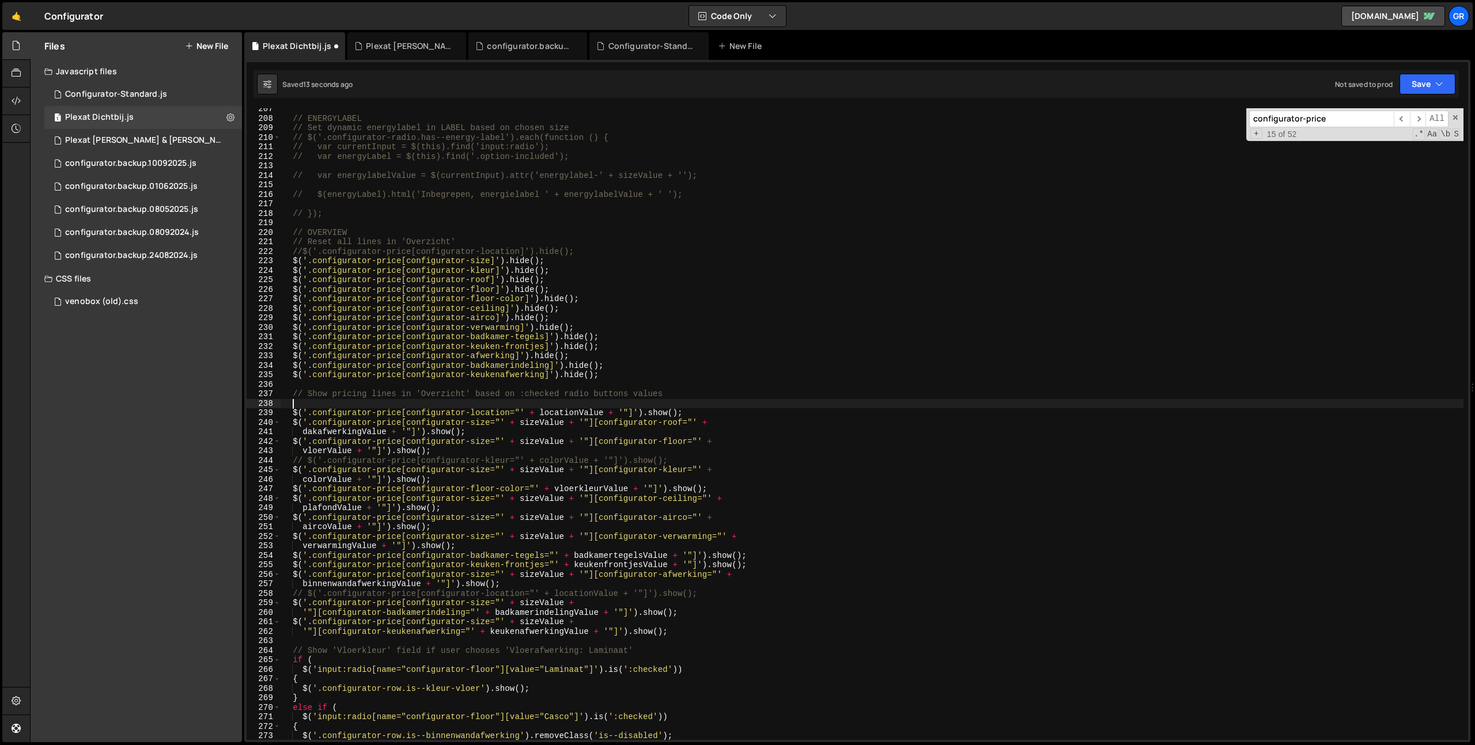
click at [473, 261] on div "// ENERGYLABEL // Set dynamic energylabel in LABEL based on chosen size // $('.…" at bounding box center [872, 429] width 1182 height 651
click at [489, 415] on div "// ENERGYLABEL // Set dynamic energylabel in LABEL based on chosen size // $('.…" at bounding box center [872, 429] width 1182 height 651
paste textarea "size"
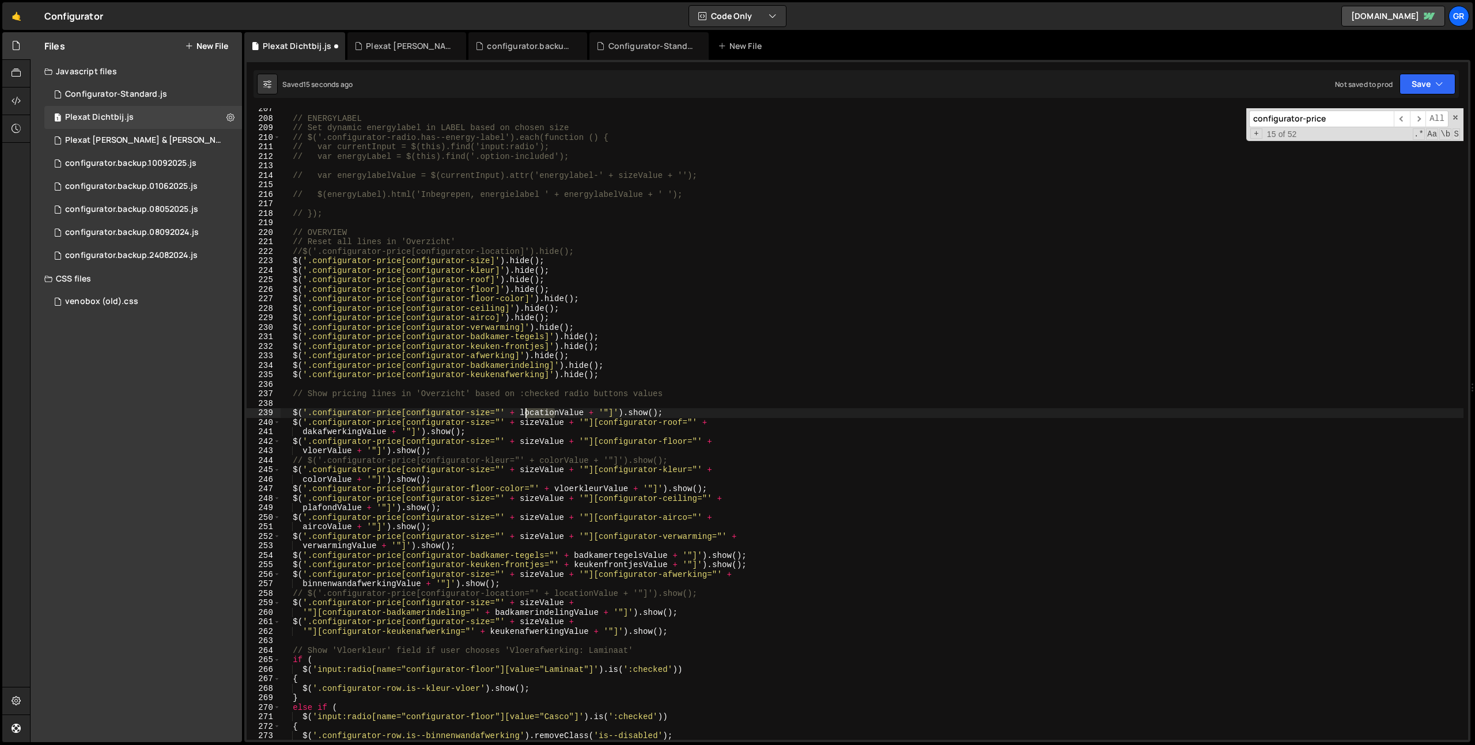
drag, startPoint x: 557, startPoint y: 411, endPoint x: 528, endPoint y: 414, distance: 29.5
click at [526, 412] on div "// ENERGYLABEL // Set dynamic energylabel in LABEL based on chosen size // $('.…" at bounding box center [872, 429] width 1182 height 651
click at [536, 422] on div "// ENERGYLABEL // Set dynamic energylabel in LABEL based on chosen size // $('.…" at bounding box center [872, 429] width 1182 height 651
click at [551, 411] on div "// ENERGYLABEL // Set dynamic energylabel in LABEL based on chosen size // $('.…" at bounding box center [872, 429] width 1182 height 651
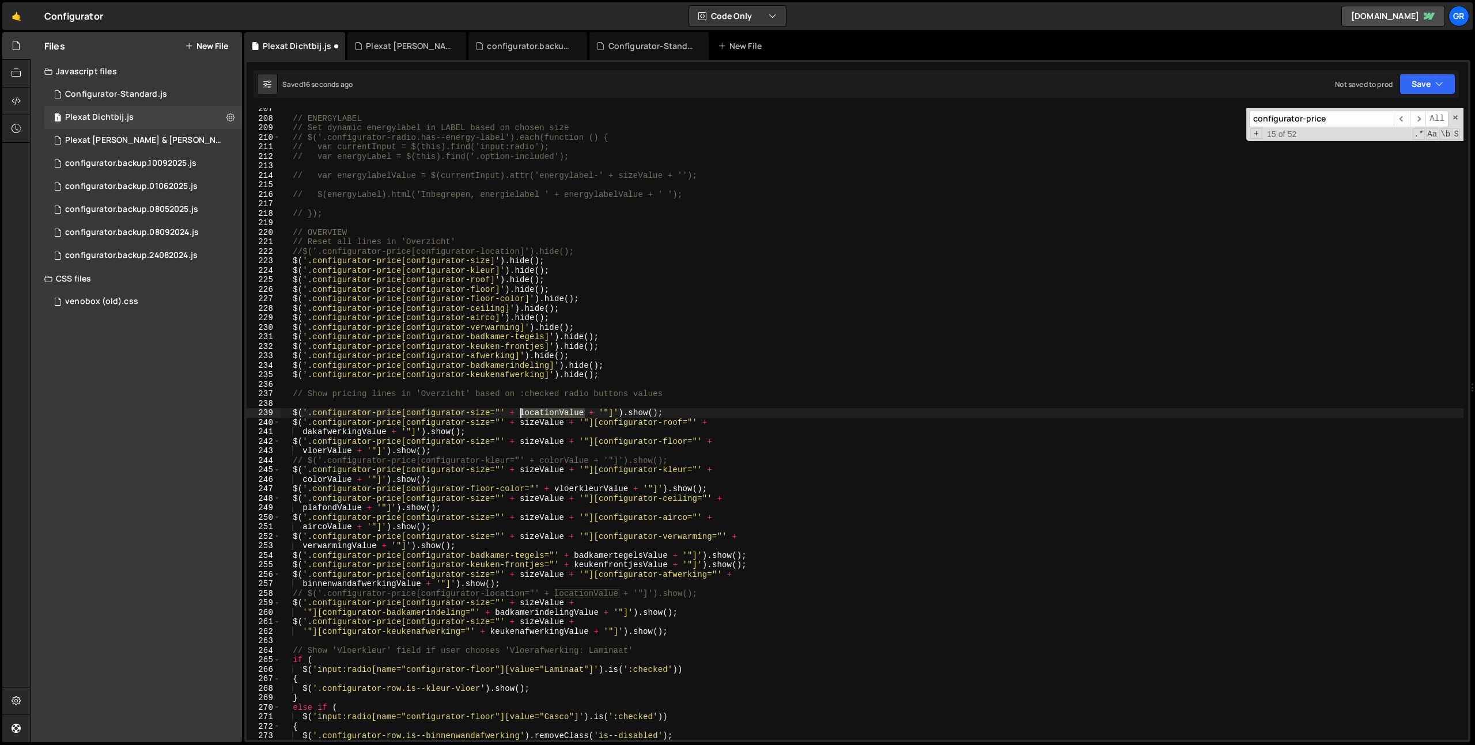
click at [551, 411] on div "// ENERGYLABEL // Set dynamic energylabel in LABEL based on chosen size // $('.…" at bounding box center [872, 429] width 1182 height 651
paste textarea "size"
click at [1428, 86] on button "Save" at bounding box center [1427, 84] width 56 height 21
click at [1412, 101] on button "Save to Staging S Saved 18 seconds ago" at bounding box center [1388, 119] width 138 height 37
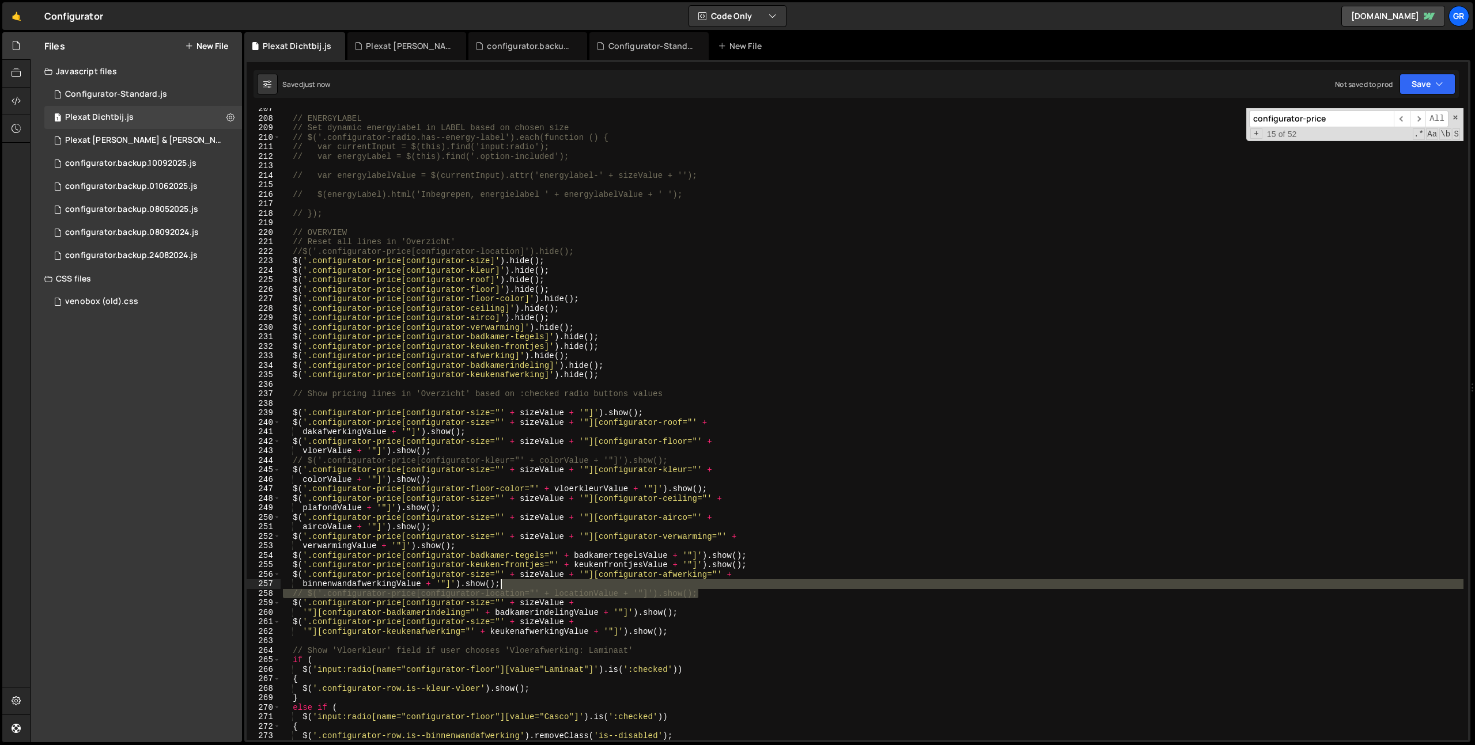
drag, startPoint x: 737, startPoint y: 596, endPoint x: 737, endPoint y: 588, distance: 7.5
click at [737, 588] on div "// ENERGYLABEL // Set dynamic energylabel in LABEL based on chosen size // $('.…" at bounding box center [872, 429] width 1182 height 651
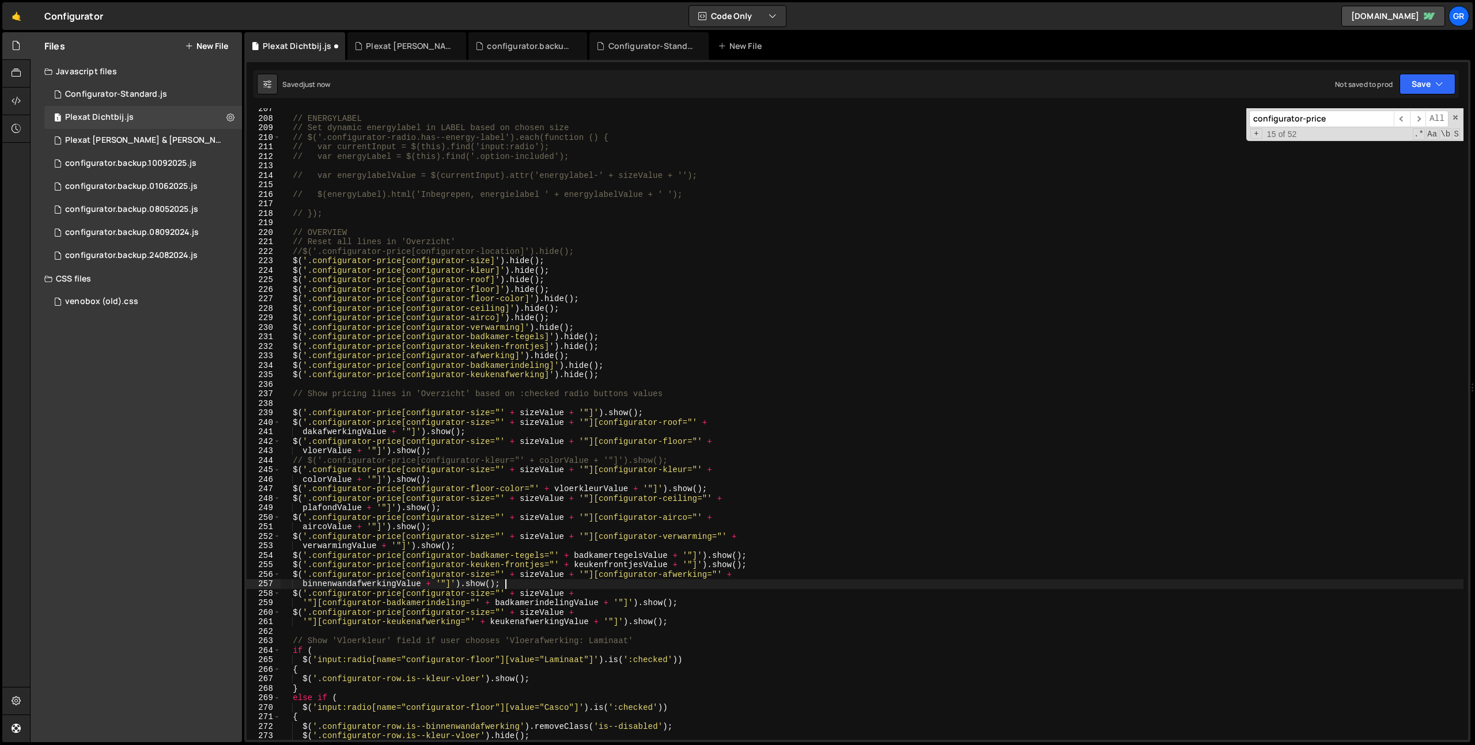
scroll to position [0, 14]
click at [554, 410] on div "// ENERGYLABEL // Set dynamic energylabel in LABEL based on chosen size // $('.…" at bounding box center [872, 429] width 1182 height 651
click at [702, 392] on div "// ENERGYLABEL // Set dynamic energylabel in LABEL based on chosen size // $('.…" at bounding box center [872, 429] width 1182 height 651
type textarea "// Show pricing lines in 'Overzicht' based on :checked radio buttons values"
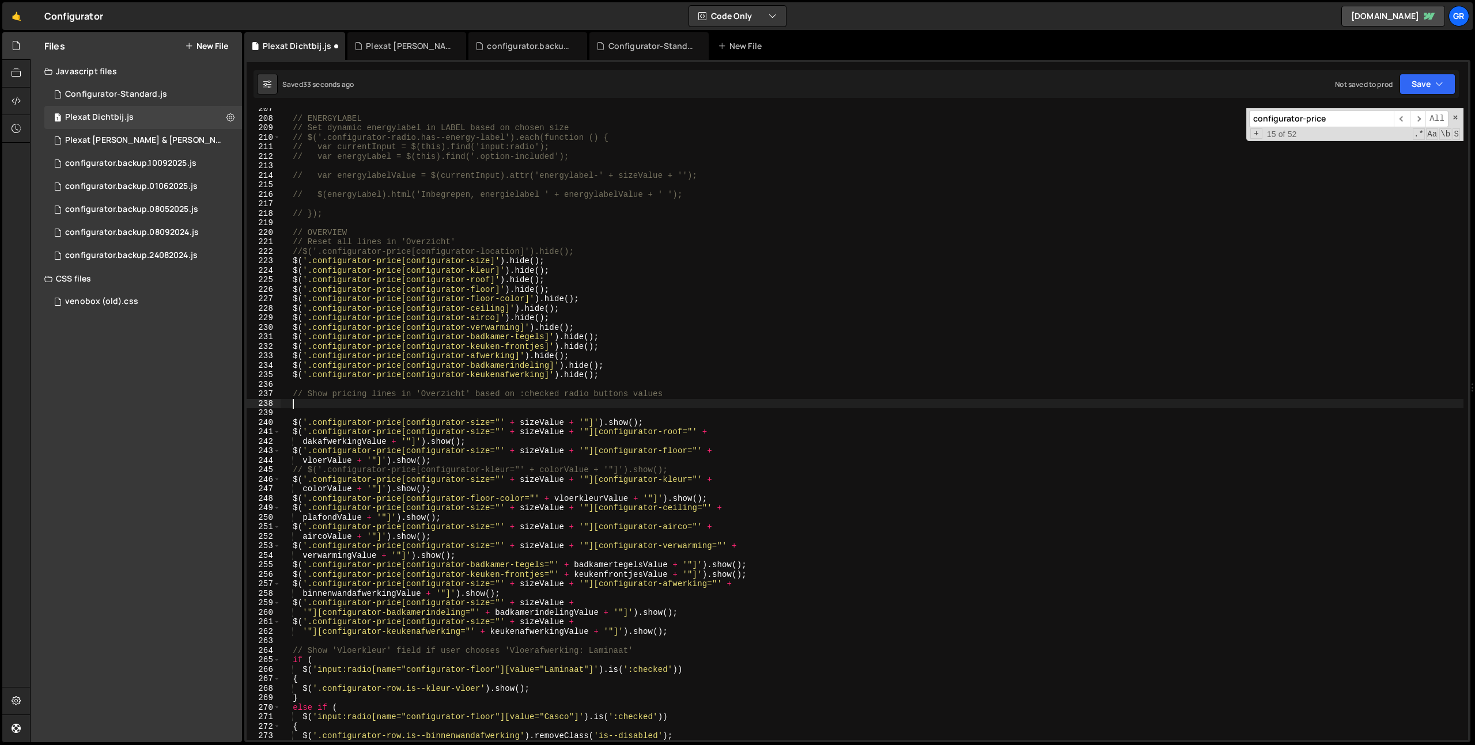
scroll to position [0, 0]
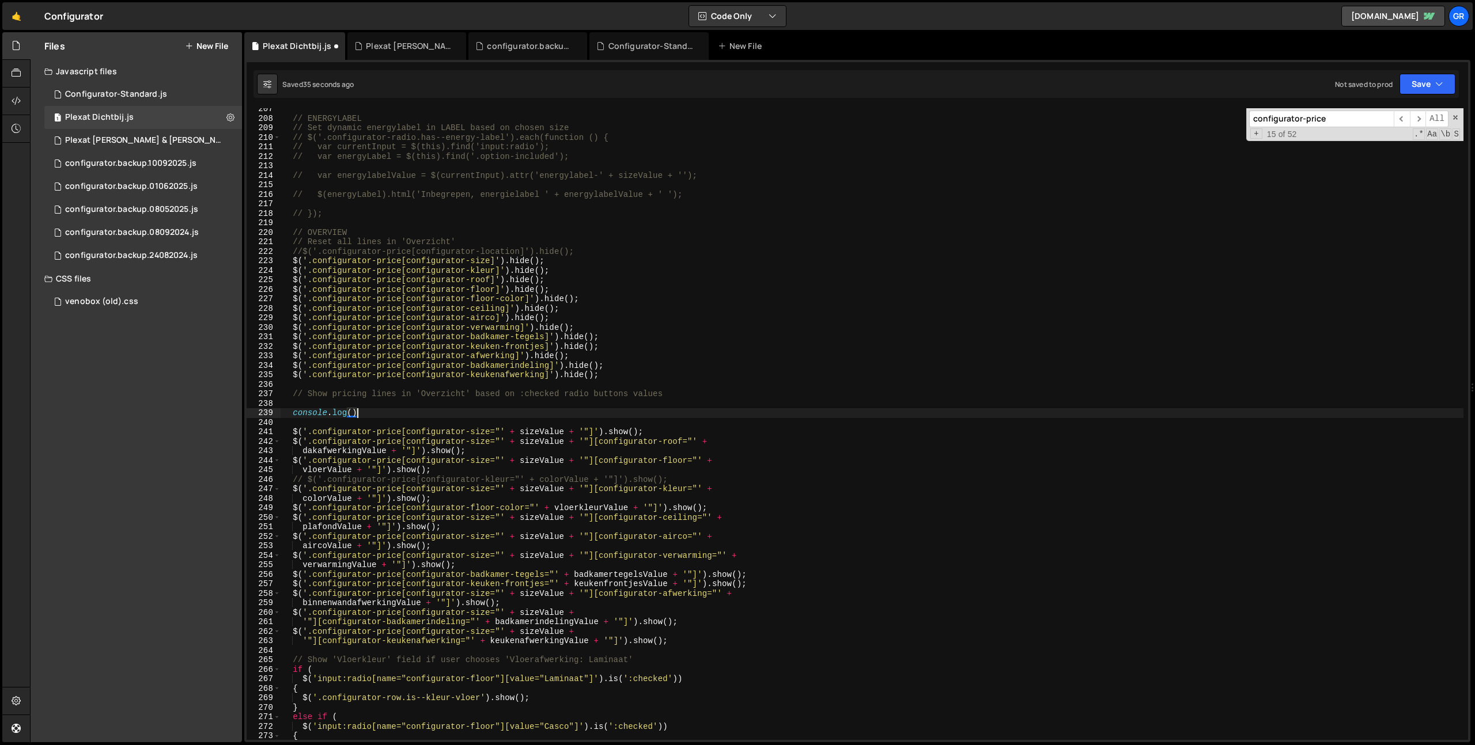
paste textarea "sizeValue"
click at [1448, 86] on button "Save" at bounding box center [1427, 84] width 56 height 21
click at [1428, 115] on div "Save to Staging S" at bounding box center [1388, 113] width 120 height 12
type textarea "$('.configurator-price[configurator-airco]').hide();"
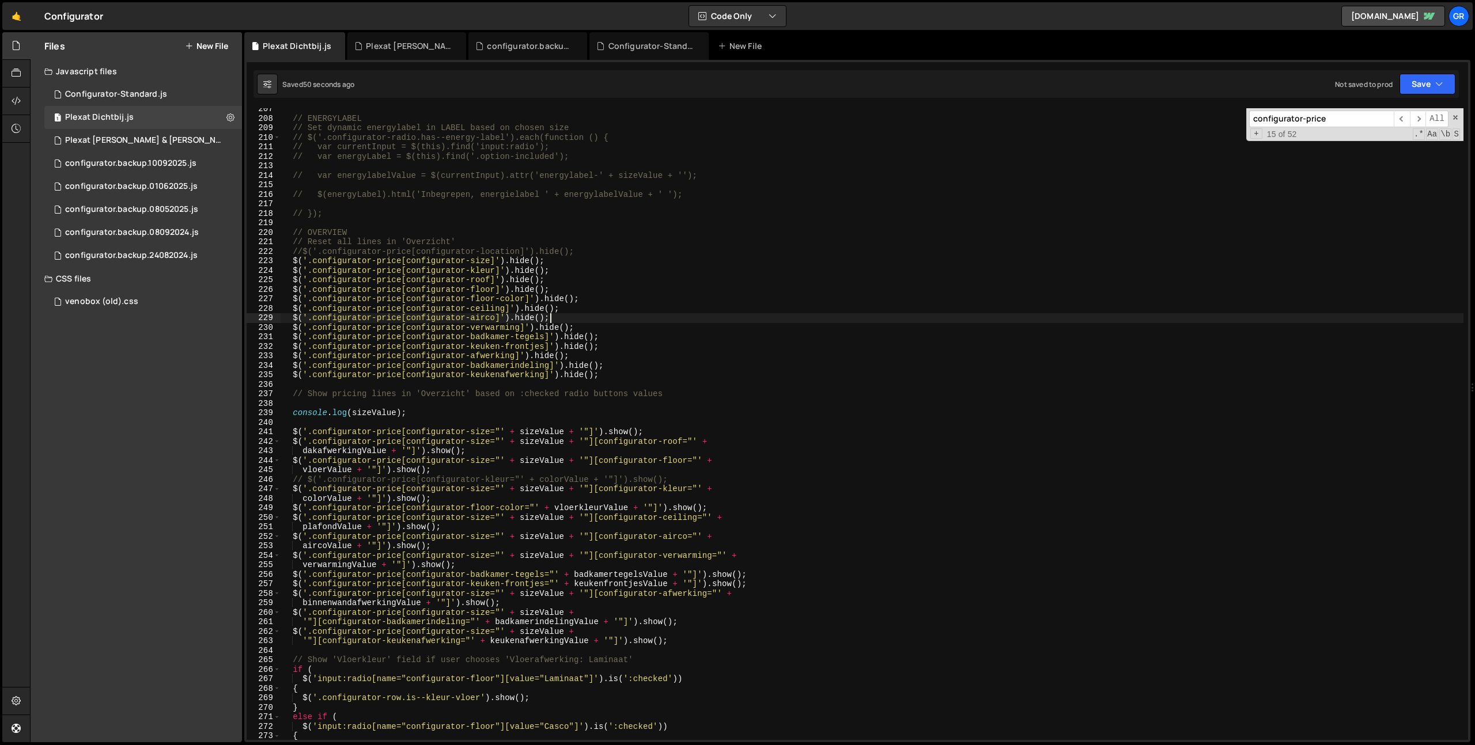
click at [975, 321] on div "// ENERGYLABEL // Set dynamic energylabel in LABEL based on chosen size // $('.…" at bounding box center [872, 429] width 1182 height 651
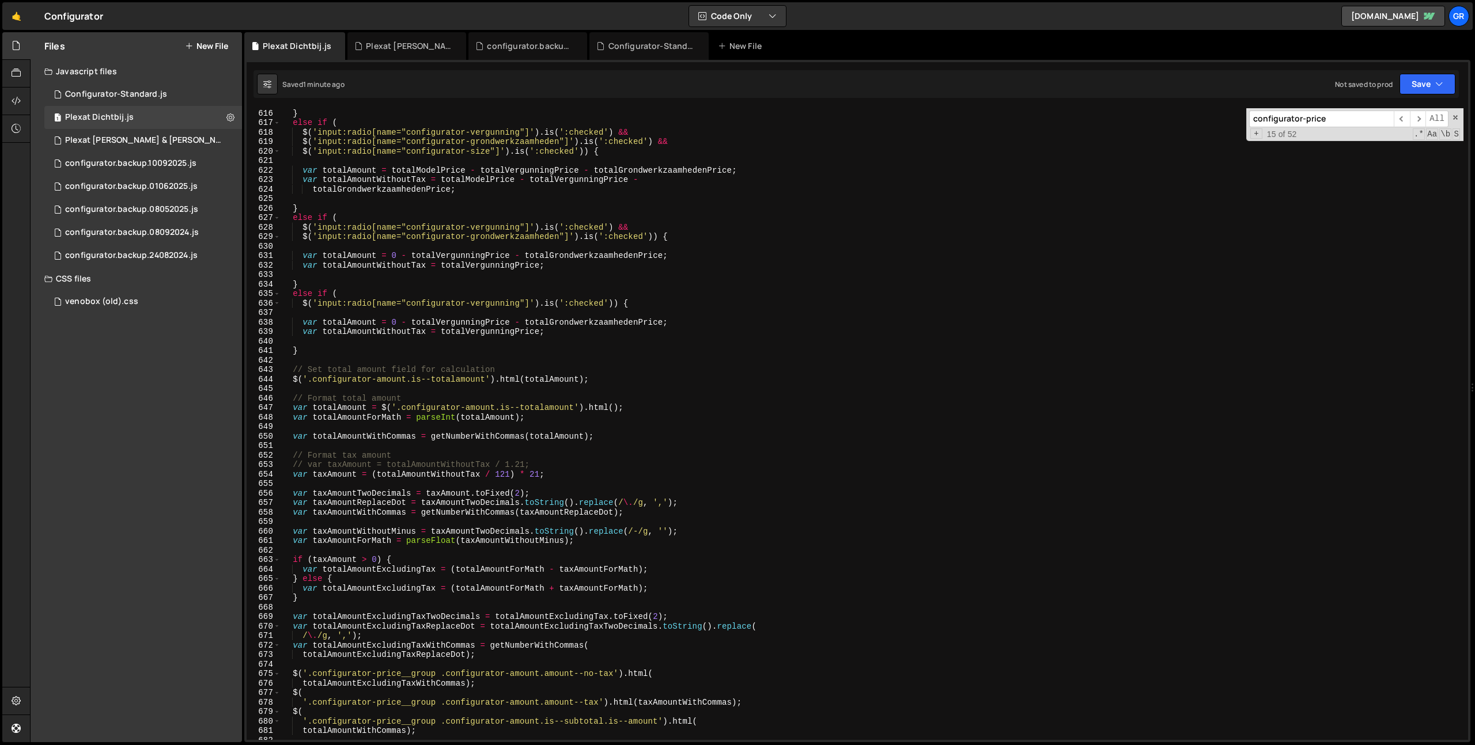
scroll to position [5919, 0]
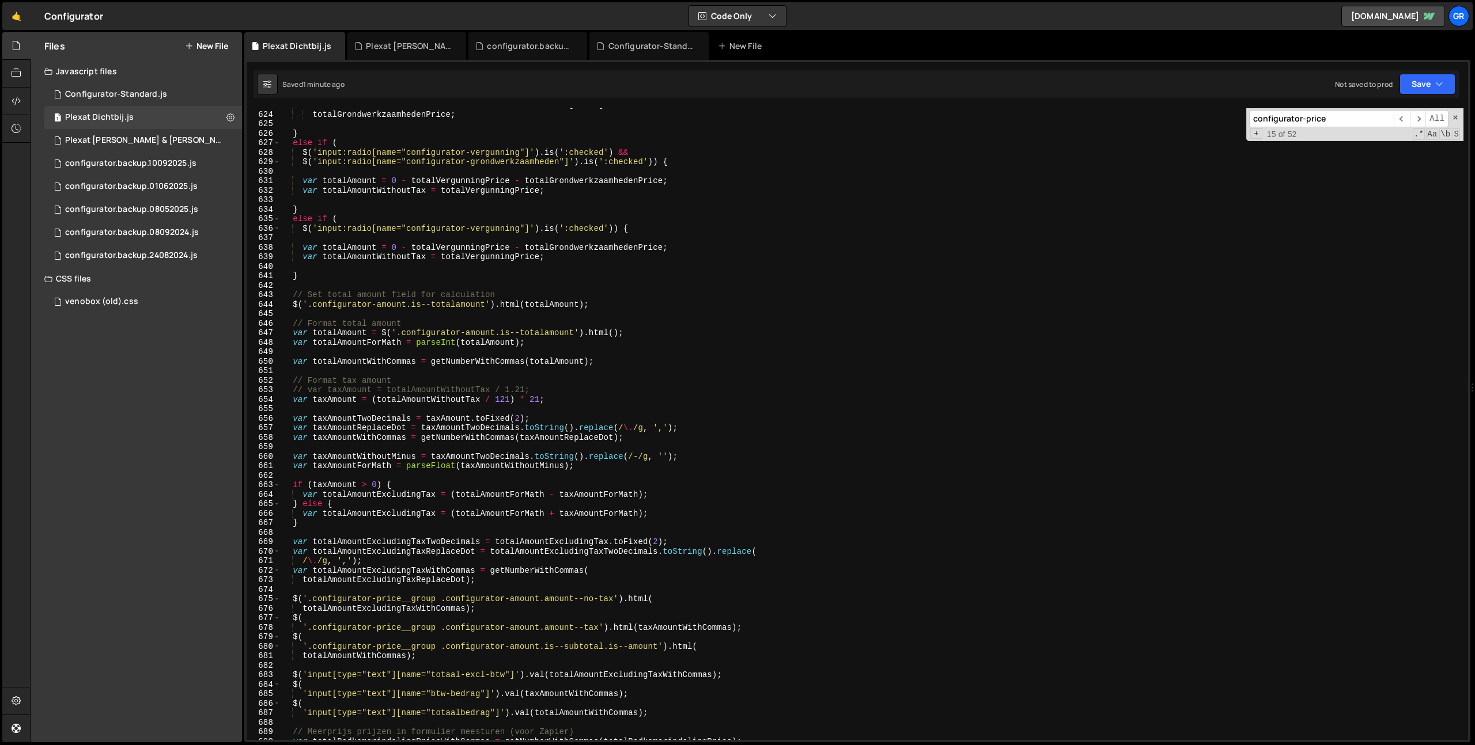
click at [963, 267] on div "var totalAmountWithoutTax = totalModelPrice - totalVergunningPrice - totalGrond…" at bounding box center [872, 425] width 1182 height 651
click at [1431, 80] on button "Save" at bounding box center [1427, 84] width 56 height 21
click at [1392, 112] on div "Save to Staging S" at bounding box center [1388, 113] width 120 height 12
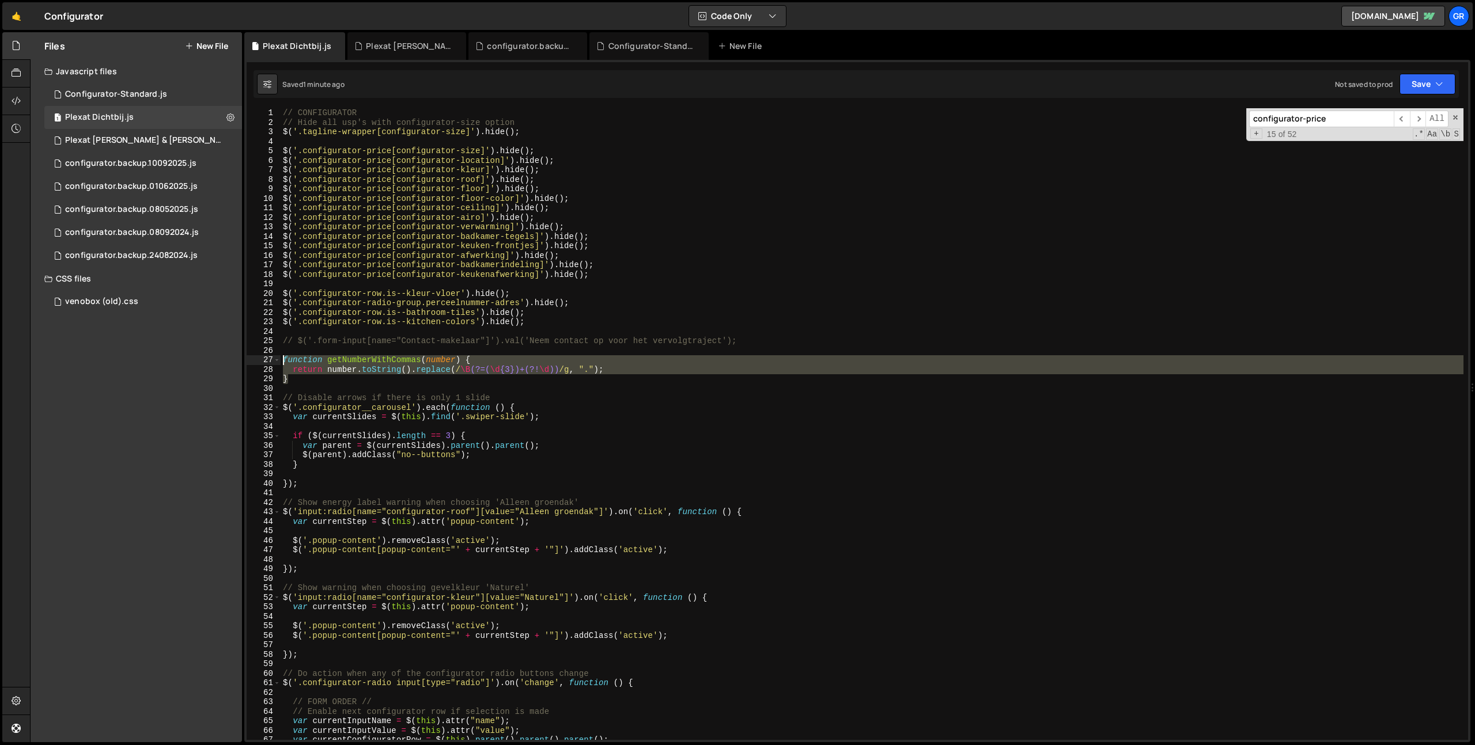
drag, startPoint x: 300, startPoint y: 382, endPoint x: 234, endPoint y: 362, distance: 68.1
click at [234, 362] on div "Files New File Javascript files 1 Configurator-Standard.js 0 1 Plexat Dichtbij.…" at bounding box center [752, 387] width 1445 height 711
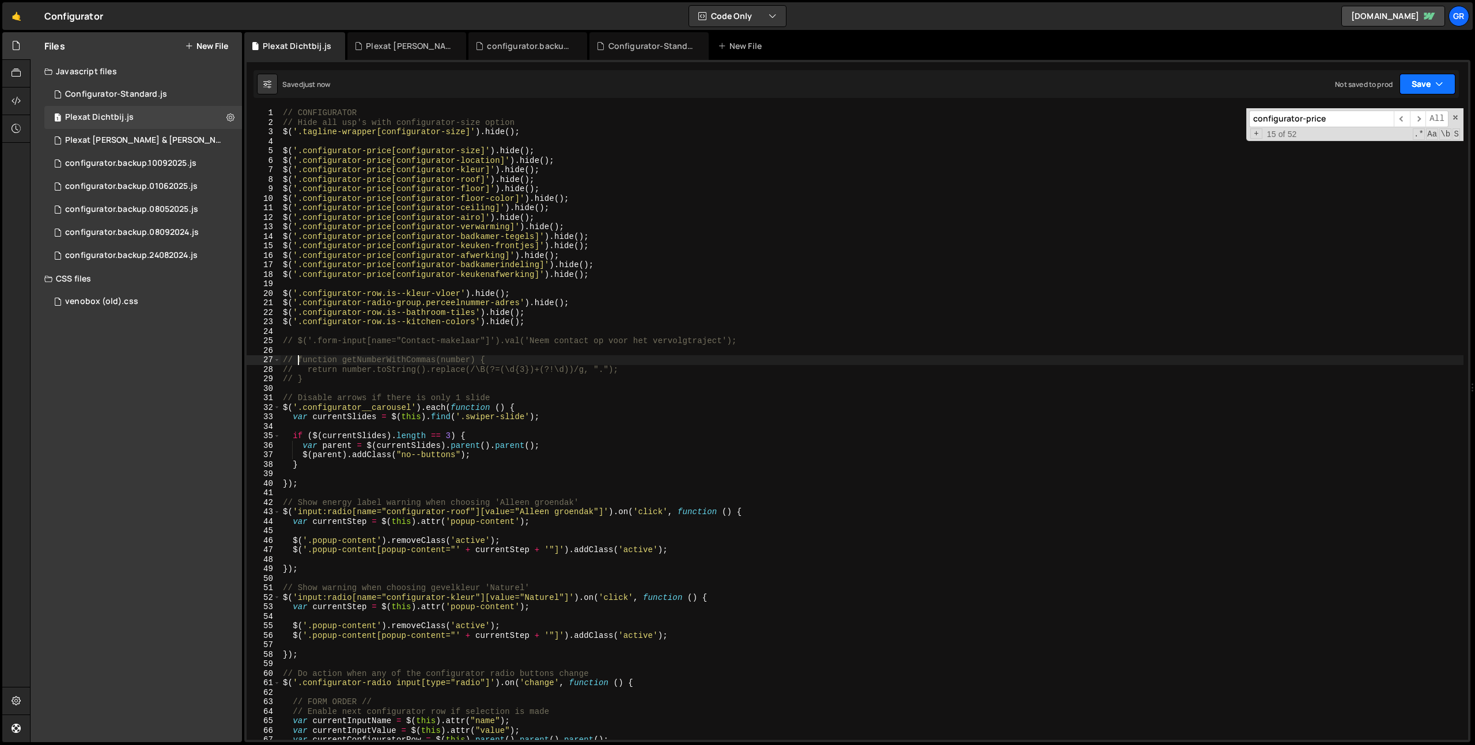
click at [1427, 85] on button "Save" at bounding box center [1427, 84] width 56 height 21
click at [1403, 121] on div "Saved just now" at bounding box center [1388, 125] width 120 height 14
type textarea "}"
click at [695, 380] on div "// CONFIGURATOR // Hide all usp's with configurator-size option $ ( '.tagline-w…" at bounding box center [872, 433] width 1182 height 651
click at [1435, 82] on icon "button" at bounding box center [1439, 84] width 8 height 12
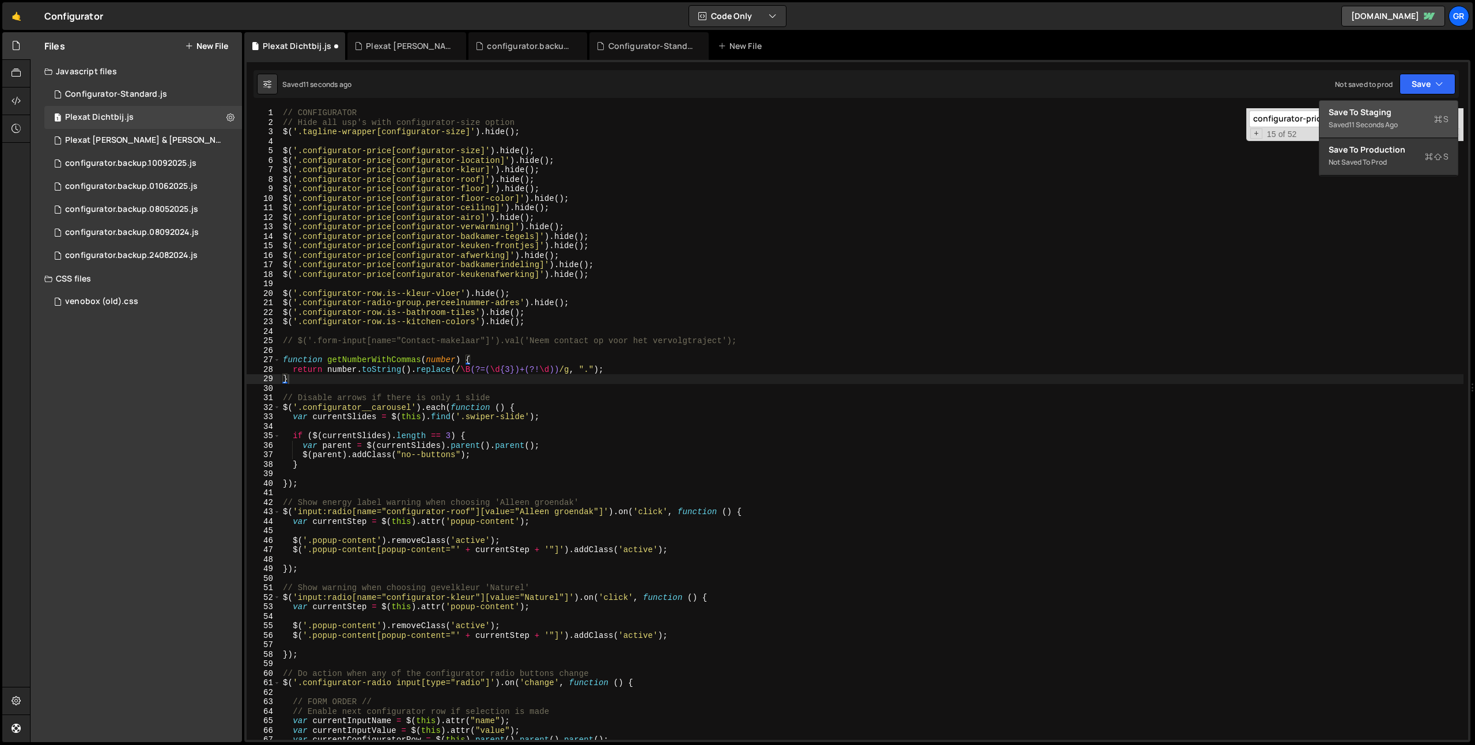
click at [1401, 119] on div "Saved 11 seconds ago" at bounding box center [1388, 125] width 120 height 14
